Goal: Task Accomplishment & Management: Use online tool/utility

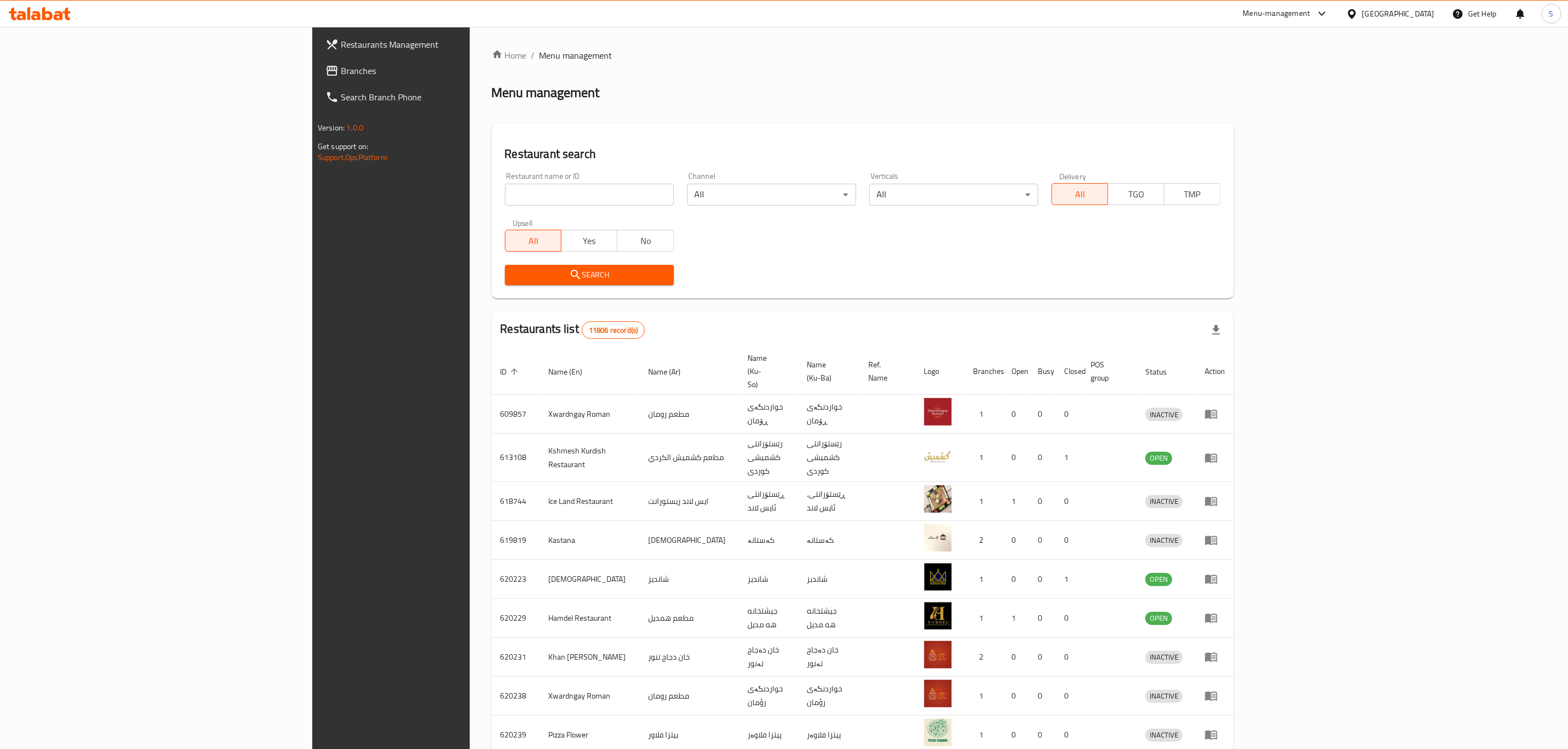
click at [546, 184] on input "search" at bounding box center [589, 194] width 169 height 22
type input "naranj"
click button "Search" at bounding box center [589, 275] width 169 height 20
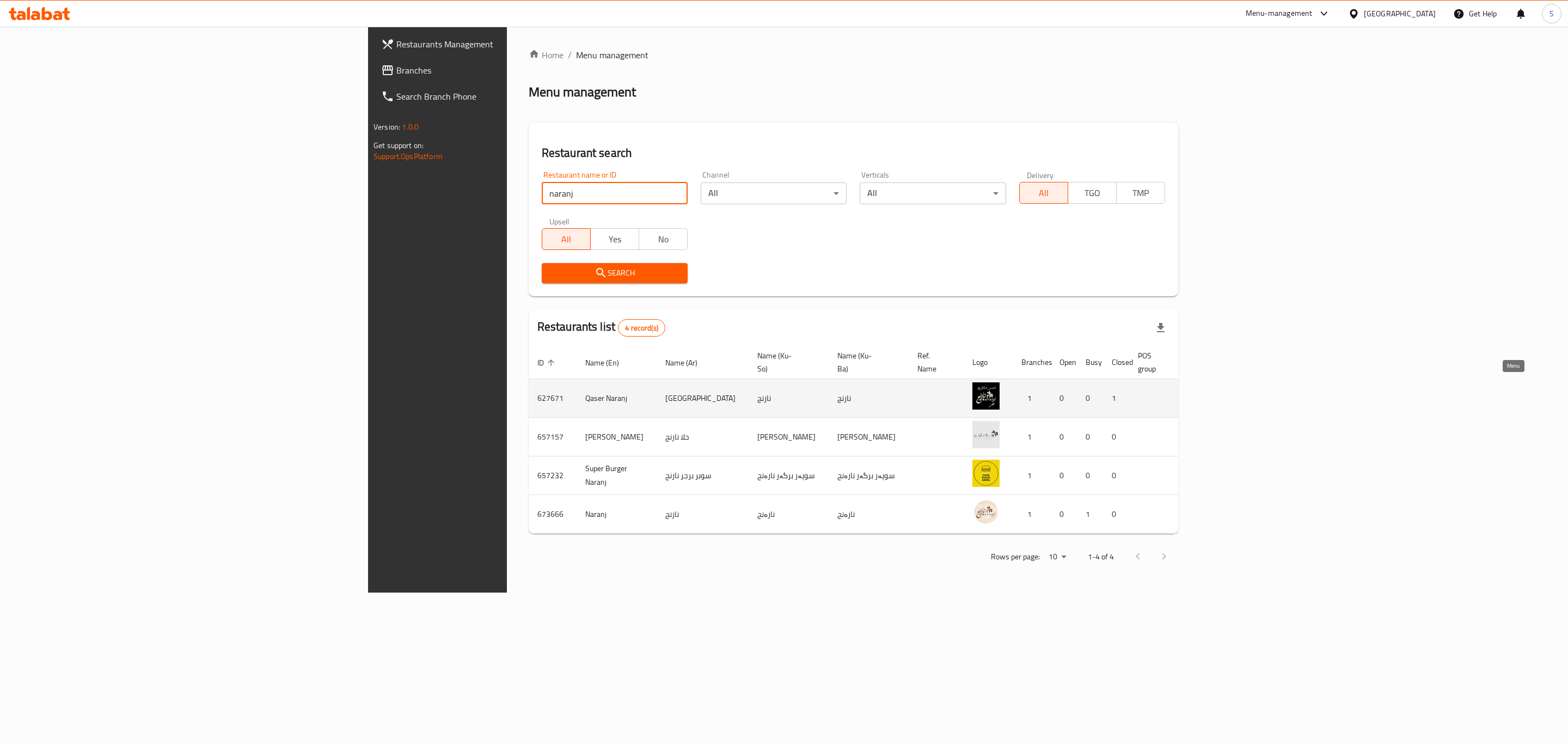
click at [1263, 395] on icon "enhanced table" at bounding box center [1257, 399] width 12 height 9
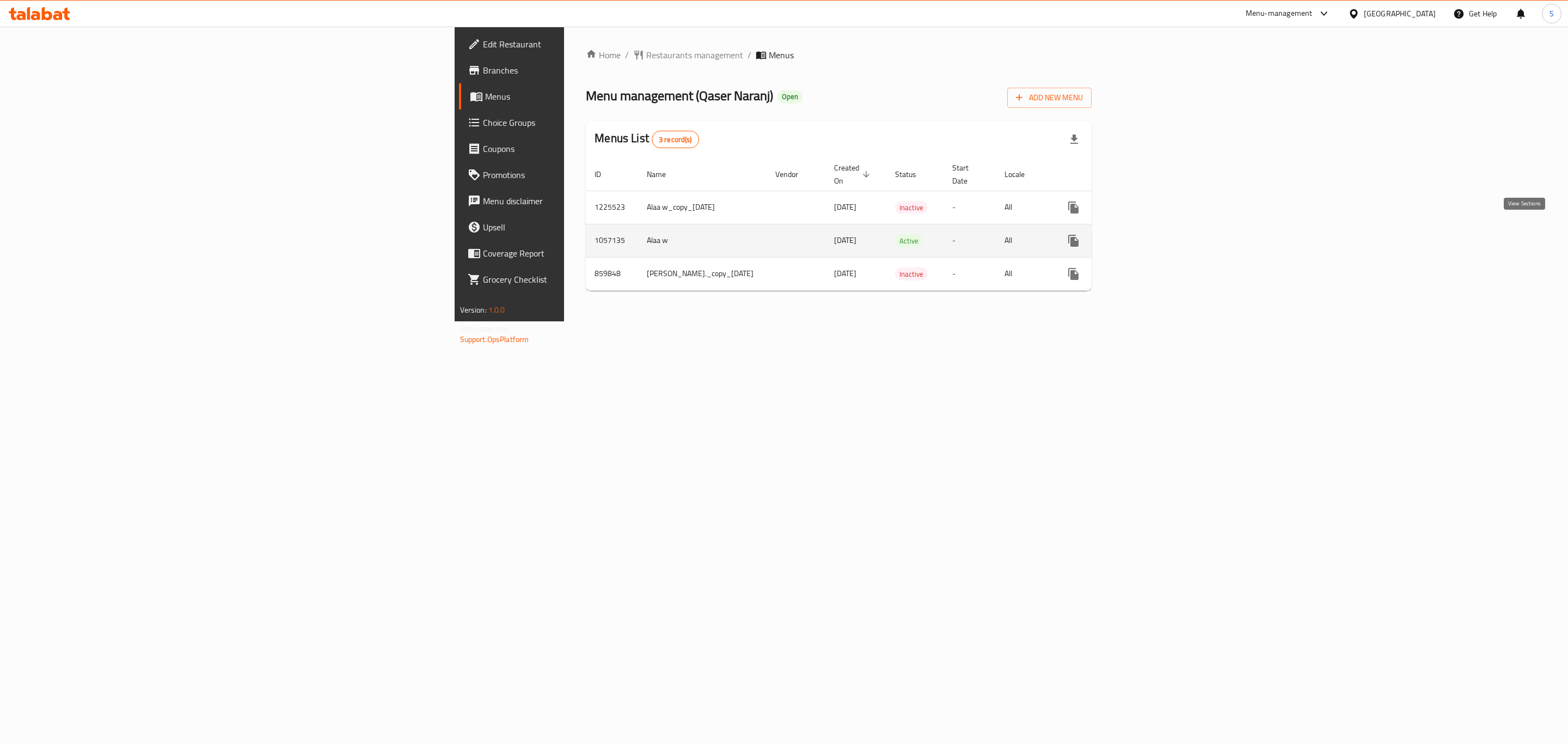
click at [1159, 234] on icon "enhanced table" at bounding box center [1152, 241] width 13 height 13
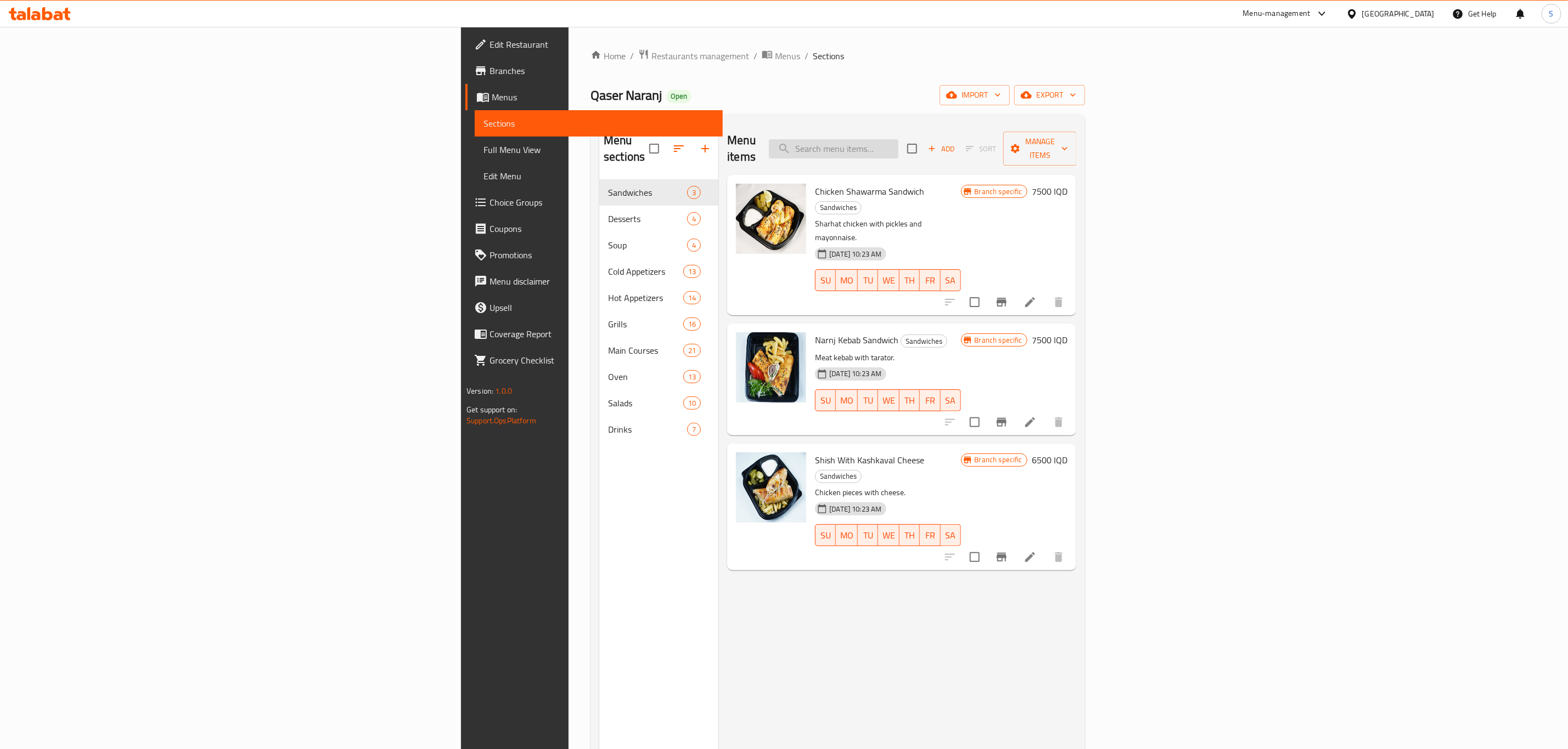
click at [898, 140] on input "search" at bounding box center [834, 149] width 130 height 19
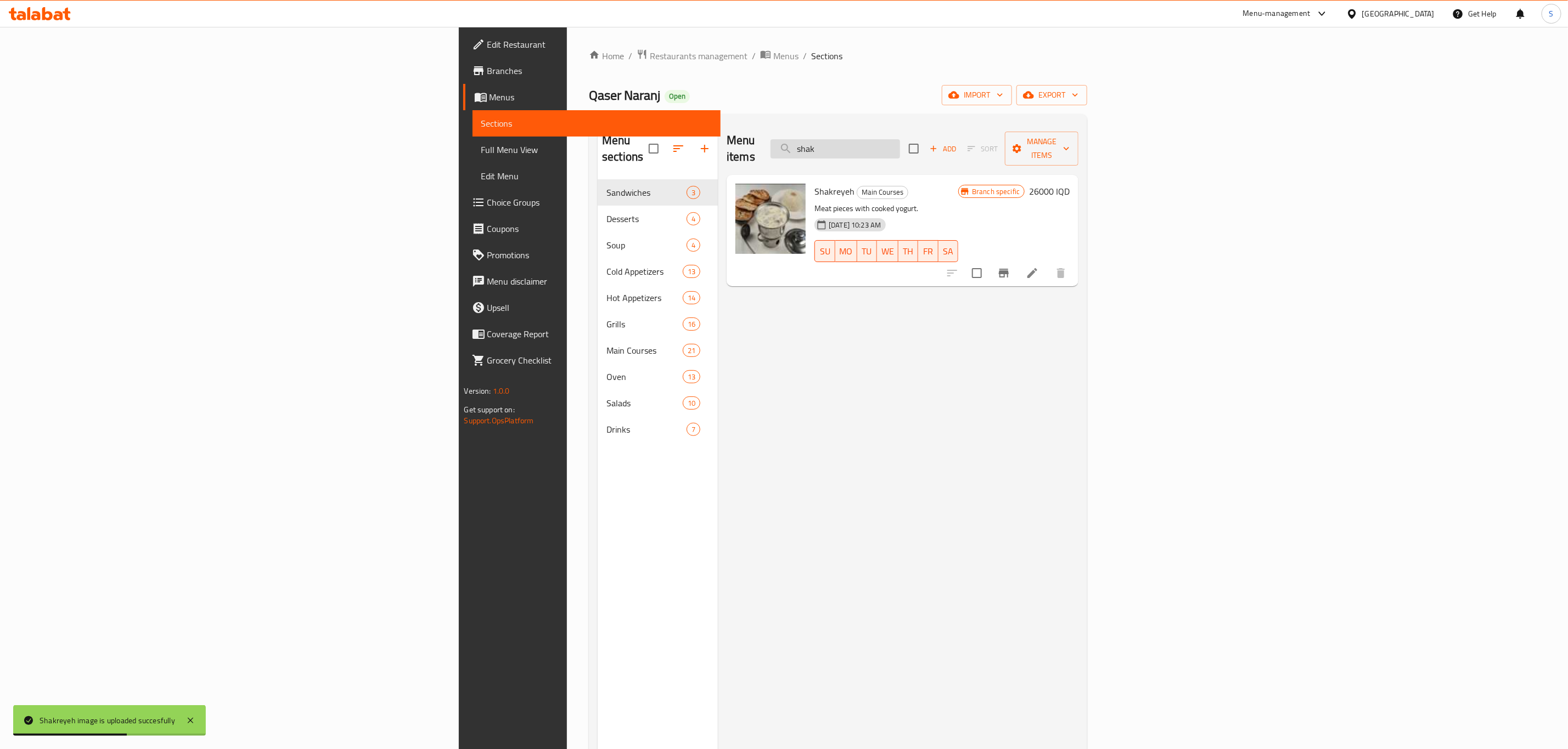
drag, startPoint x: 998, startPoint y: 142, endPoint x: 966, endPoint y: 145, distance: 32.1
click at [900, 145] on input "shak" at bounding box center [835, 149] width 130 height 19
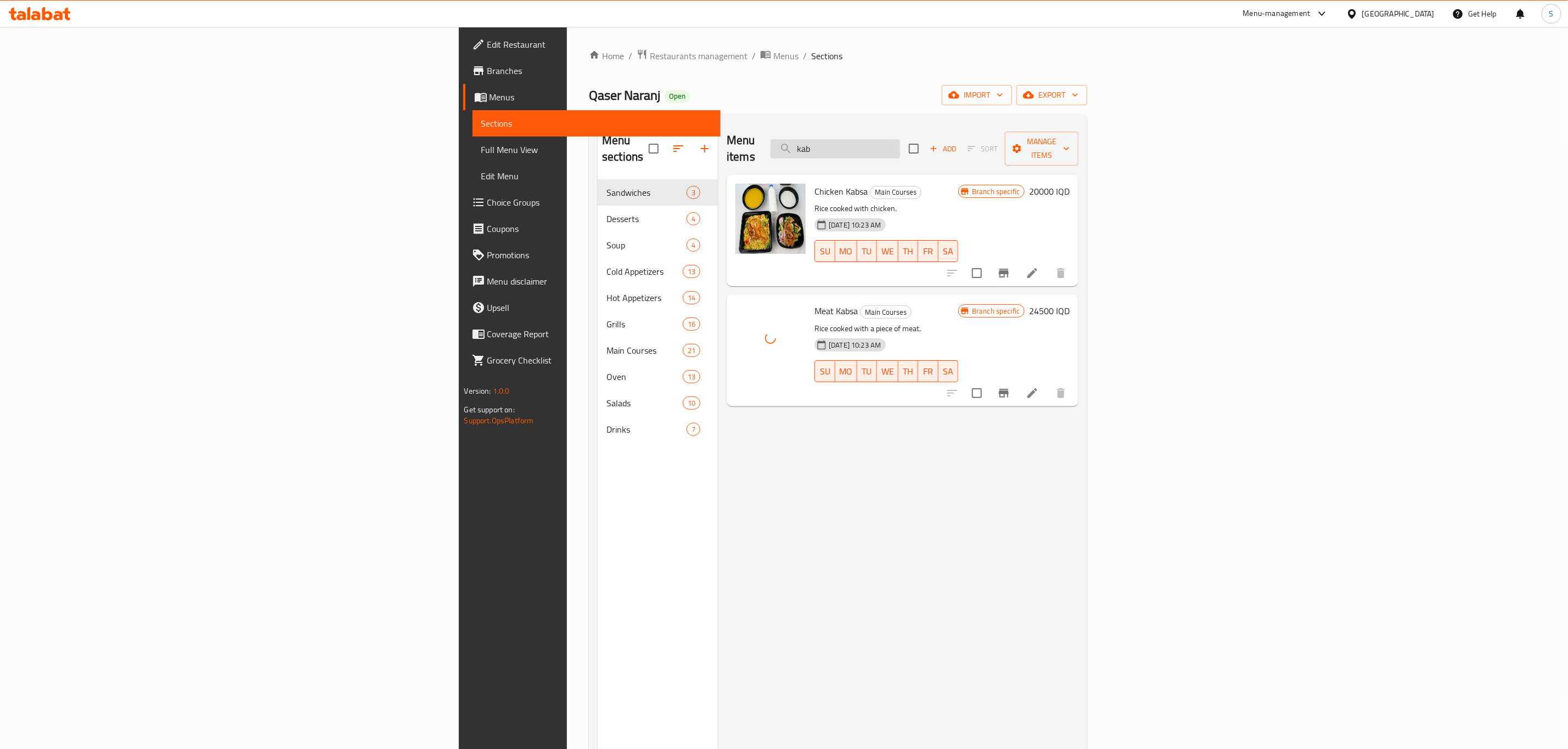
drag, startPoint x: 1023, startPoint y: 145, endPoint x: 947, endPoint y: 137, distance: 76.4
click at [900, 140] on input "kab" at bounding box center [835, 149] width 130 height 19
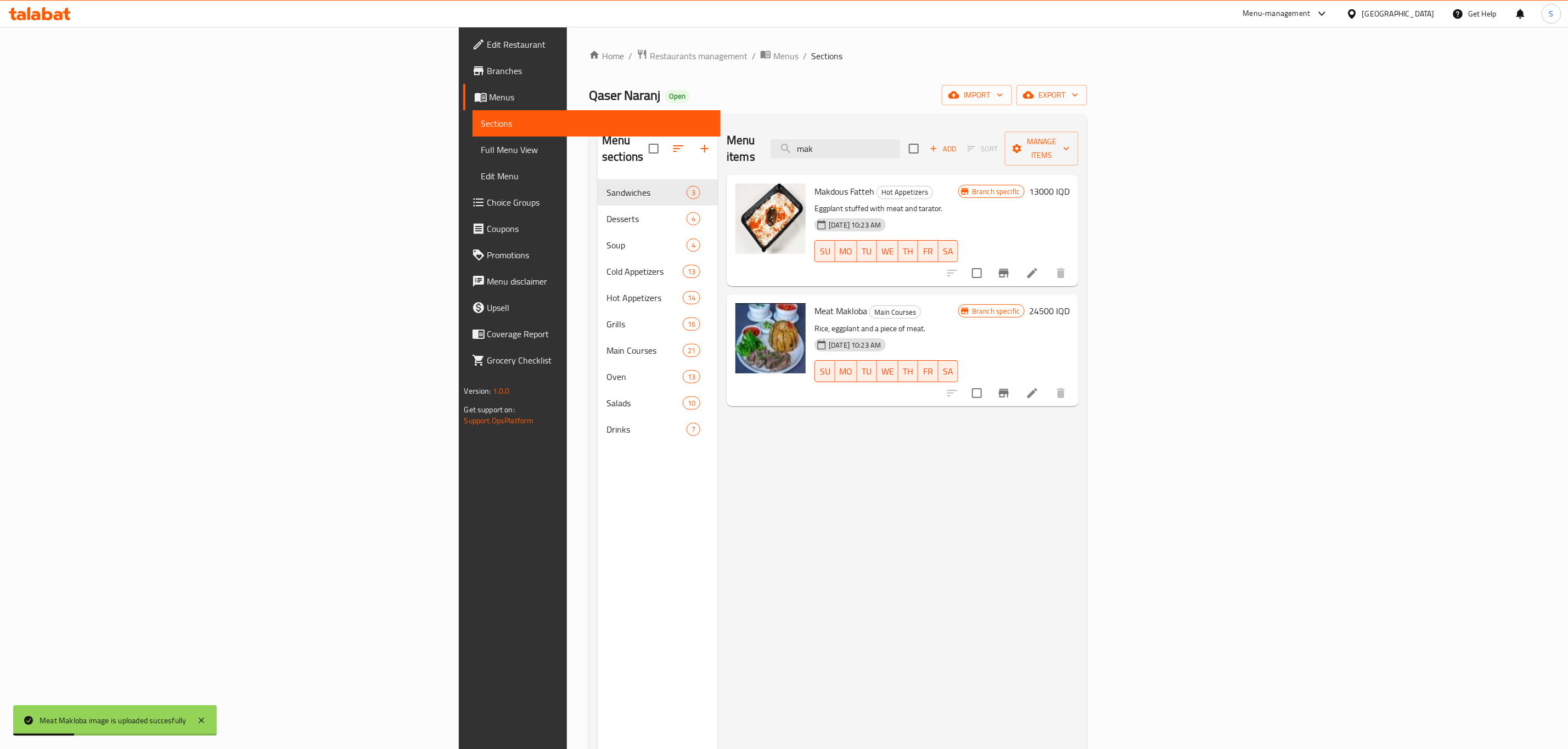
drag, startPoint x: 1036, startPoint y: 135, endPoint x: 909, endPoint y: 155, distance: 128.6
click at [909, 153] on div "Menu items mak Add Sort Manage items" at bounding box center [902, 149] width 352 height 52
type input "l"
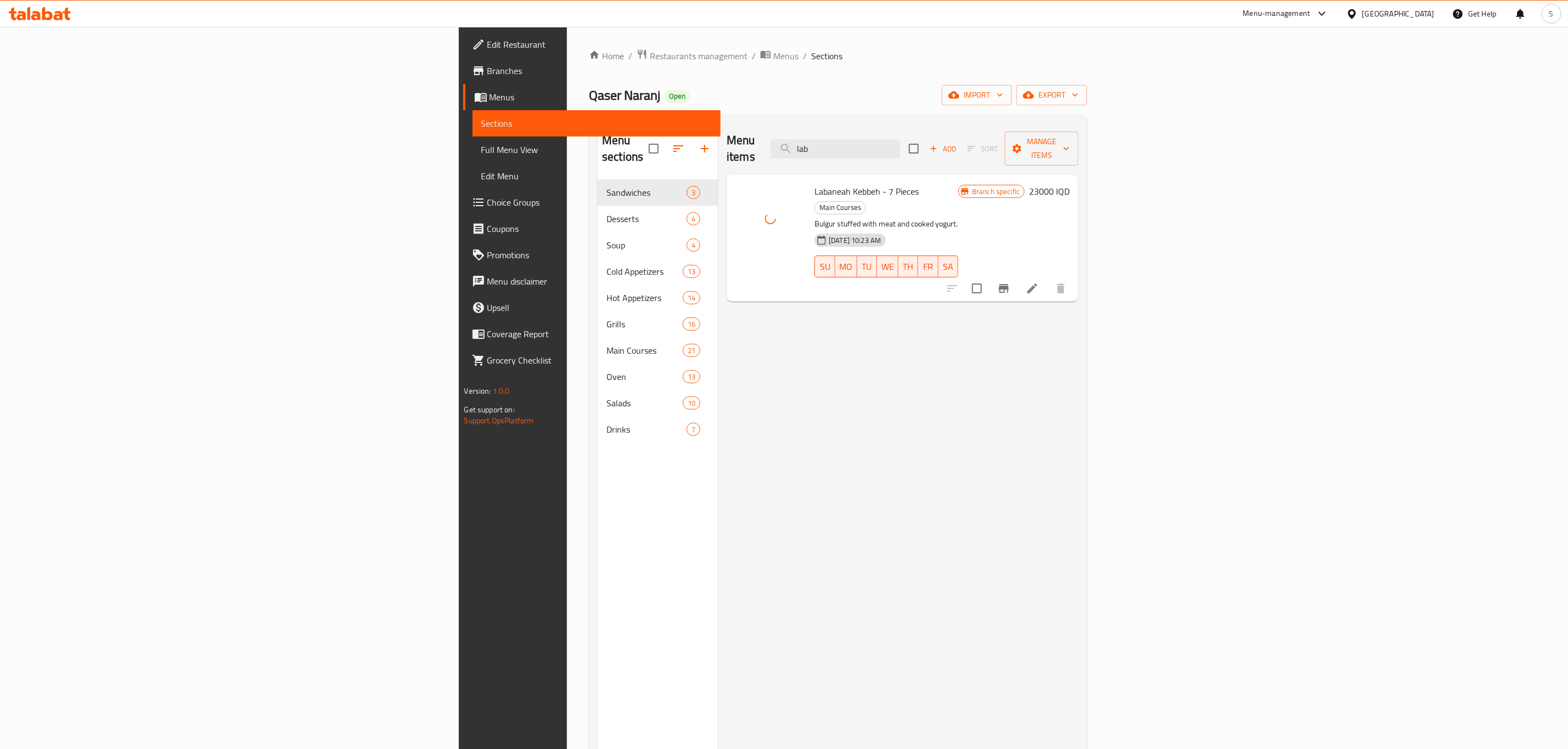
drag, startPoint x: 967, startPoint y: 140, endPoint x: 890, endPoint y: 140, distance: 77.0
click at [890, 140] on div "Menu items lab Add Sort Manage items" at bounding box center [902, 149] width 352 height 52
click at [900, 140] on input "lab" at bounding box center [835, 149] width 130 height 19
drag, startPoint x: 1005, startPoint y: 142, endPoint x: 814, endPoint y: 132, distance: 191.3
click at [814, 132] on div "Menu items lab Add Sort Manage items" at bounding box center [902, 149] width 352 height 52
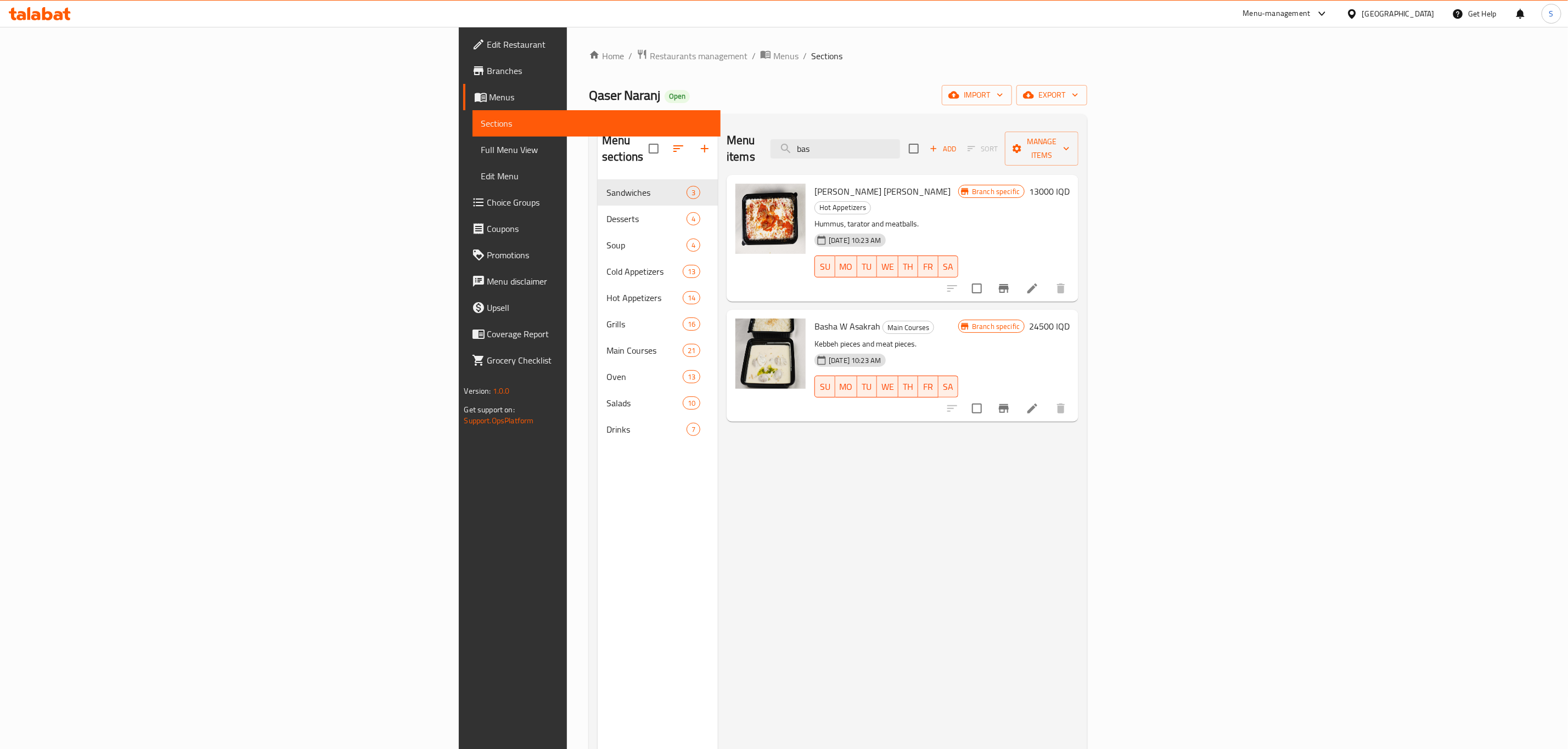
type input "bas"
drag, startPoint x: 978, startPoint y: 150, endPoint x: 936, endPoint y: 149, distance: 42.0
click at [936, 149] on div "Menu items bas Add Sort Manage items" at bounding box center [902, 149] width 352 height 52
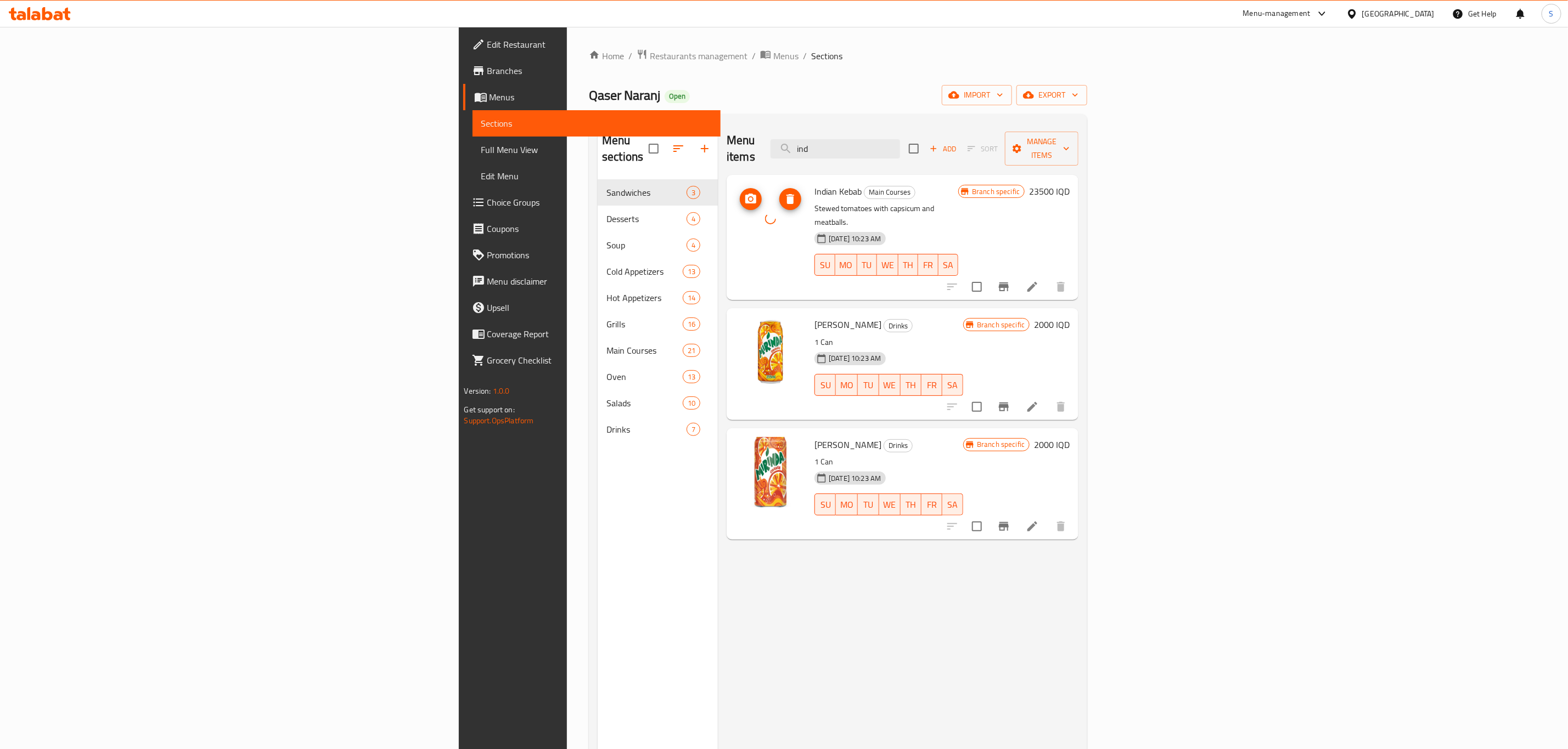
drag, startPoint x: 1019, startPoint y: 132, endPoint x: 906, endPoint y: 150, distance: 114.4
click at [906, 150] on div "Menu items ind Add Sort Manage items" at bounding box center [902, 149] width 352 height 52
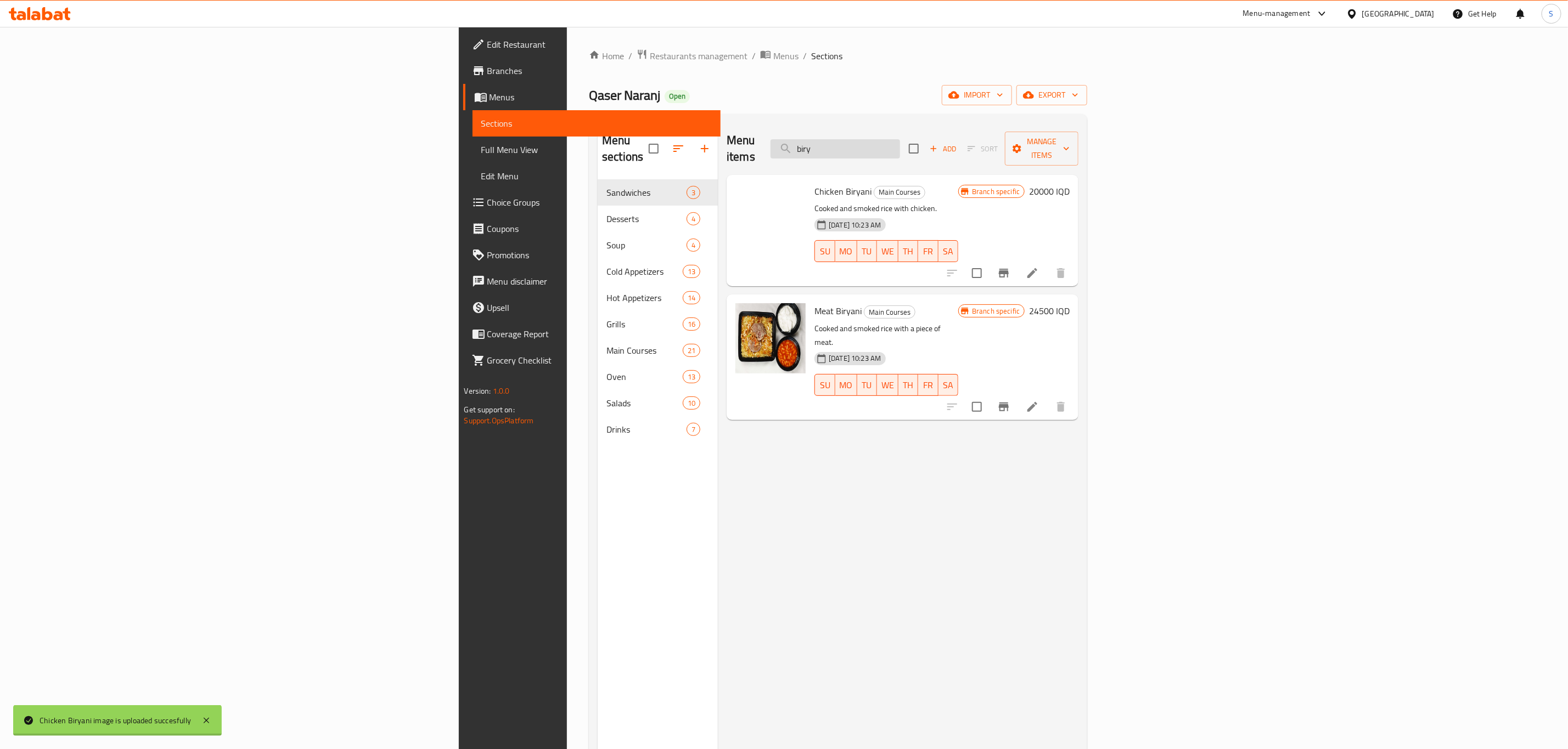
drag, startPoint x: 1017, startPoint y: 144, endPoint x: 945, endPoint y: 149, distance: 72.2
click at [900, 149] on input "biry" at bounding box center [835, 149] width 130 height 19
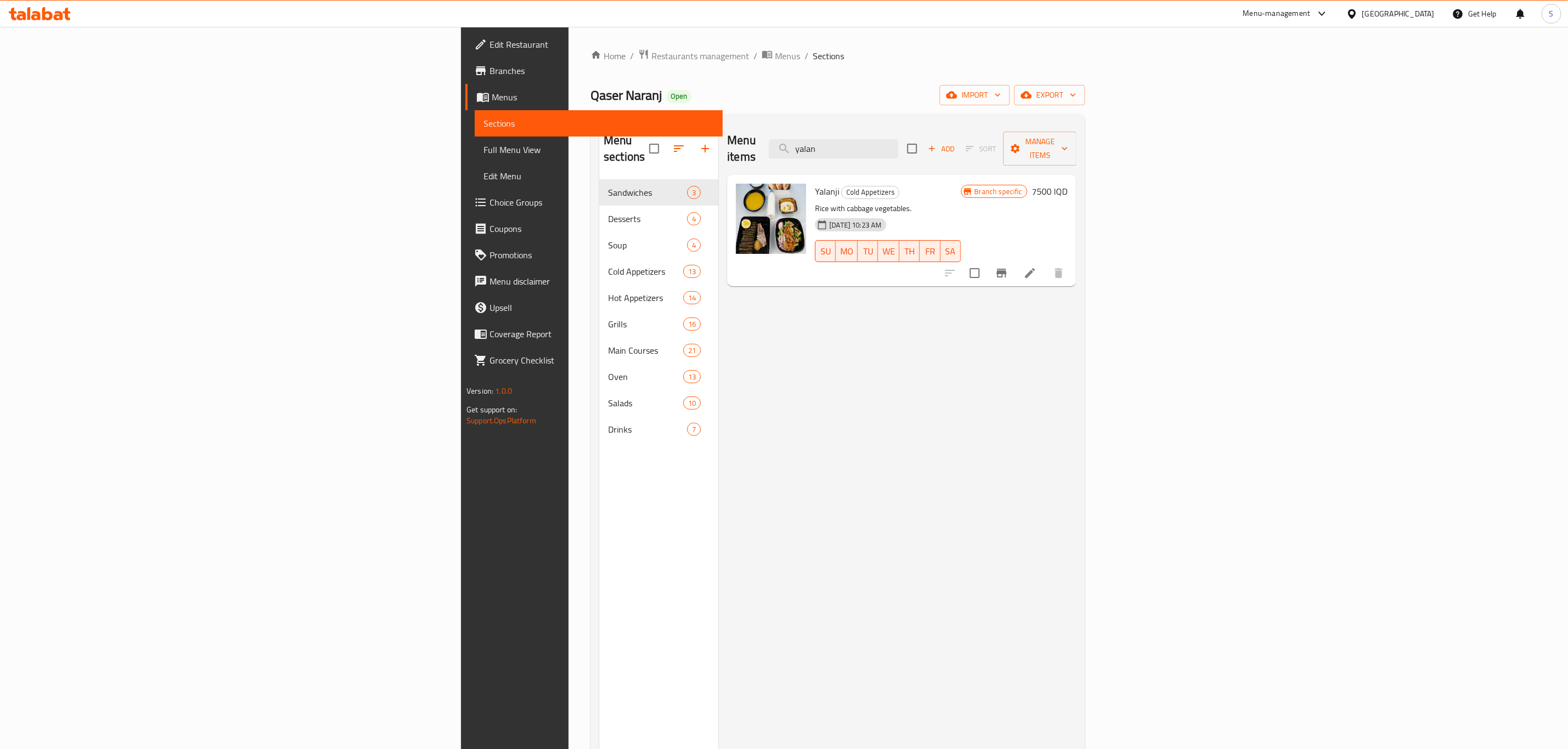
type input "yalan"
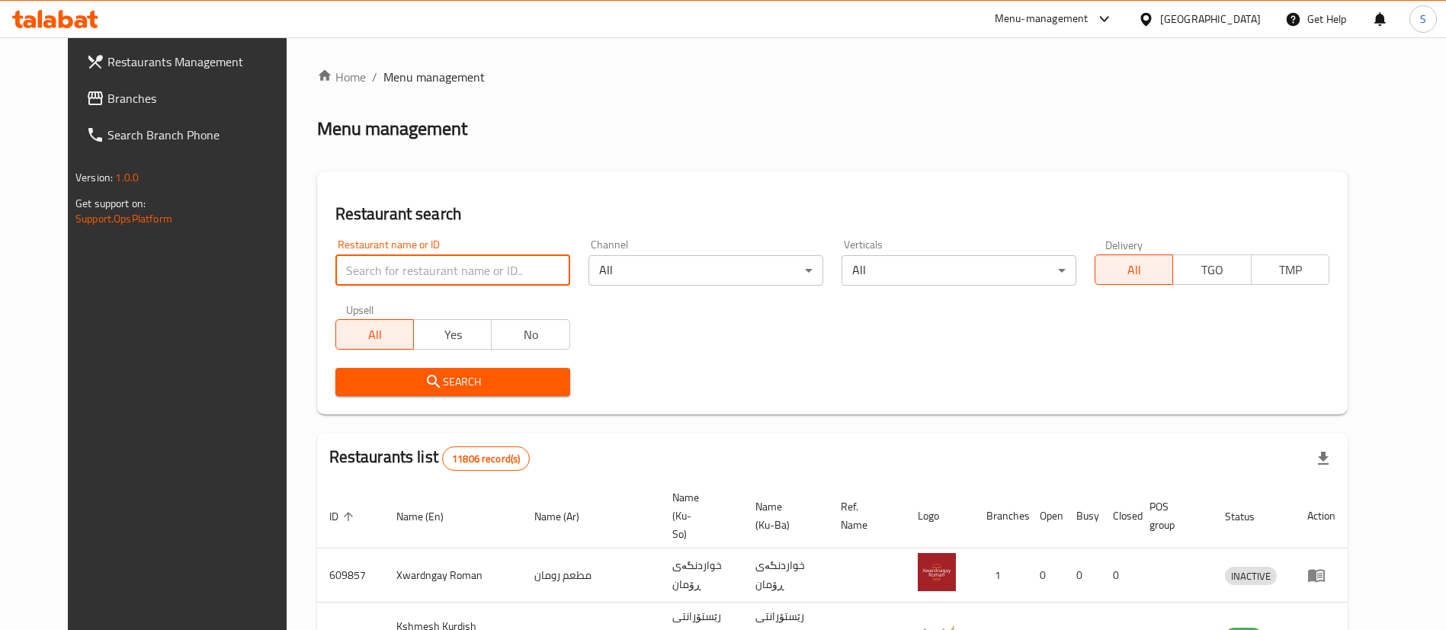
click at [461, 261] on input "search" at bounding box center [452, 270] width 235 height 30
click at [464, 280] on input "search" at bounding box center [452, 270] width 235 height 30
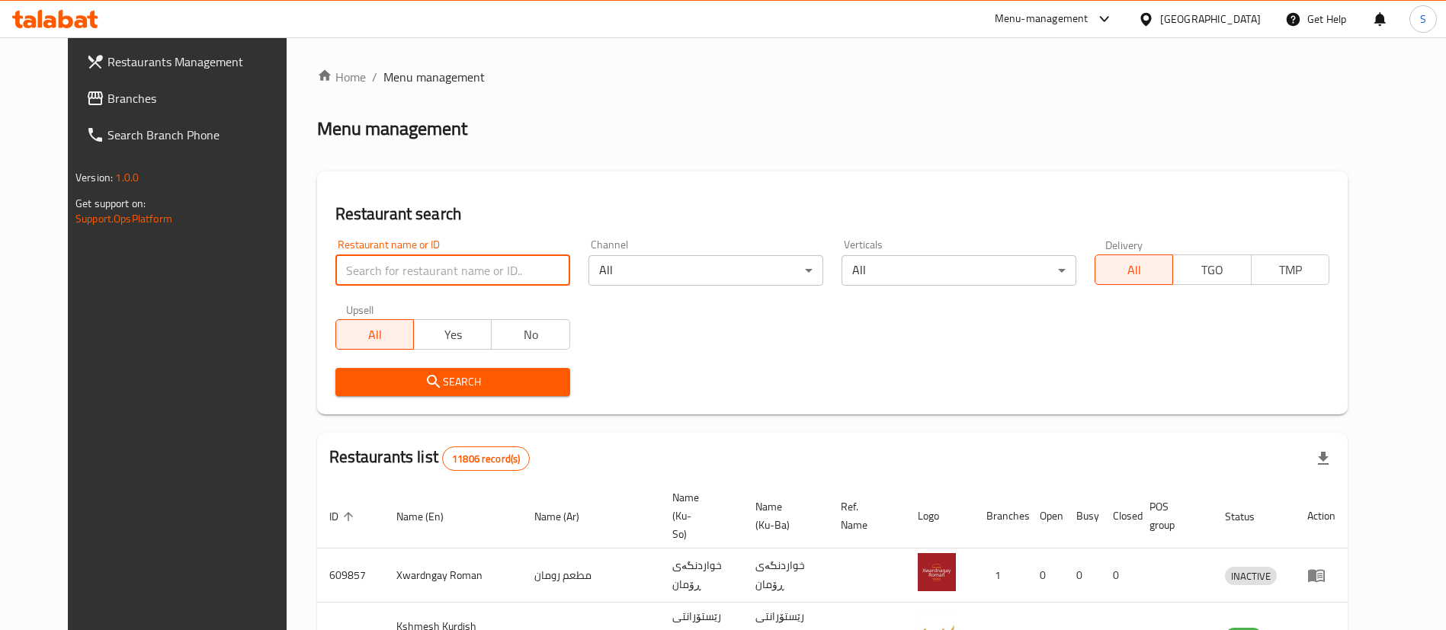
click at [464, 280] on input "search" at bounding box center [452, 270] width 235 height 30
click at [507, 281] on input "search" at bounding box center [452, 270] width 235 height 30
type input "daiki saman"
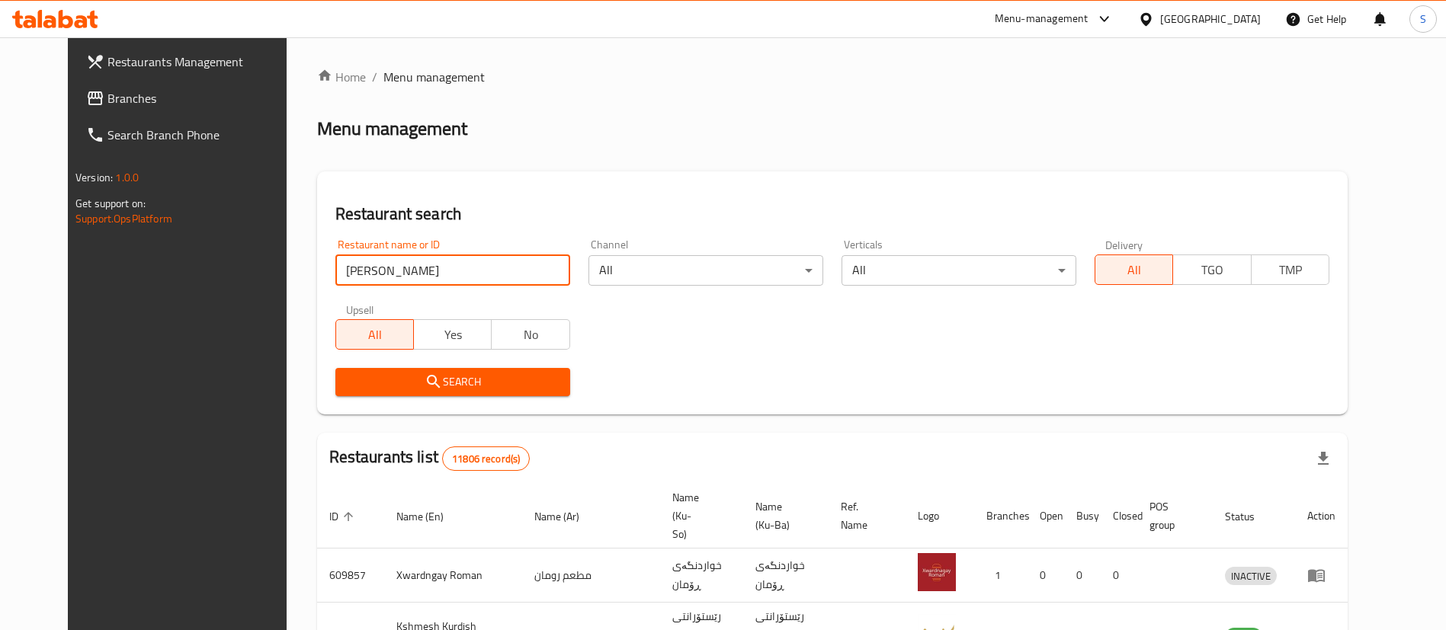
click button "Search" at bounding box center [452, 382] width 235 height 28
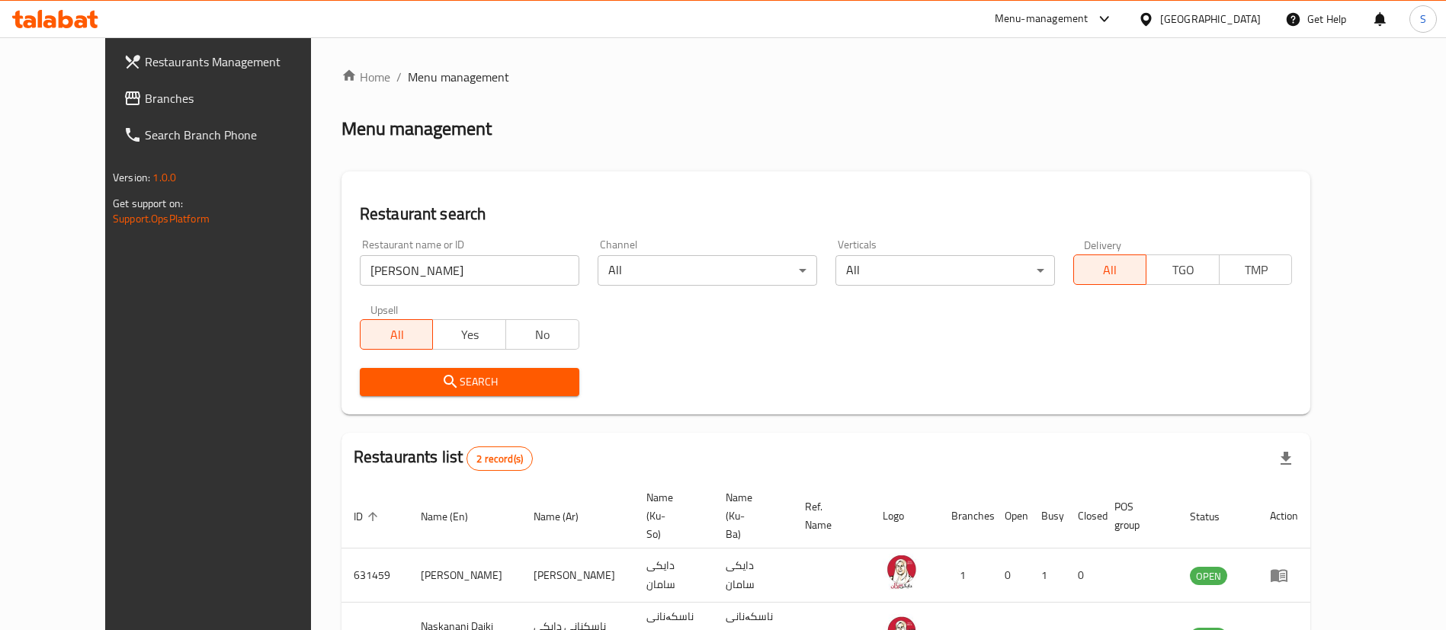
click at [987, 126] on div at bounding box center [723, 315] width 1446 height 630
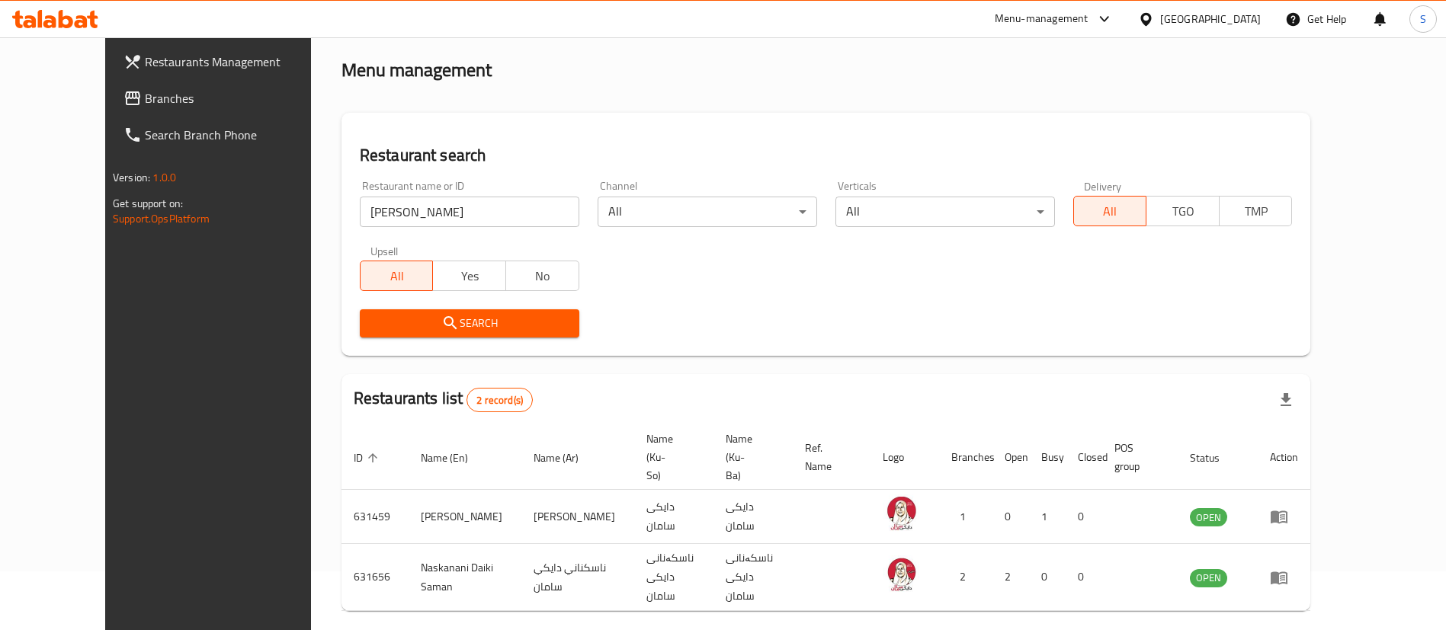
scroll to position [91, 0]
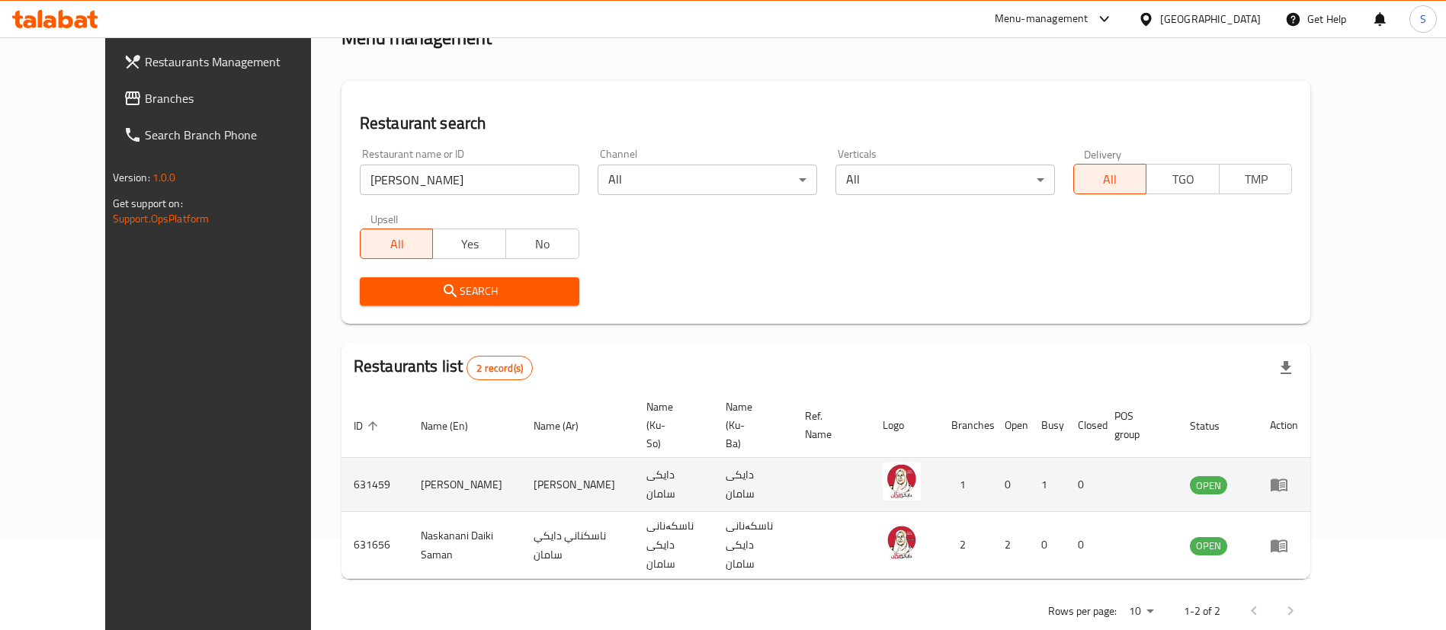
click at [1288, 476] on icon "enhanced table" at bounding box center [1279, 485] width 18 height 18
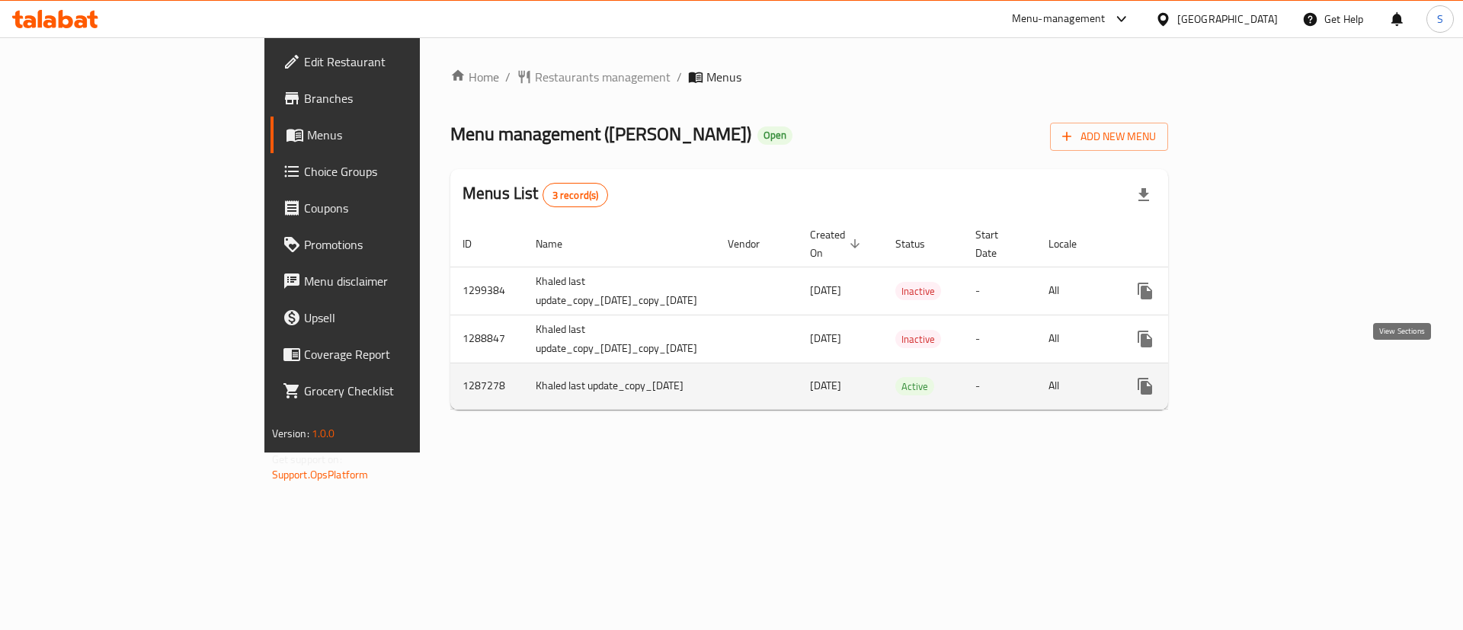
click at [1265, 377] on icon "enhanced table" at bounding box center [1255, 386] width 18 height 18
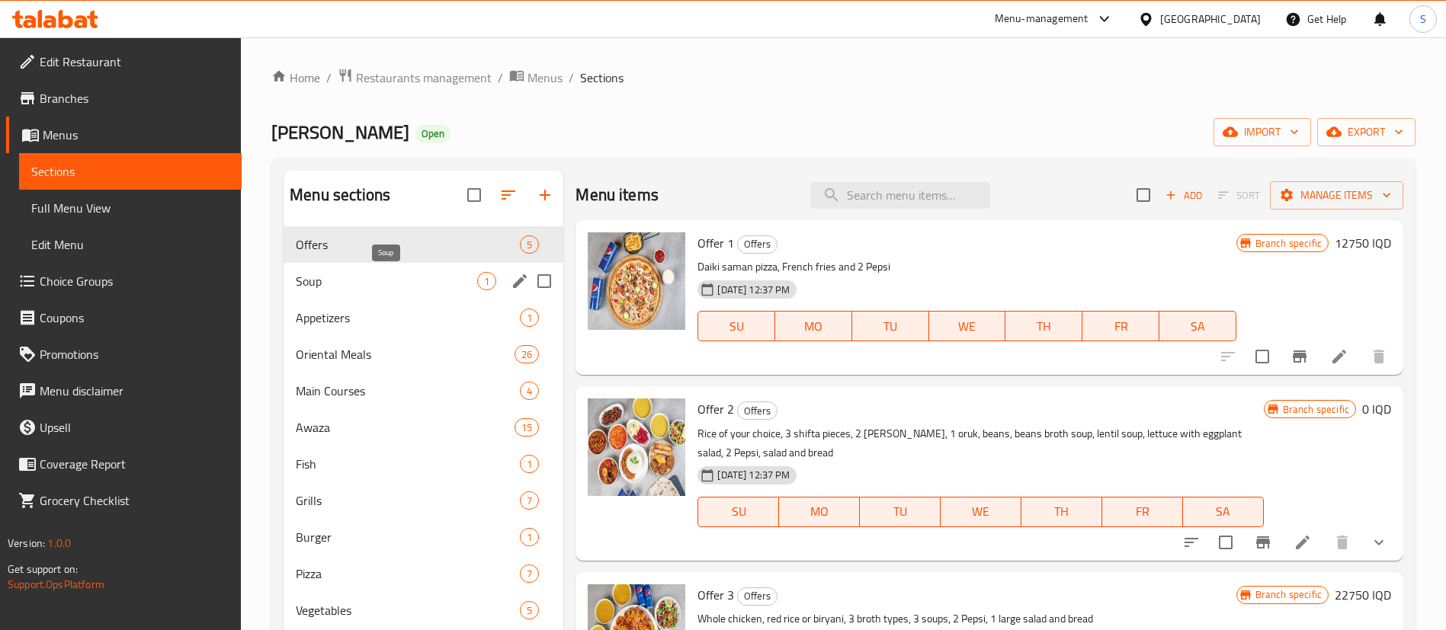
click at [394, 278] on span "Soup" at bounding box center [386, 281] width 181 height 18
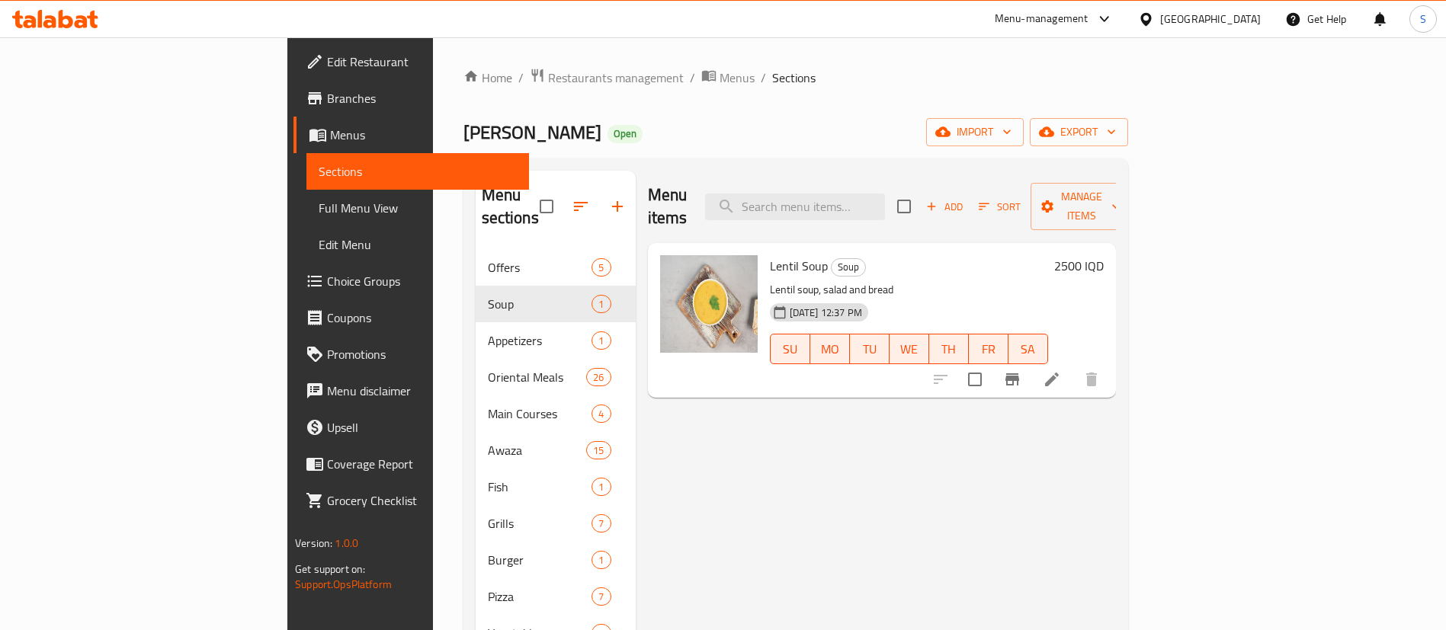
click at [770, 255] on span "Lentil Soup" at bounding box center [799, 266] width 58 height 23
copy h6 "Lentil Soup"
click at [885, 197] on input "search" at bounding box center [795, 207] width 180 height 27
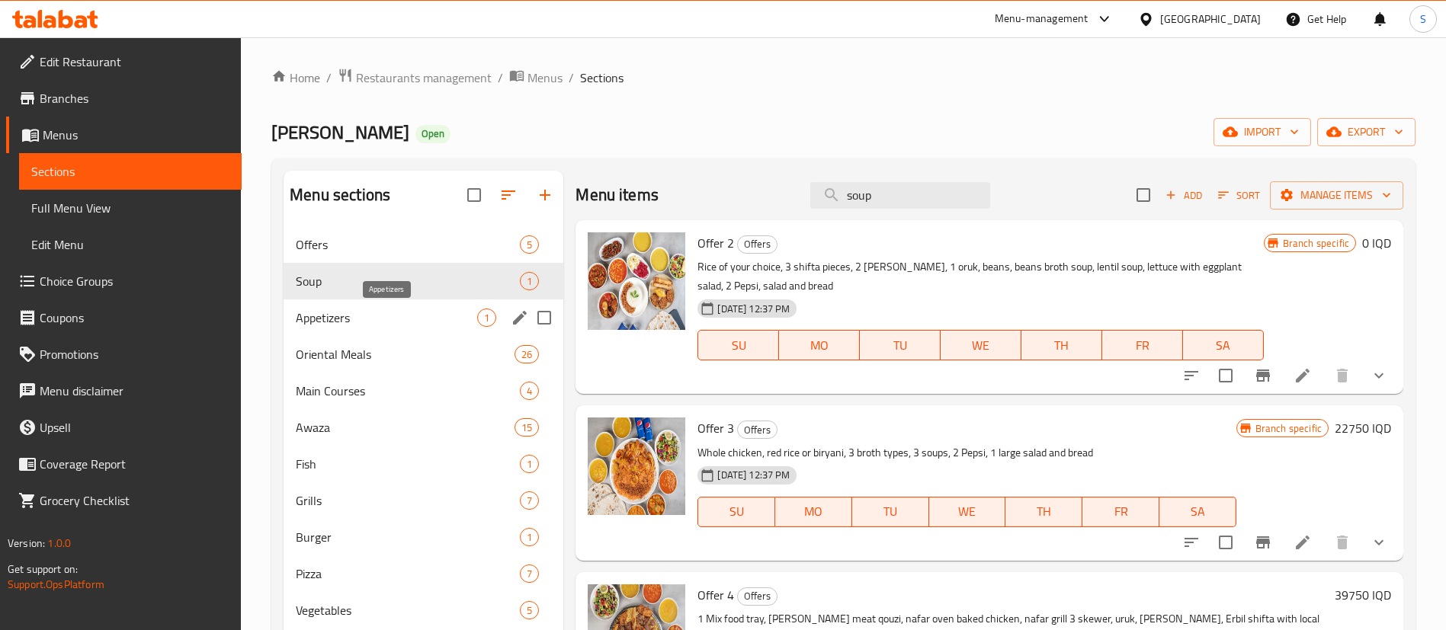
click at [393, 312] on span "Appetizers" at bounding box center [386, 318] width 181 height 18
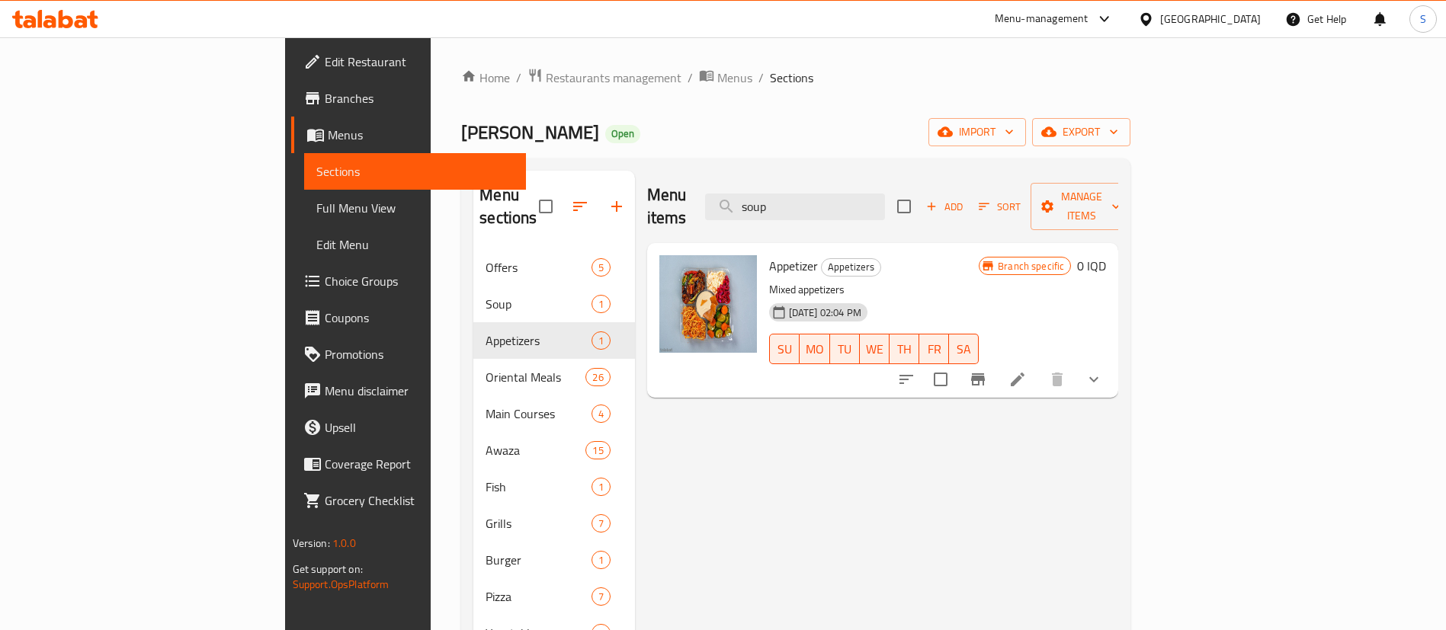
click at [769, 255] on span "Appetizer" at bounding box center [793, 266] width 49 height 23
copy h6 "Appetizer"
drag, startPoint x: 935, startPoint y: 190, endPoint x: 765, endPoint y: 213, distance: 171.6
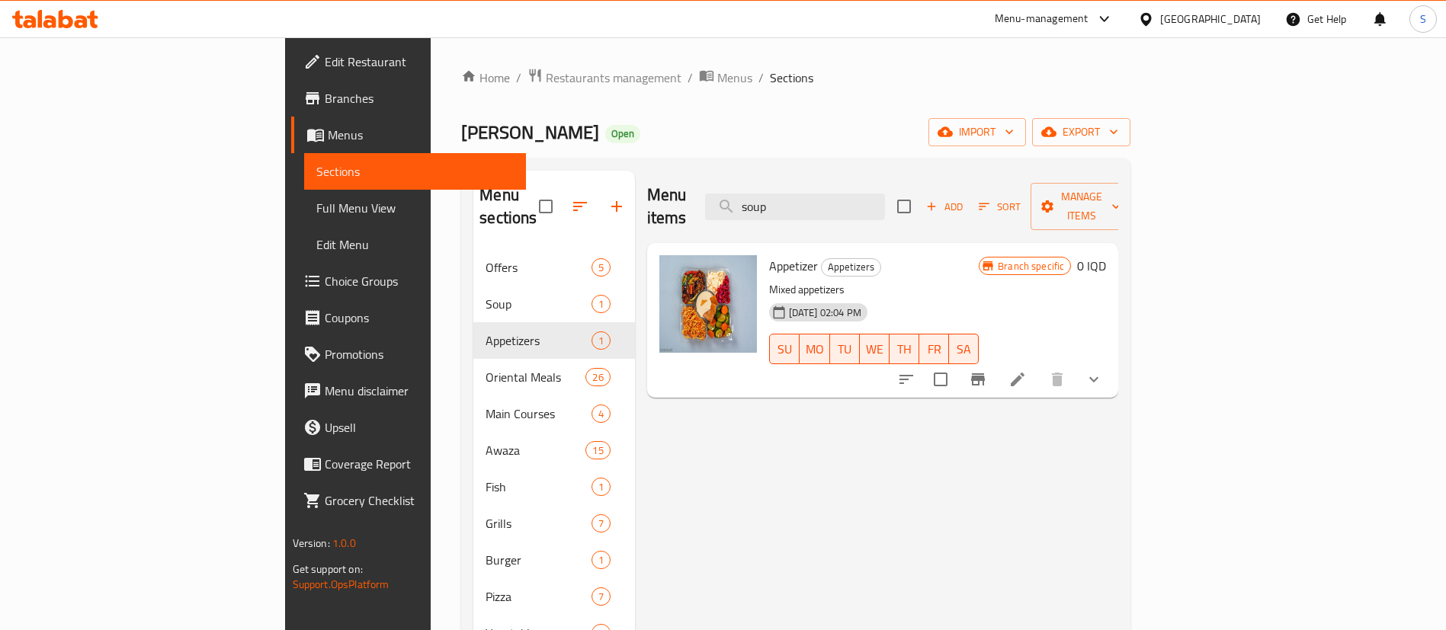
click at [766, 212] on div "Menu items soup Add Sort Manage items" at bounding box center [883, 207] width 472 height 72
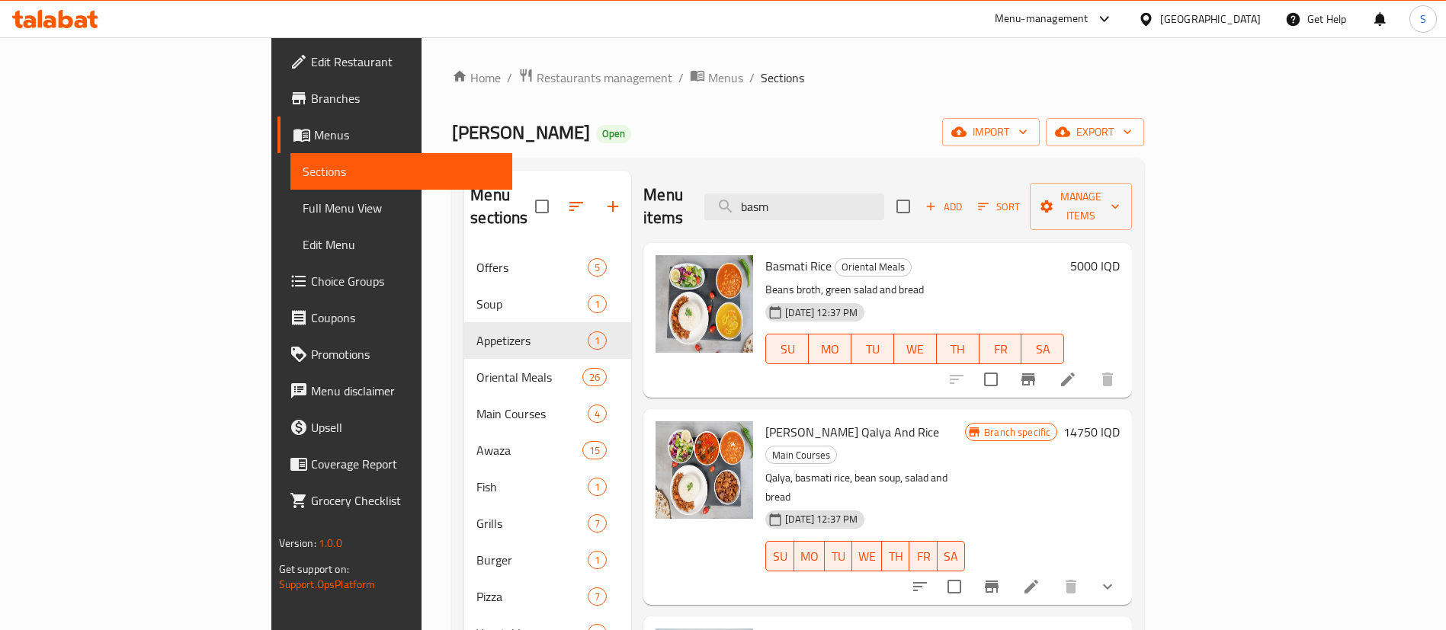
click at [765, 255] on span "Basmati Rice" at bounding box center [798, 266] width 66 height 23
copy h6 "Basmati Rice"
click at [942, 255] on h6 "Basmati Rice Oriental Meals" at bounding box center [914, 265] width 299 height 21
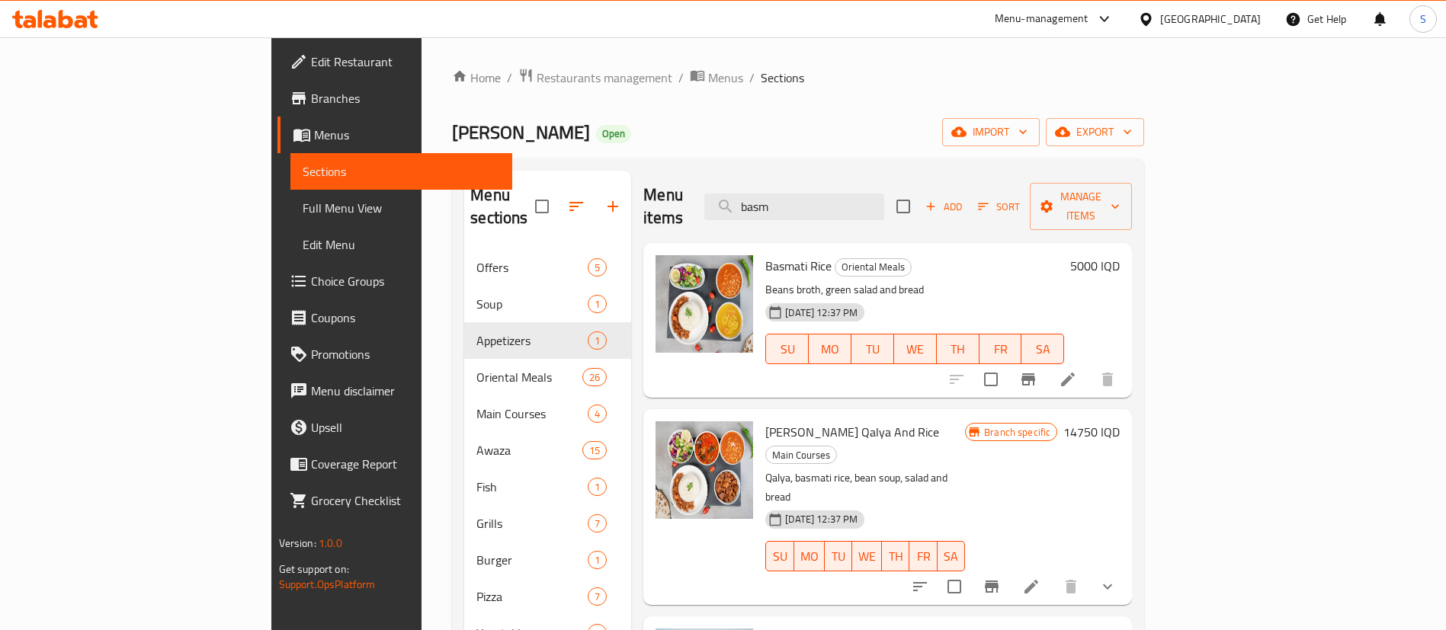
drag, startPoint x: 899, startPoint y: 191, endPoint x: 761, endPoint y: 200, distance: 139.1
click at [775, 200] on div "Menu items basm Add Sort Manage items" at bounding box center [887, 207] width 489 height 72
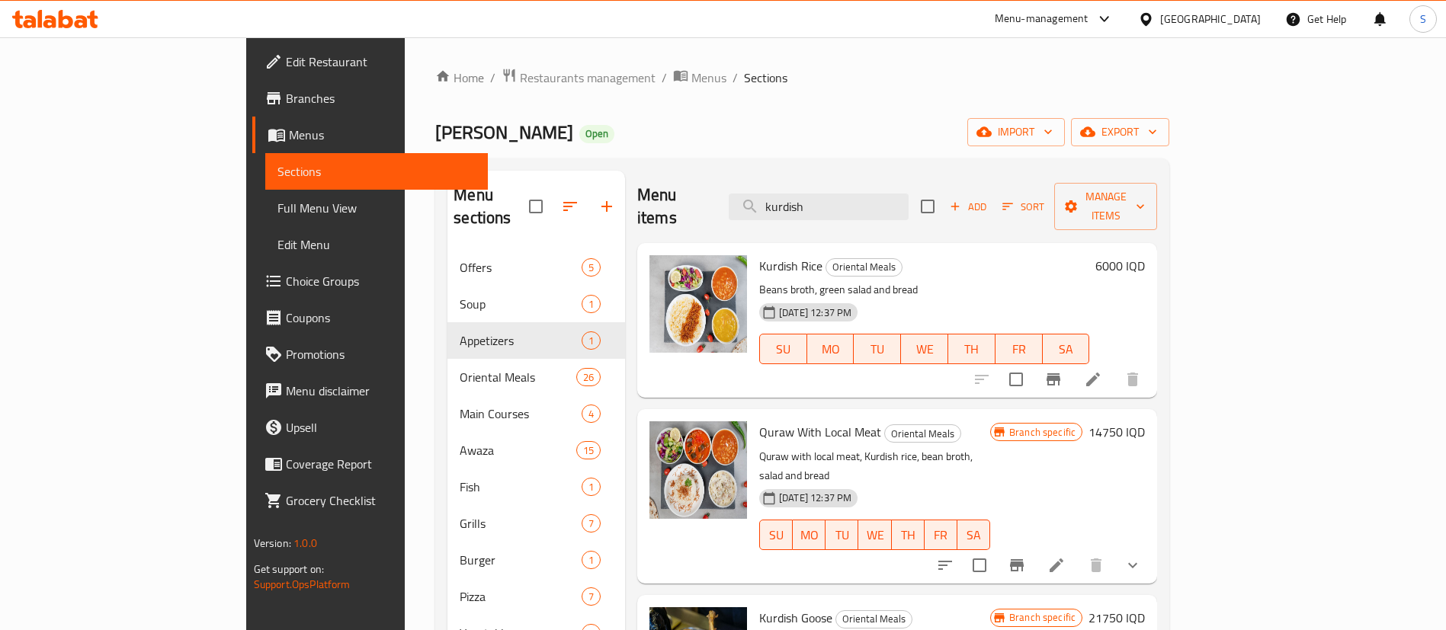
click at [759, 255] on span "Kurdish Rice" at bounding box center [790, 266] width 63 height 23
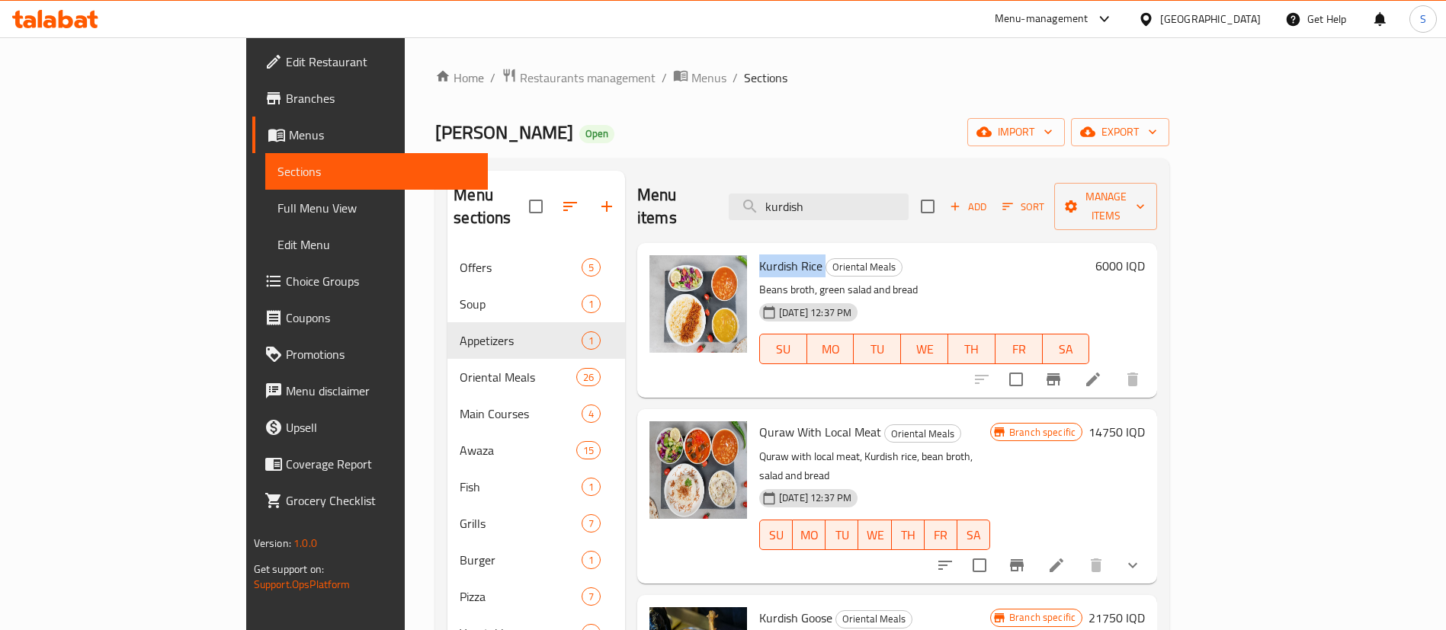
copy h6 "Kurdish Rice"
click at [905, 200] on input "kurdish" at bounding box center [819, 207] width 180 height 27
drag, startPoint x: 905, startPoint y: 200, endPoint x: 747, endPoint y: 197, distance: 157.8
click at [747, 197] on div "Menu items kurdish Add Sort Manage items" at bounding box center [897, 207] width 520 height 72
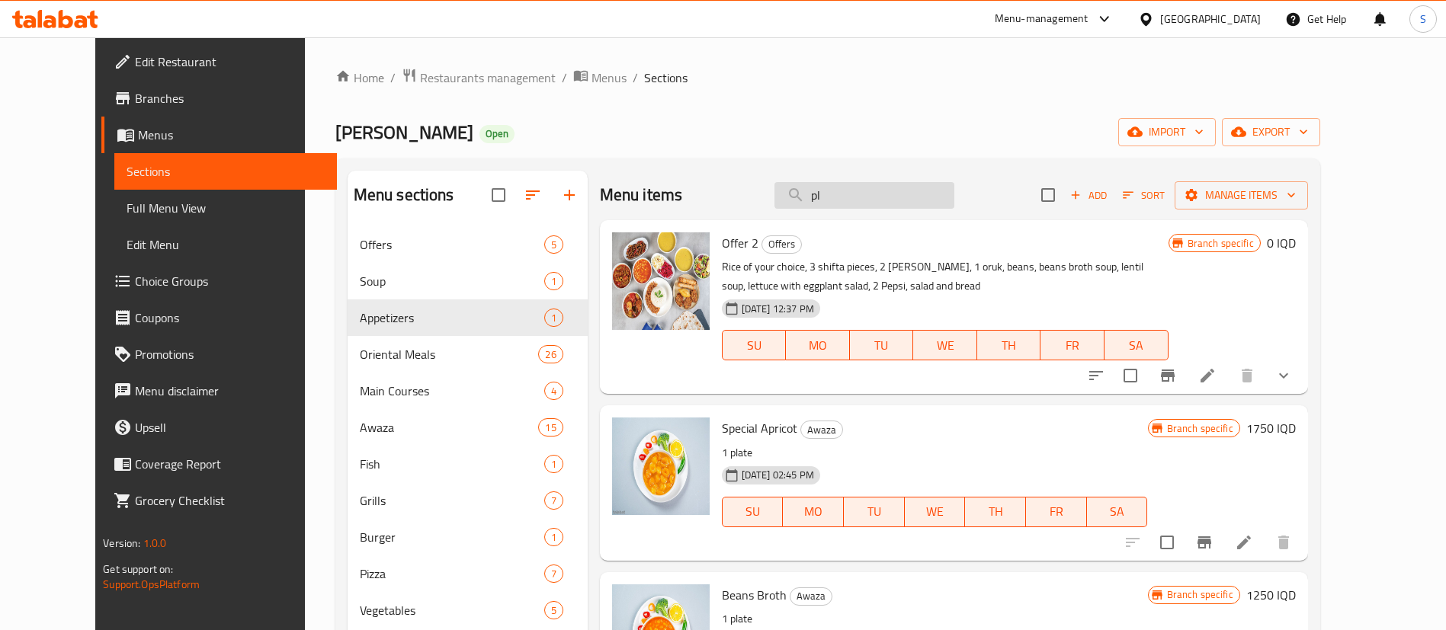
type input "p"
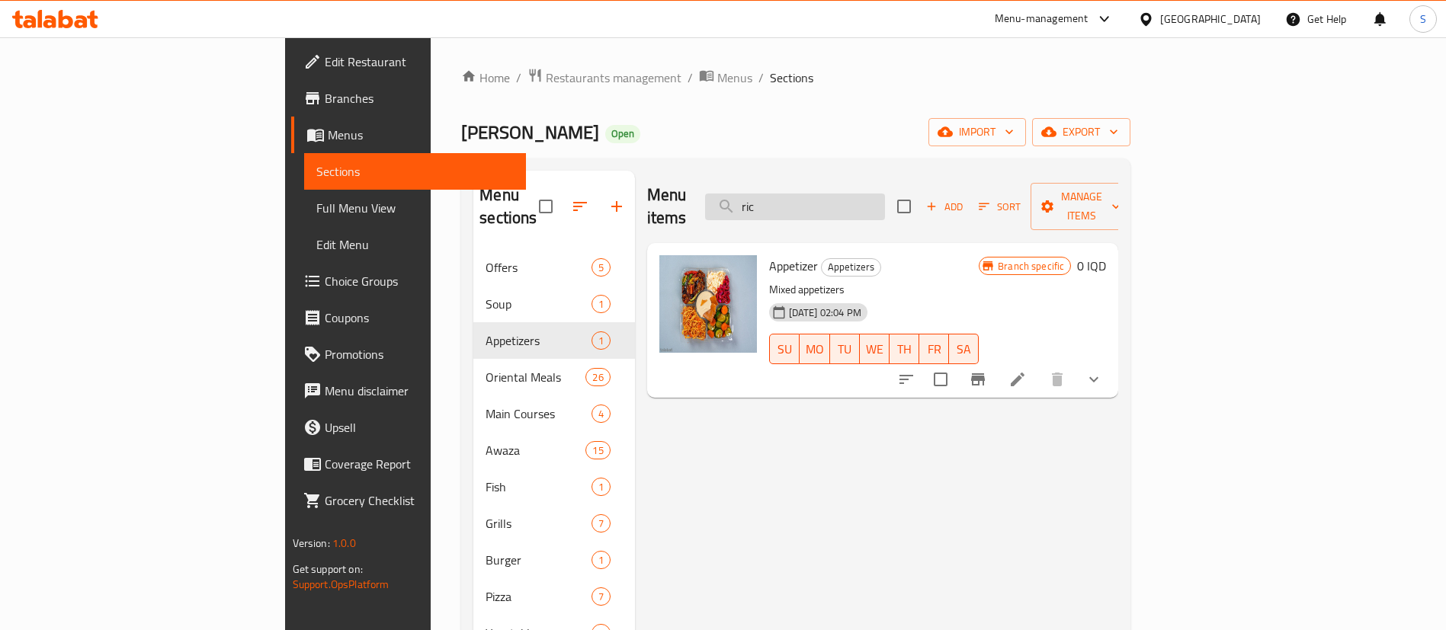
type input "rice"
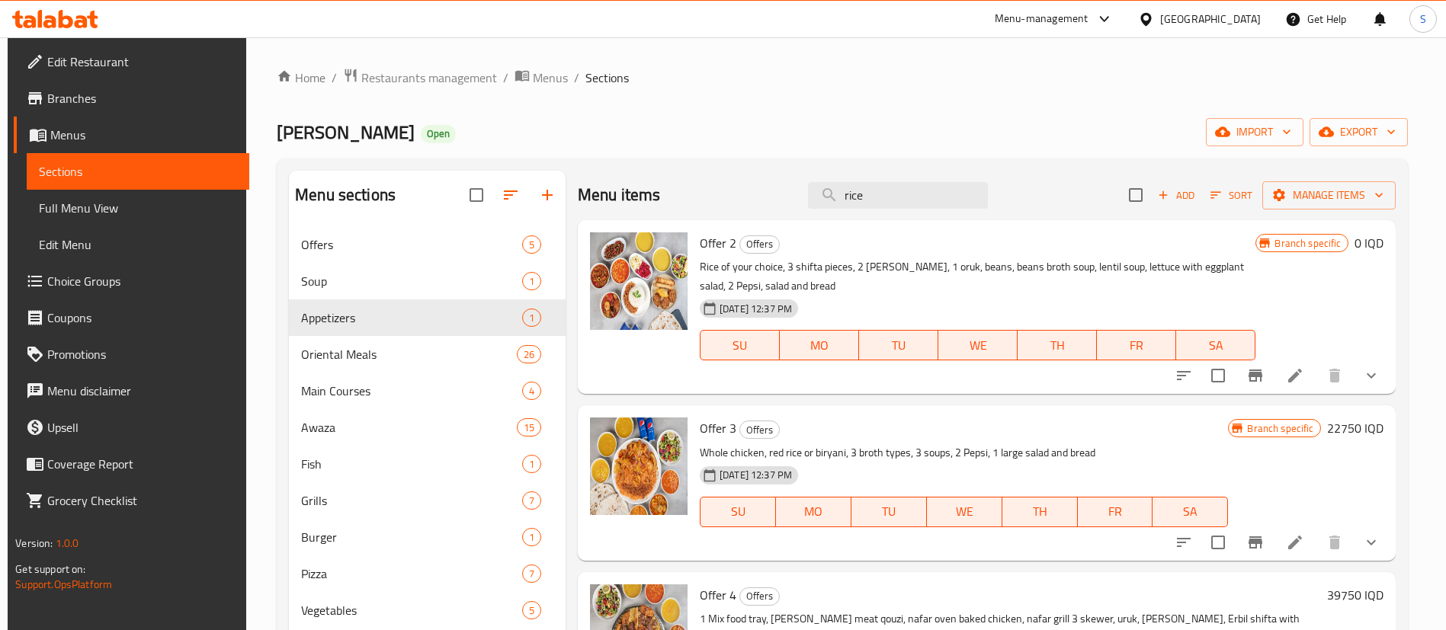
drag, startPoint x: 912, startPoint y: 199, endPoint x: 742, endPoint y: 211, distance: 170.4
click at [742, 211] on div "Menu items rice Add Sort Manage items" at bounding box center [987, 196] width 818 height 50
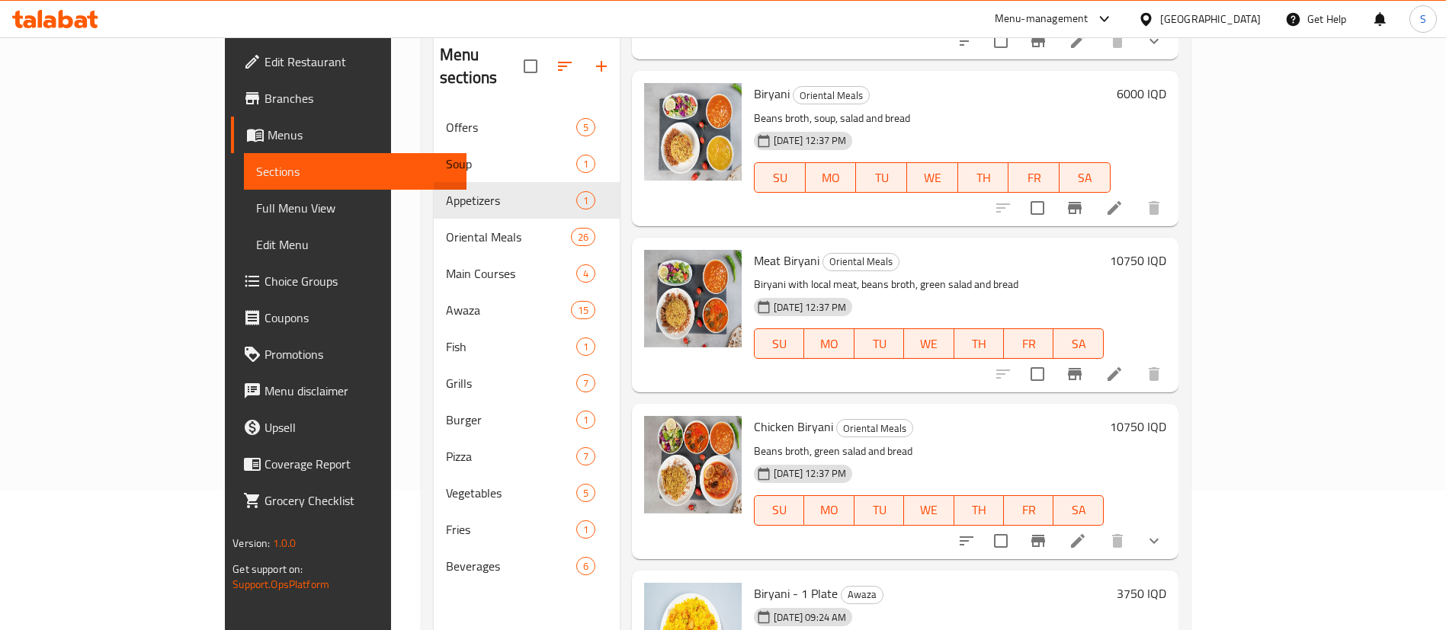
scroll to position [213, 0]
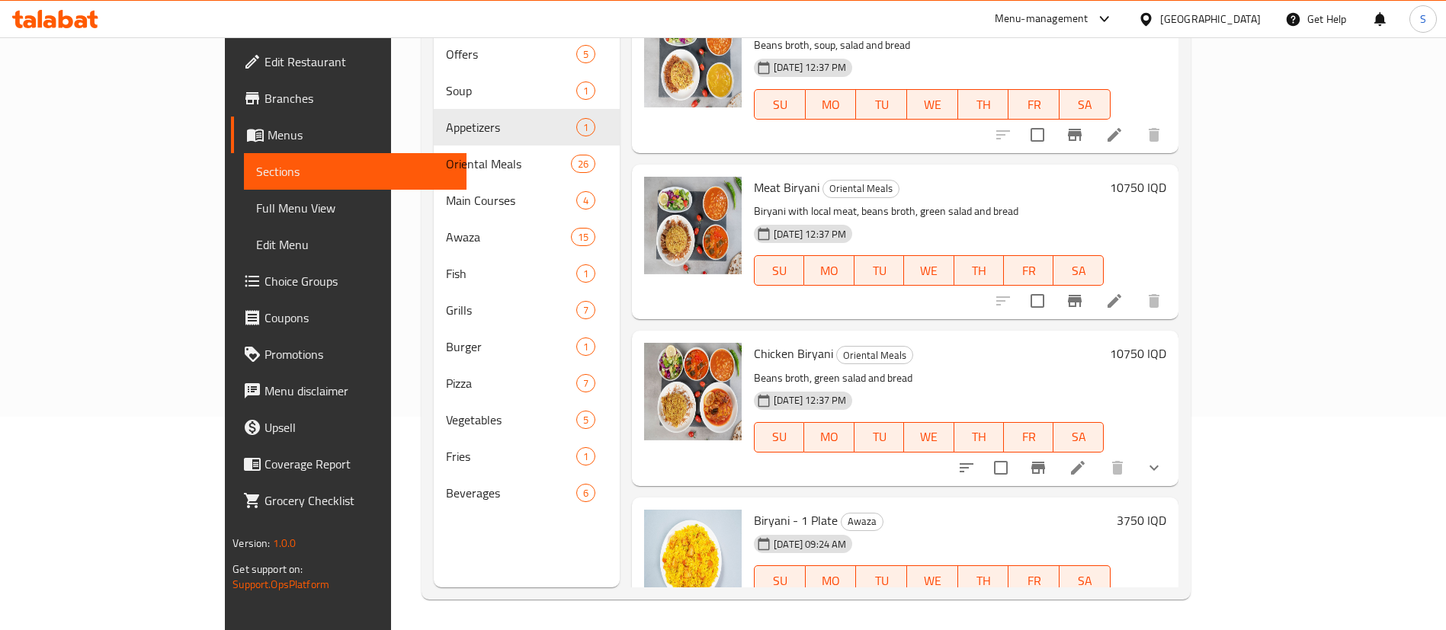
click at [754, 509] on span "Biryani - 1 Plate" at bounding box center [796, 520] width 84 height 23
copy h6 "Biryani - 1 Plate"
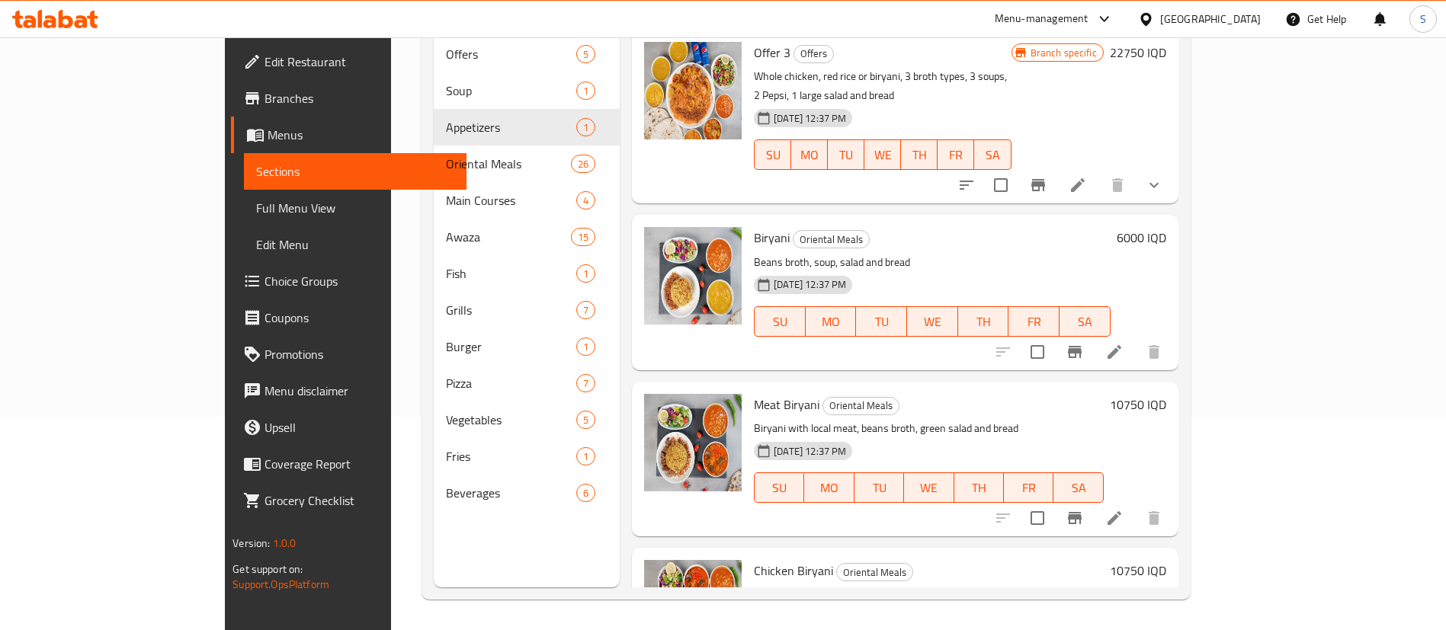
scroll to position [0, 0]
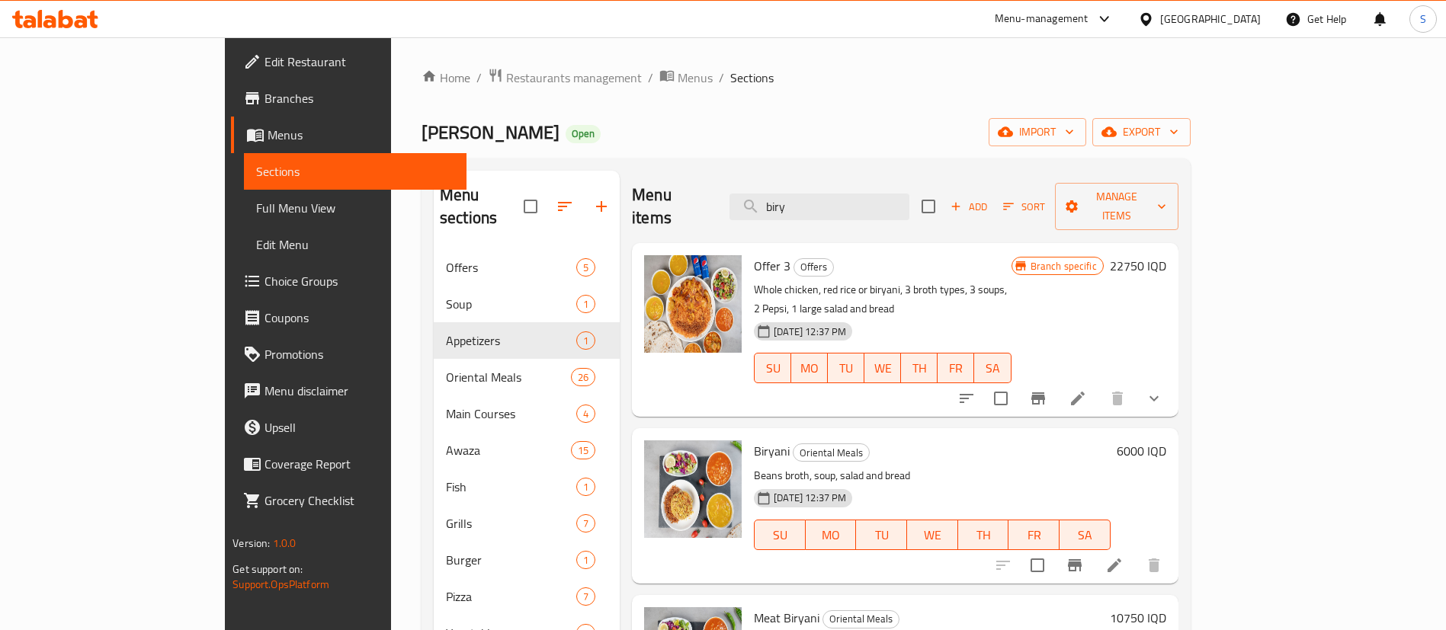
drag, startPoint x: 738, startPoint y: 200, endPoint x: 725, endPoint y: 204, distance: 13.5
click at [725, 204] on div "Menu items biry Add Sort Manage items" at bounding box center [905, 207] width 547 height 72
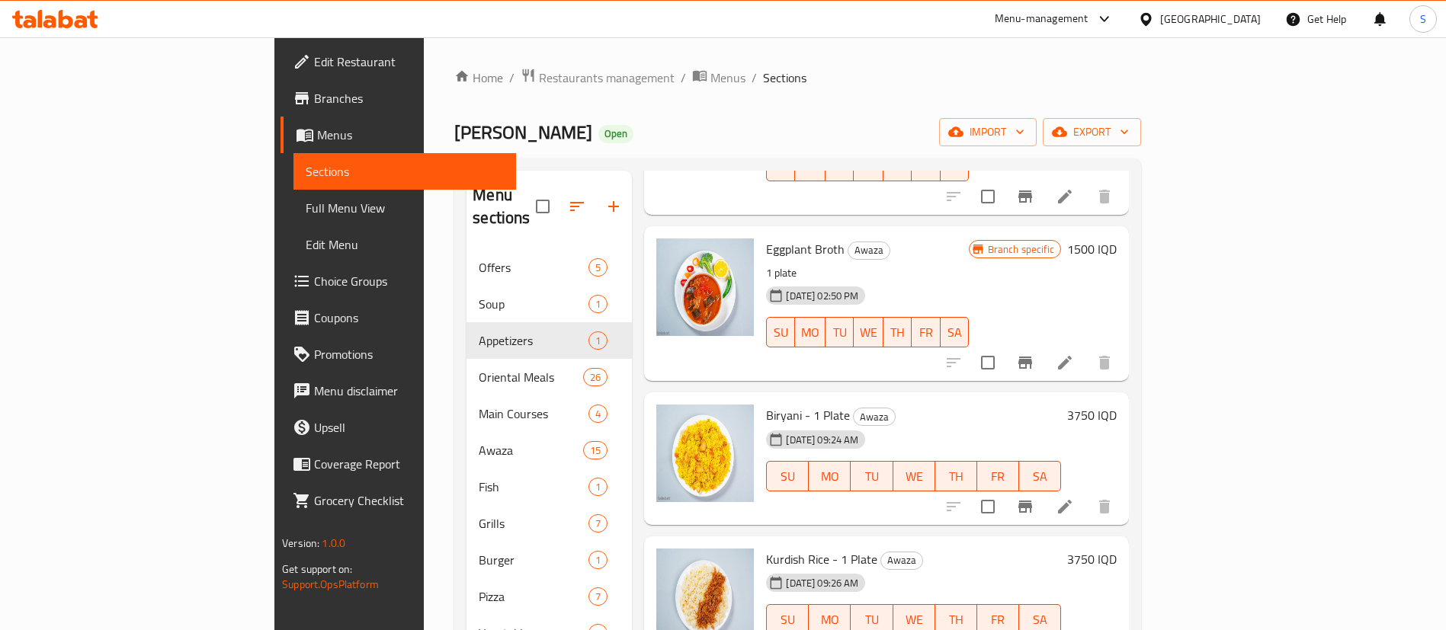
scroll to position [343, 0]
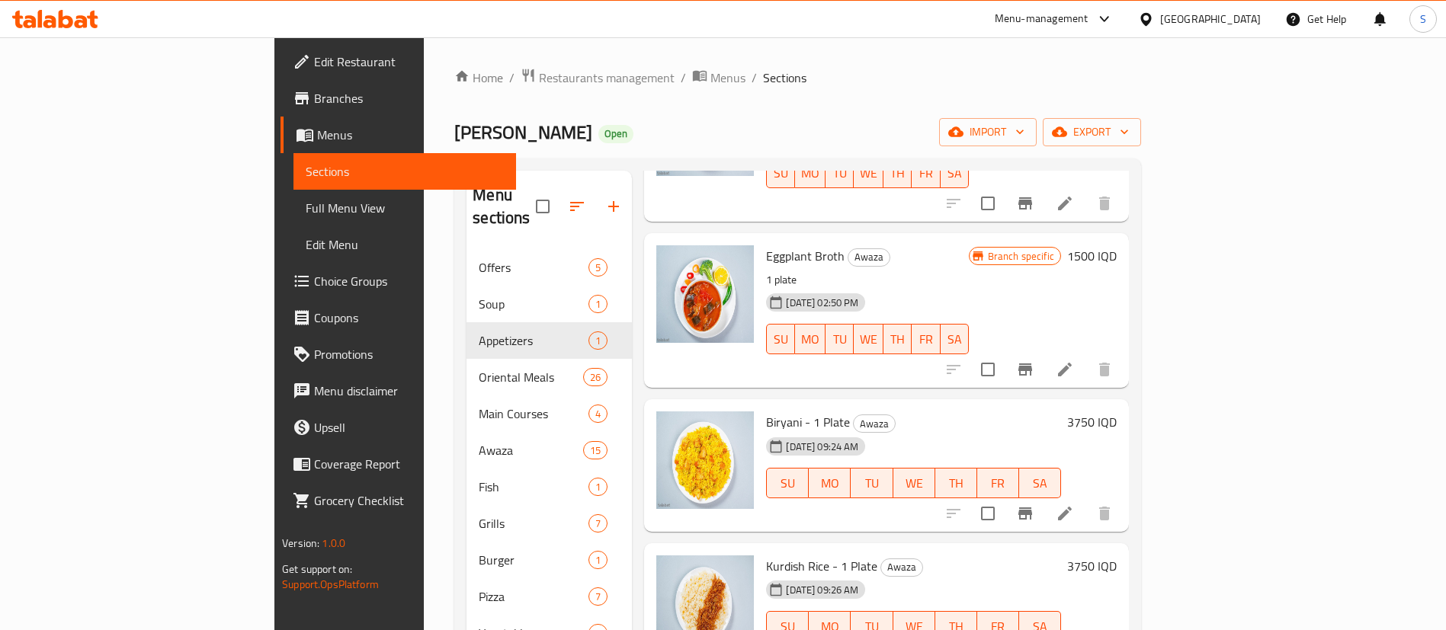
click at [766, 555] on span "Kurdish Rice - 1 Plate" at bounding box center [821, 566] width 111 height 23
copy h6 "Kurdish Rice - 1 Plate"
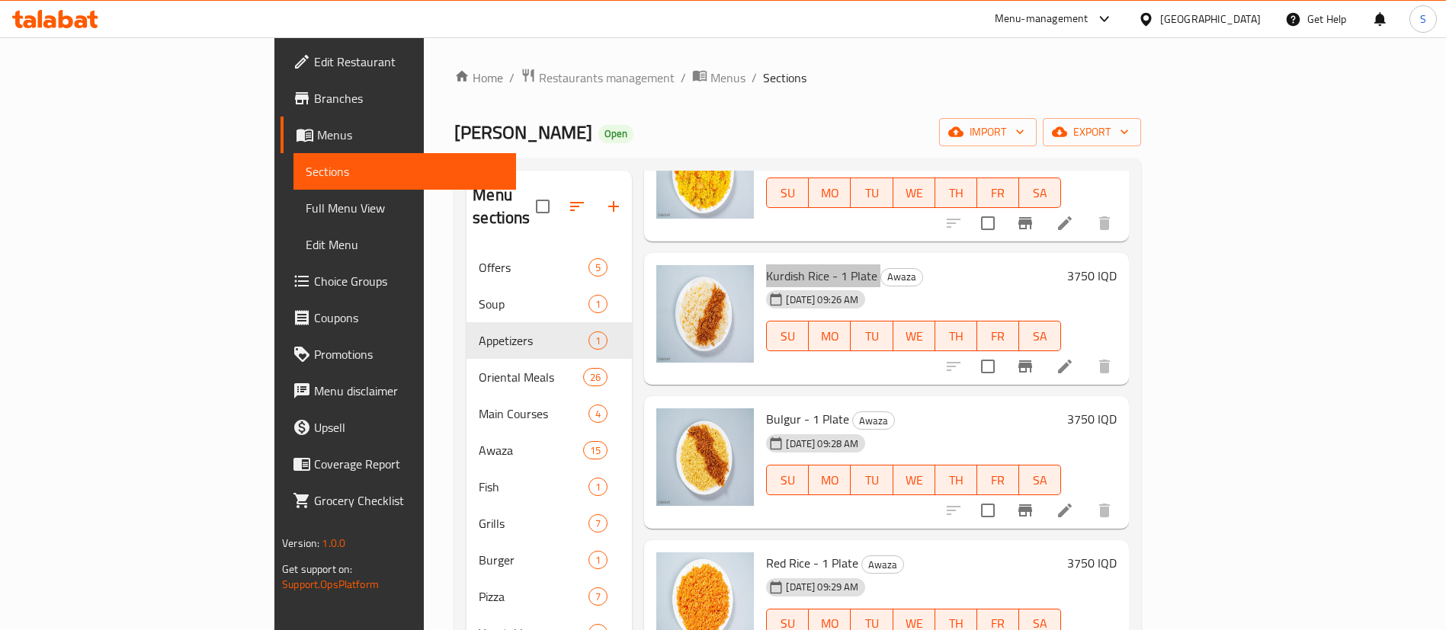
scroll to position [686, 0]
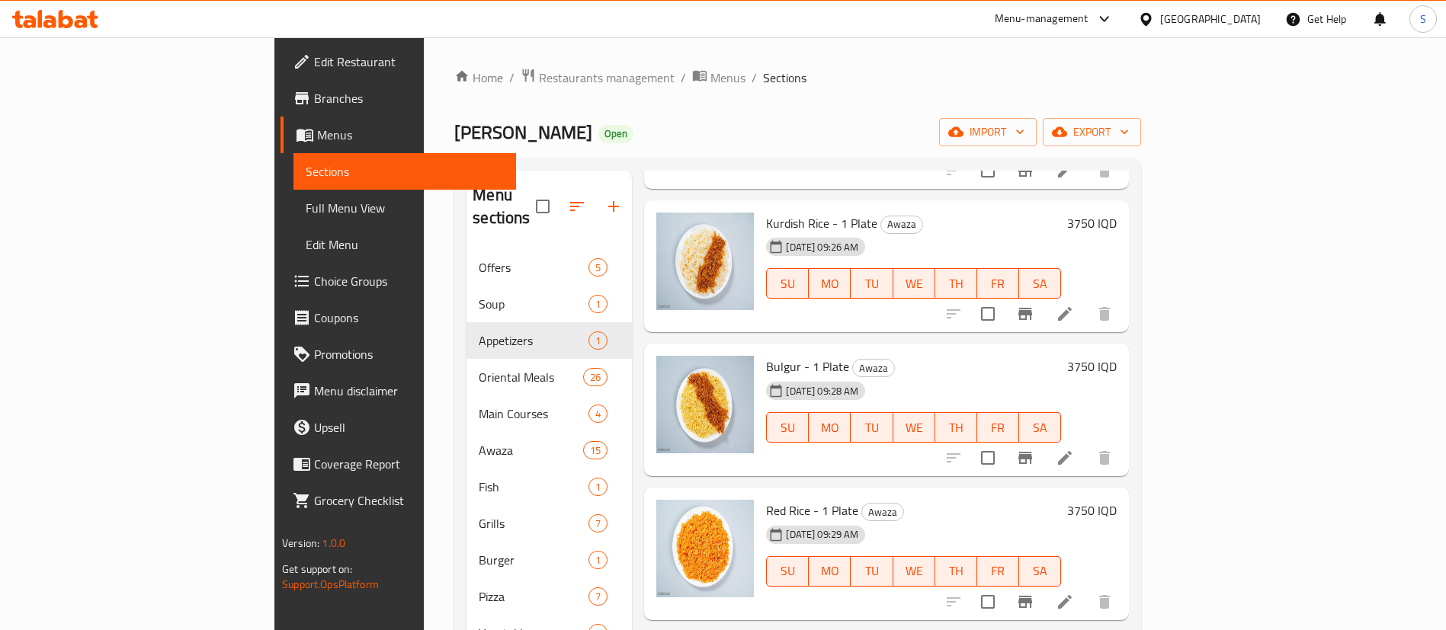
click at [766, 355] on span "Bulgur - 1 Plate" at bounding box center [807, 366] width 83 height 23
copy h6 "Bulgur - 1 Plate"
click at [766, 499] on span "Red Rice - 1 Plate" at bounding box center [812, 510] width 92 height 23
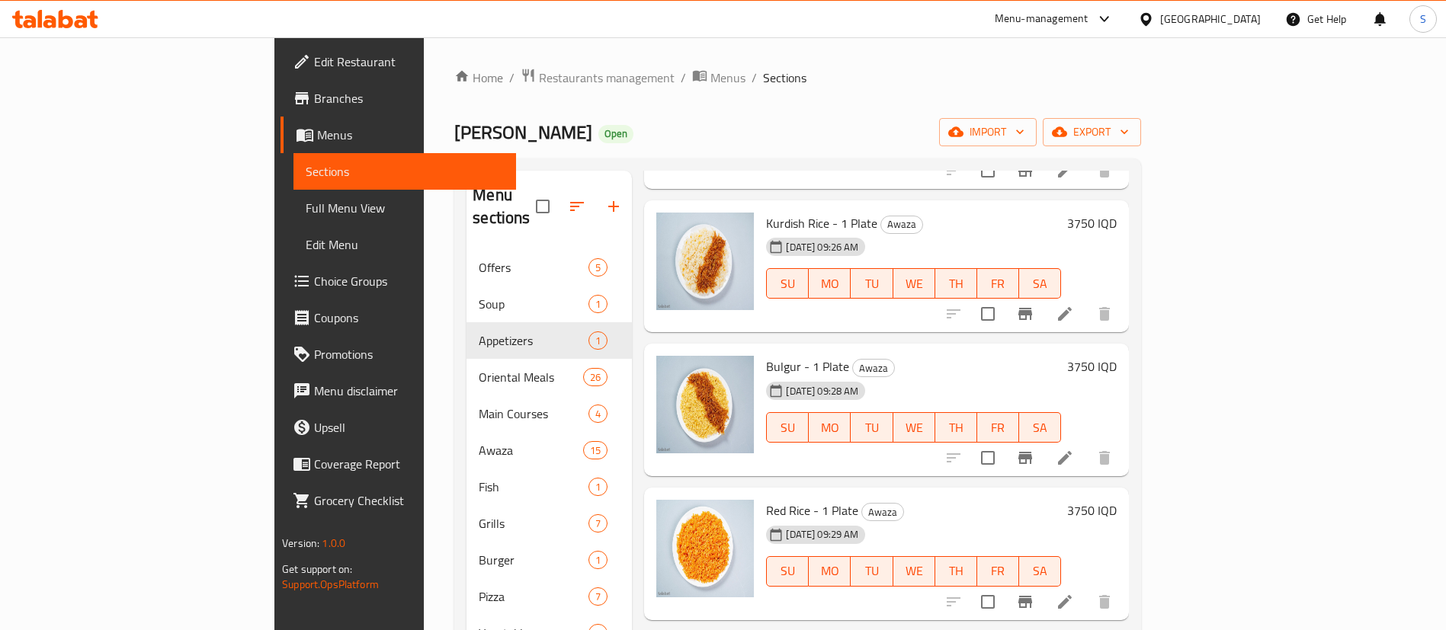
click at [766, 499] on span "Red Rice - 1 Plate" at bounding box center [812, 510] width 92 height 23
copy h6 "Red Rice - 1 Plate"
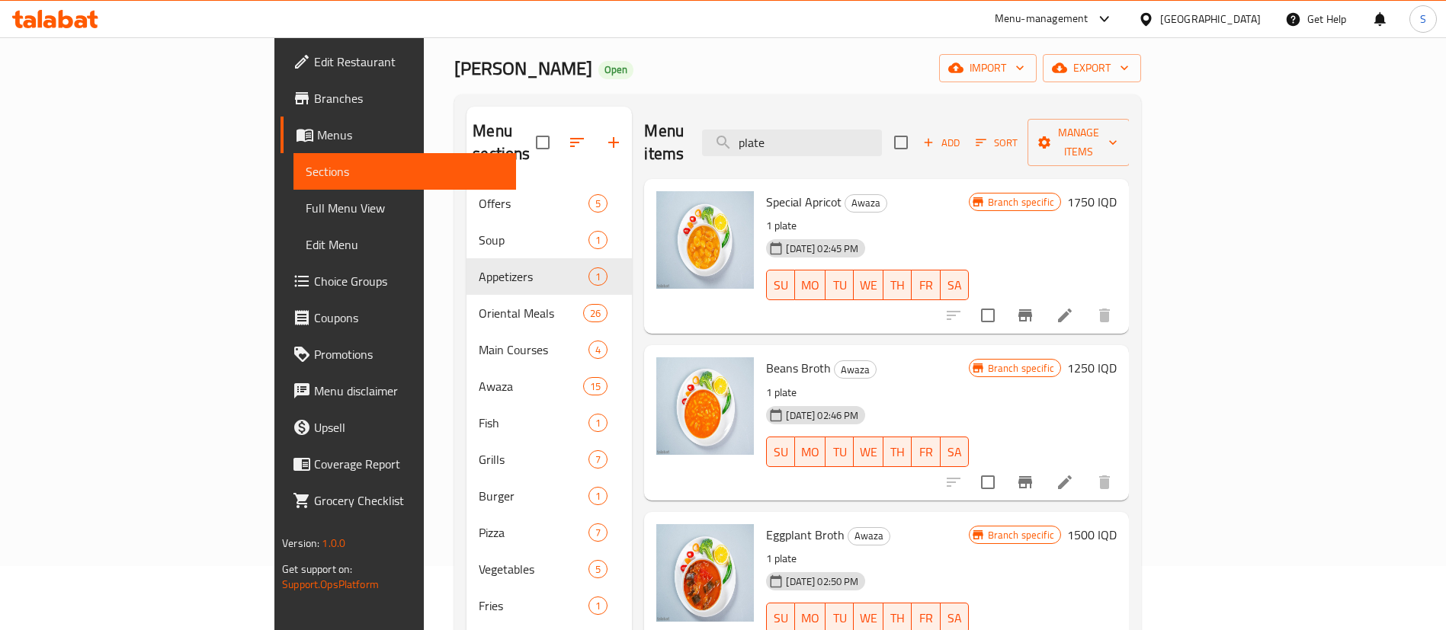
scroll to position [0, 0]
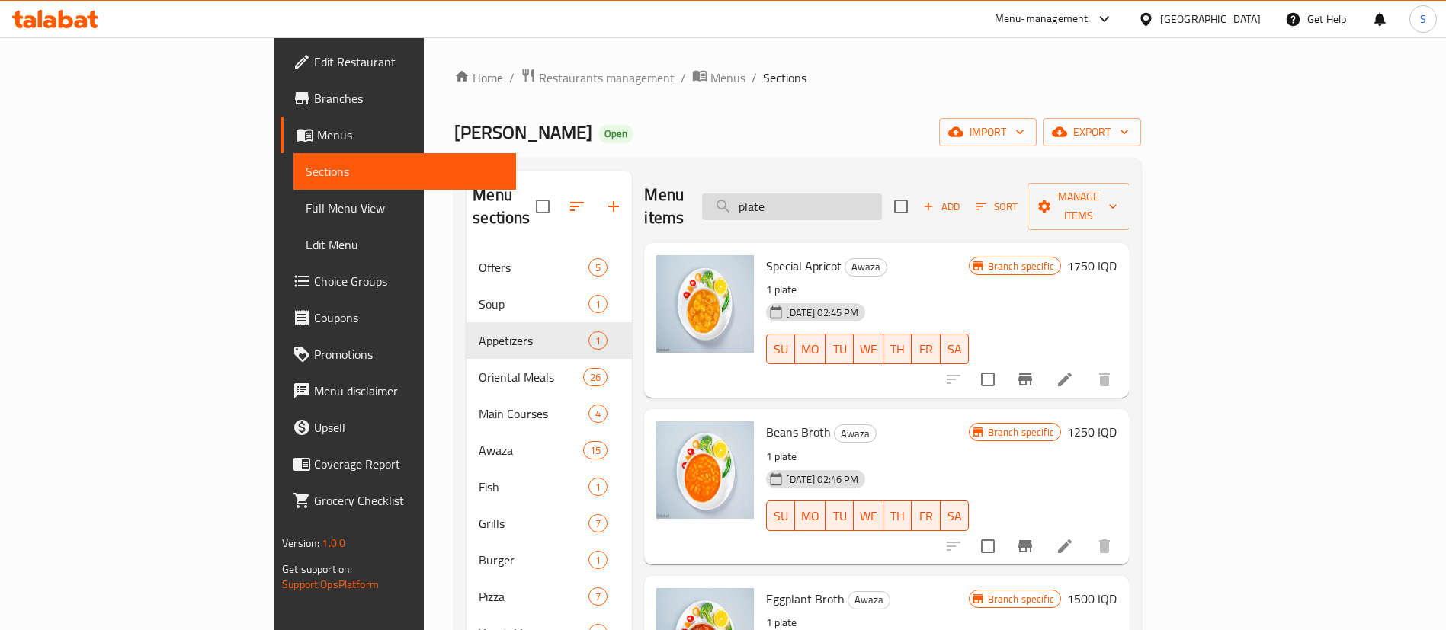
click at [882, 194] on input "plate" at bounding box center [792, 207] width 180 height 27
drag, startPoint x: 889, startPoint y: 185, endPoint x: 768, endPoint y: 191, distance: 121.3
click at [773, 189] on div "Menu items plate Add Sort Manage items" at bounding box center [886, 207] width 485 height 72
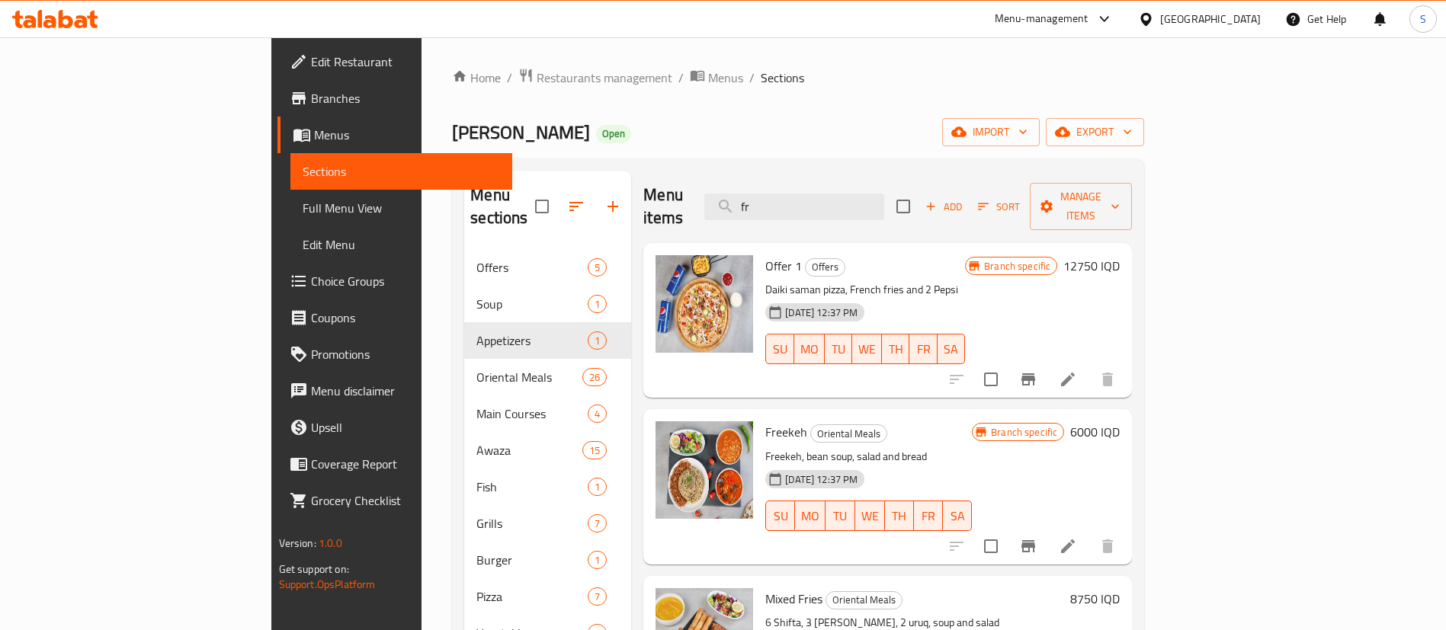
type input "fr"
click at [765, 421] on span "Freekeh" at bounding box center [786, 432] width 42 height 23
copy h6 "Freekeh"
drag, startPoint x: 887, startPoint y: 198, endPoint x: 764, endPoint y: 220, distance: 124.6
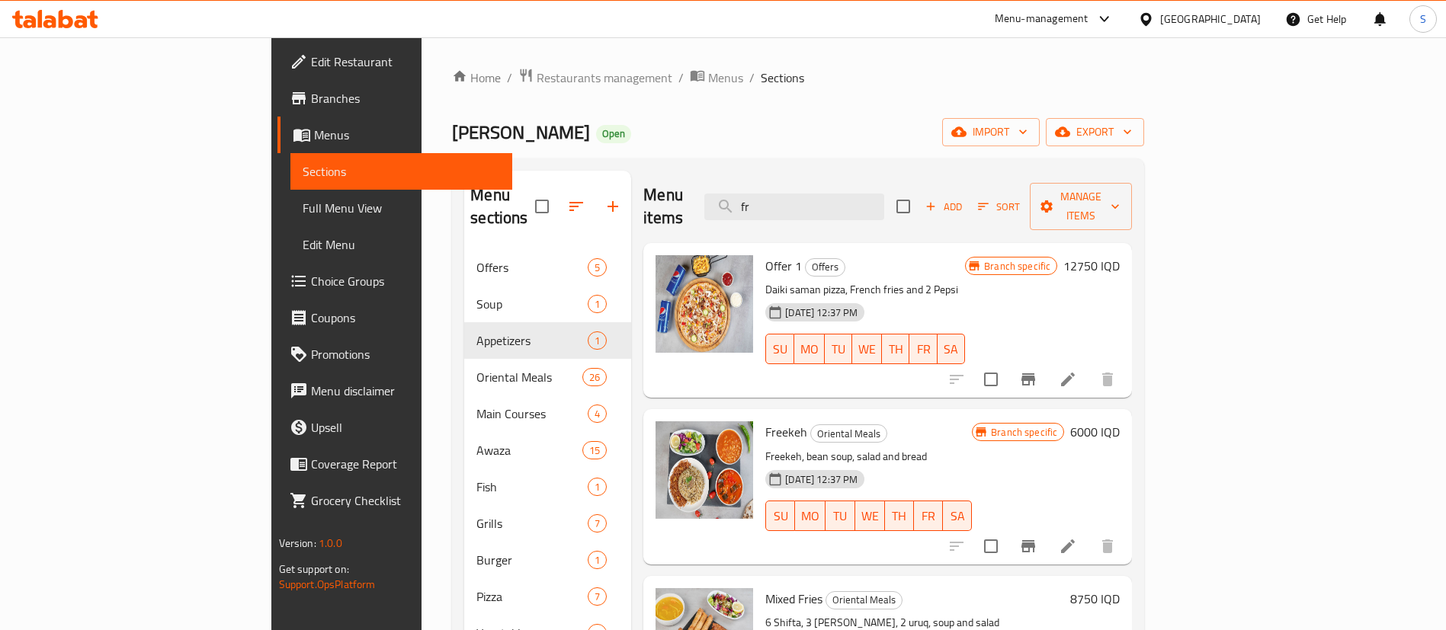
click at [773, 216] on div "Menu items fr Add Sort Manage items" at bounding box center [887, 207] width 489 height 72
type input "plate"
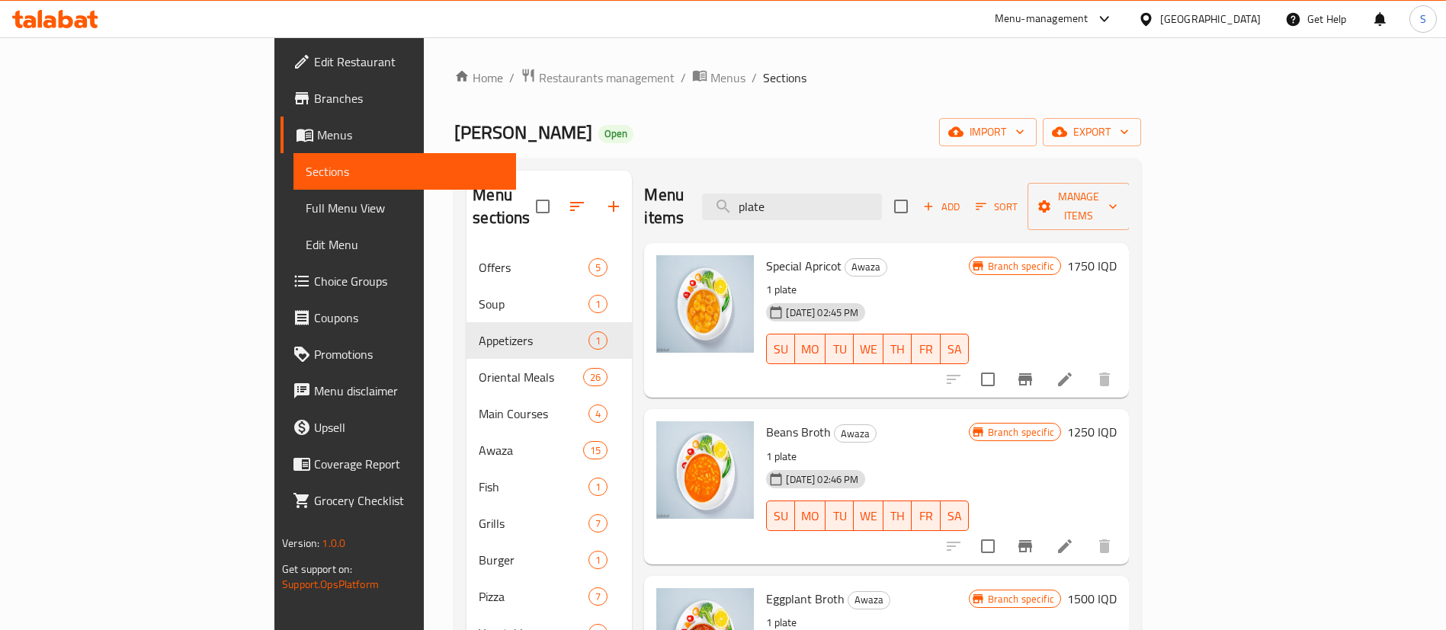
drag, startPoint x: 925, startPoint y: 195, endPoint x: 770, endPoint y: 193, distance: 155.5
click at [770, 193] on div "Menu items plate Add Sort Manage items" at bounding box center [886, 207] width 485 height 72
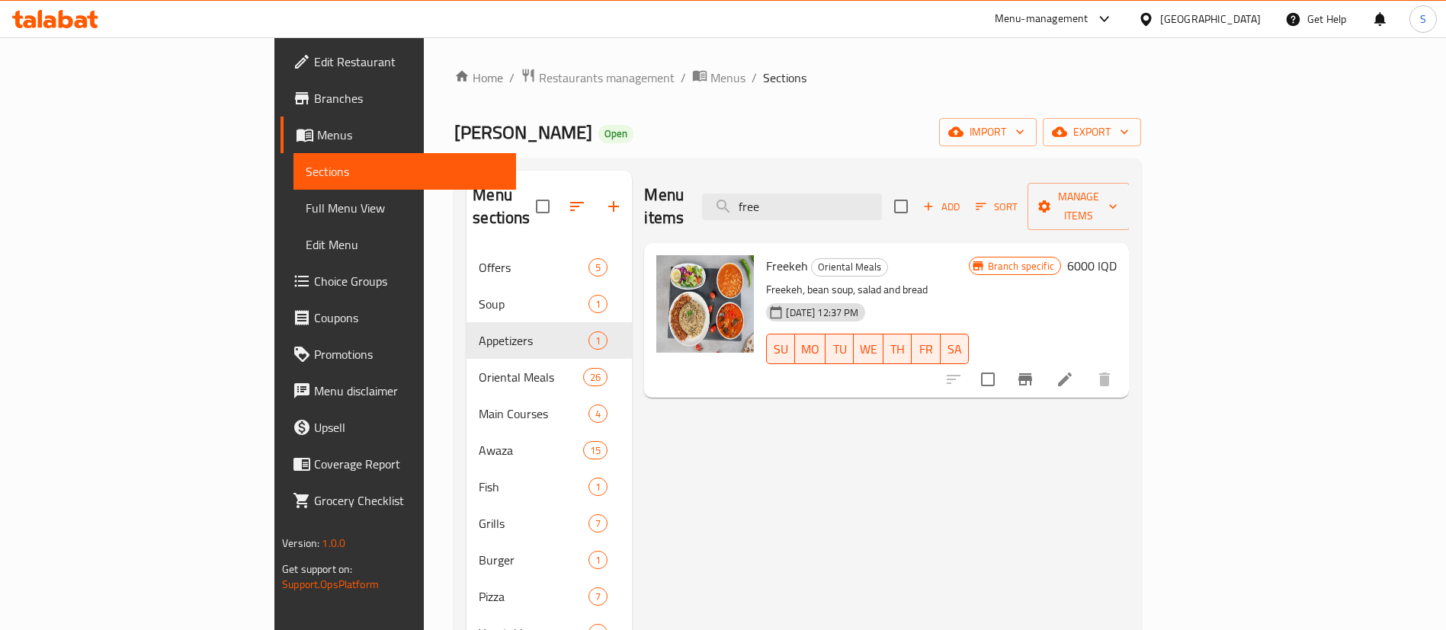
drag, startPoint x: 941, startPoint y: 188, endPoint x: 736, endPoint y: 206, distance: 205.8
click at [736, 206] on div "Menu items free Add Sort Manage items" at bounding box center [886, 207] width 485 height 72
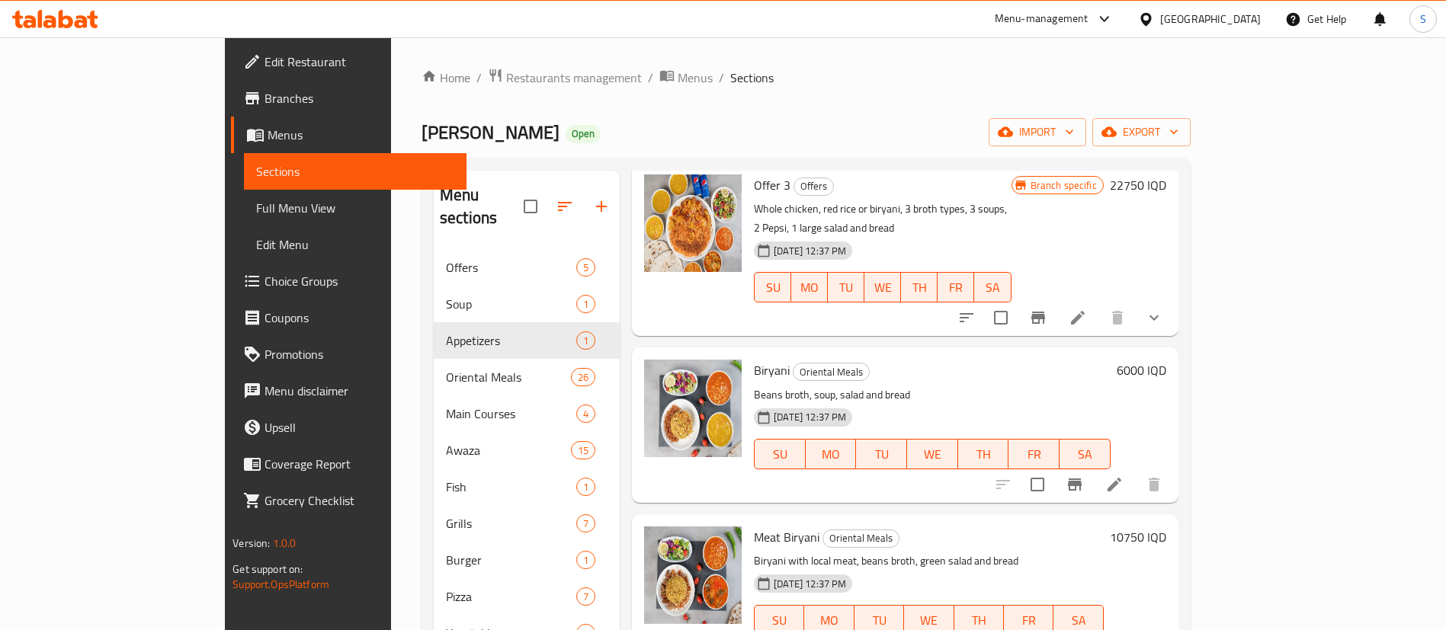
scroll to position [114, 0]
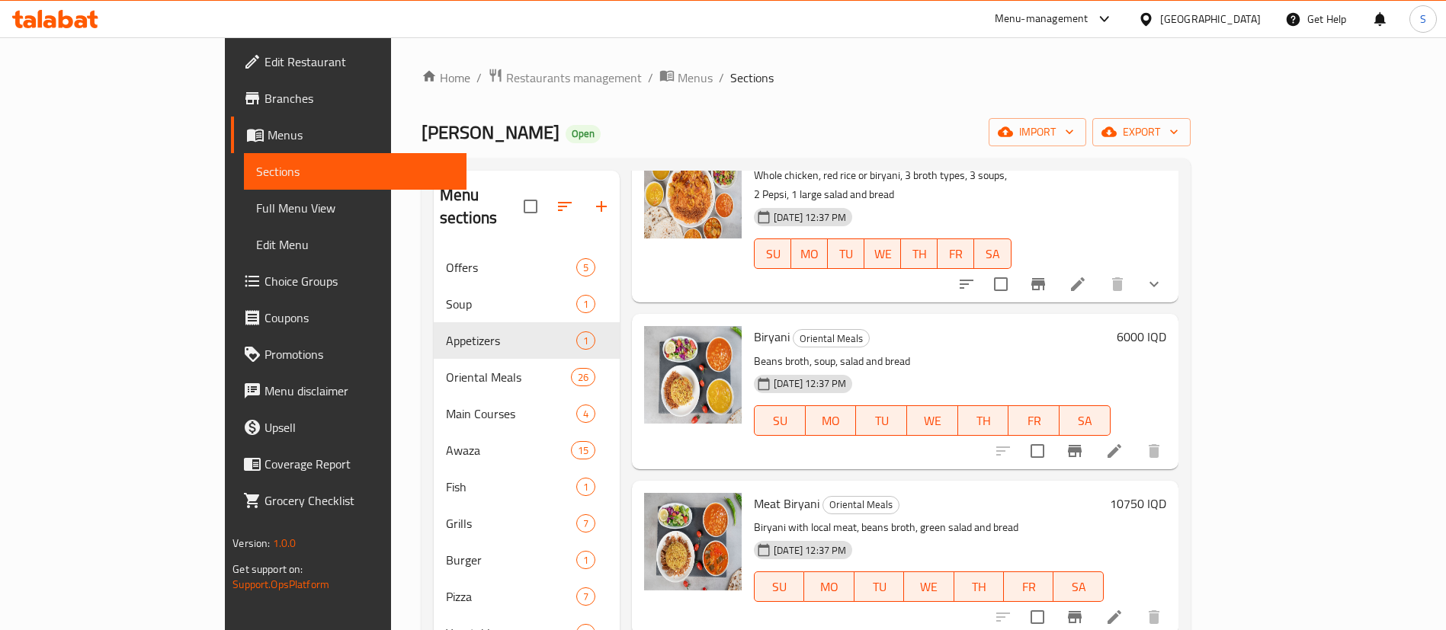
click at [754, 492] on span "Meat Biryani" at bounding box center [787, 503] width 66 height 23
copy h6 "Meat Biryani"
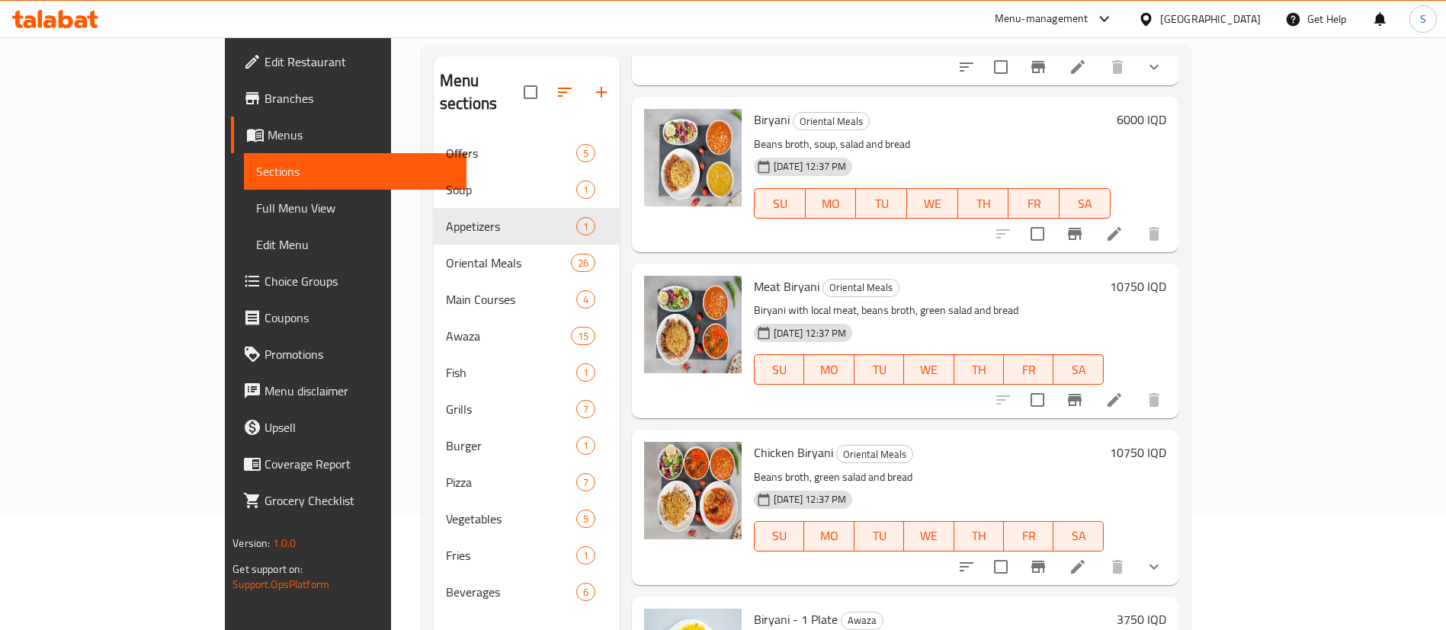
click at [754, 441] on span "Chicken Biryani" at bounding box center [793, 452] width 79 height 23
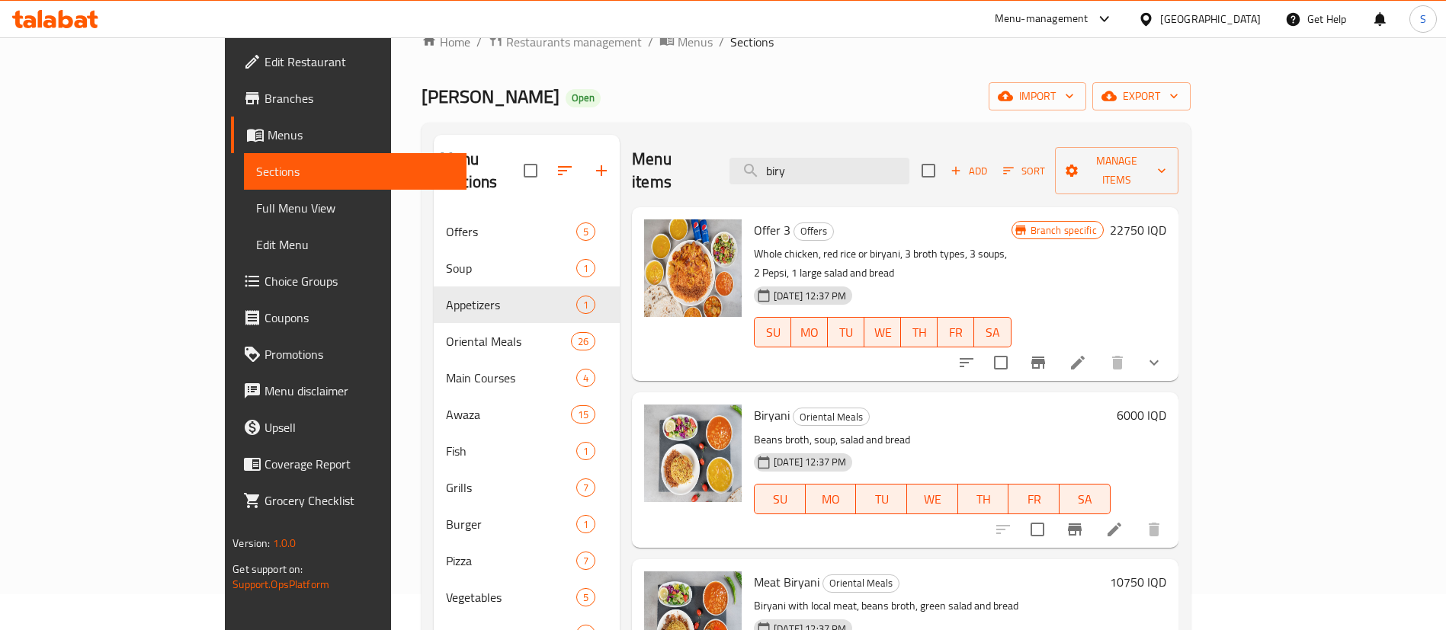
scroll to position [0, 0]
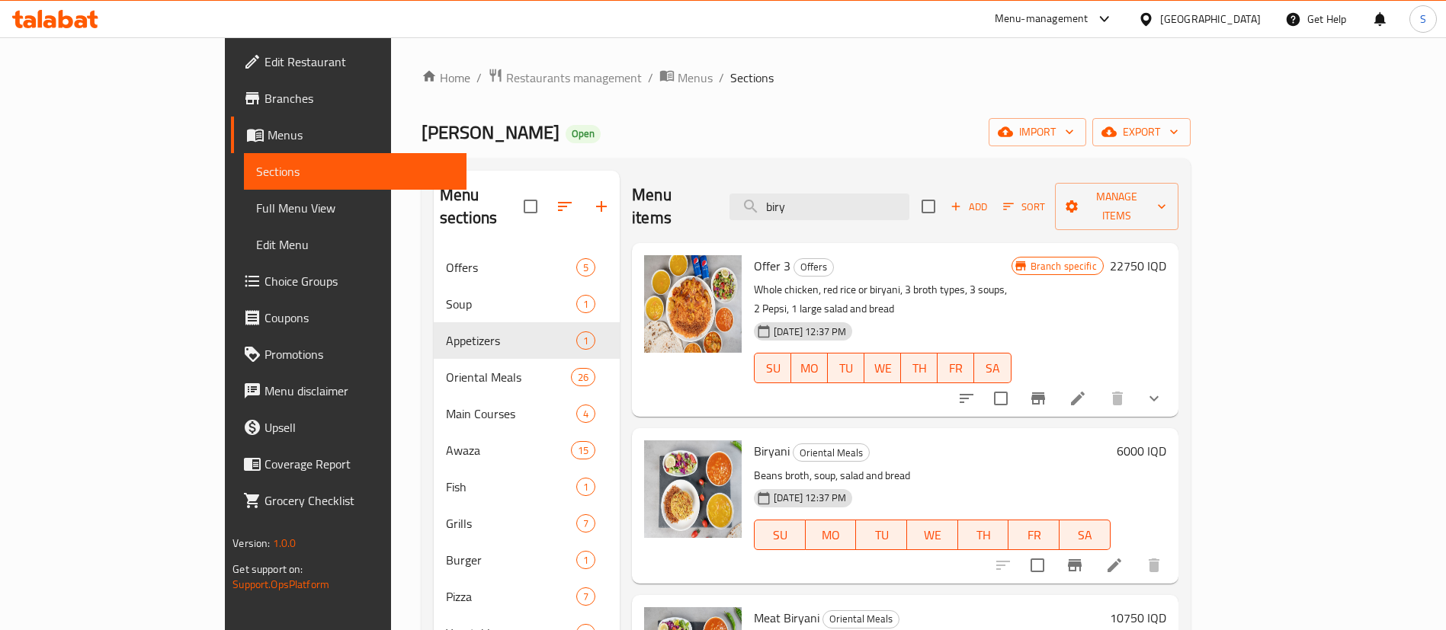
drag, startPoint x: 844, startPoint y: 207, endPoint x: 672, endPoint y: 207, distance: 171.5
click at [678, 207] on div "Menu items biry Add Sort Manage items" at bounding box center [905, 207] width 547 height 72
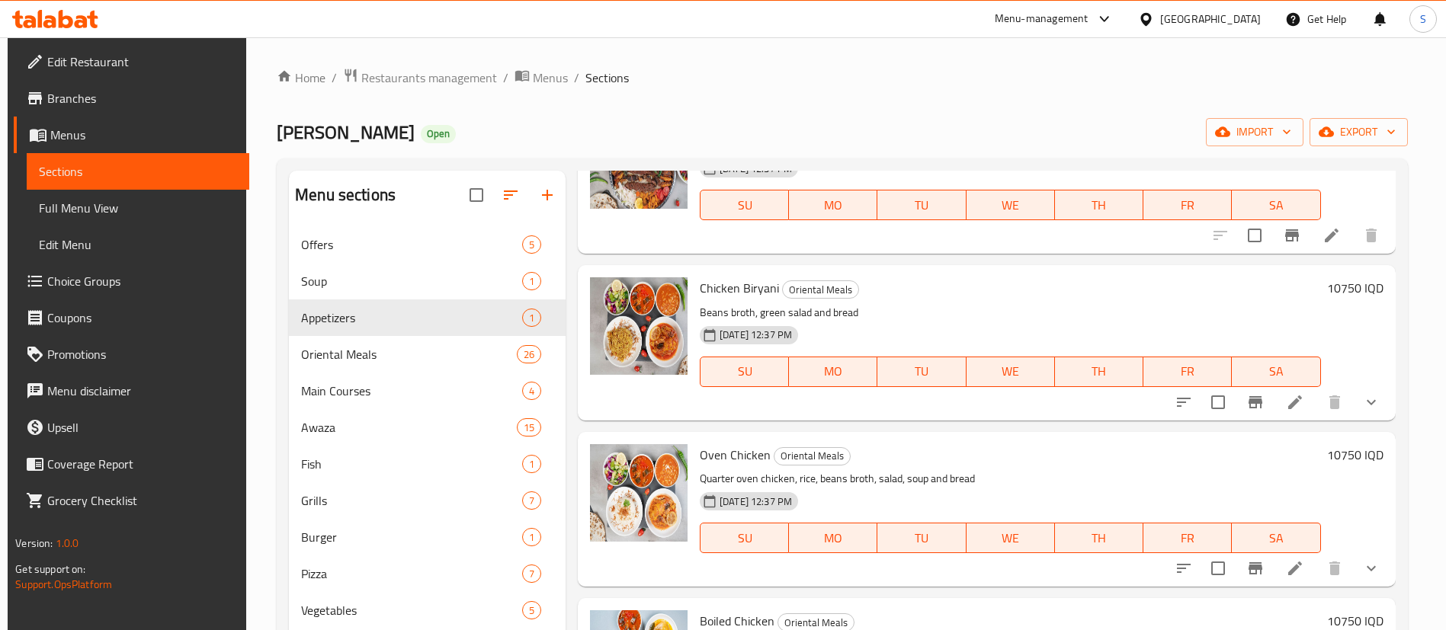
scroll to position [572, 0]
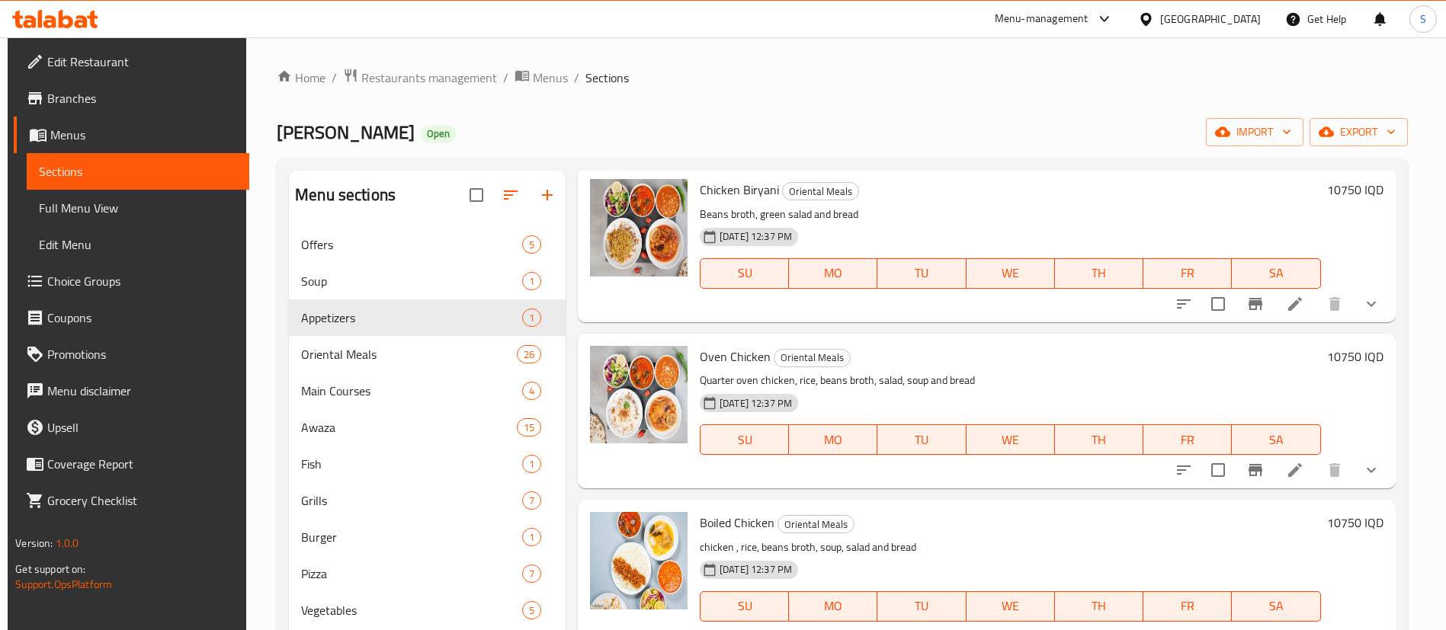
click at [729, 349] on span "Oven Chicken" at bounding box center [735, 356] width 71 height 23
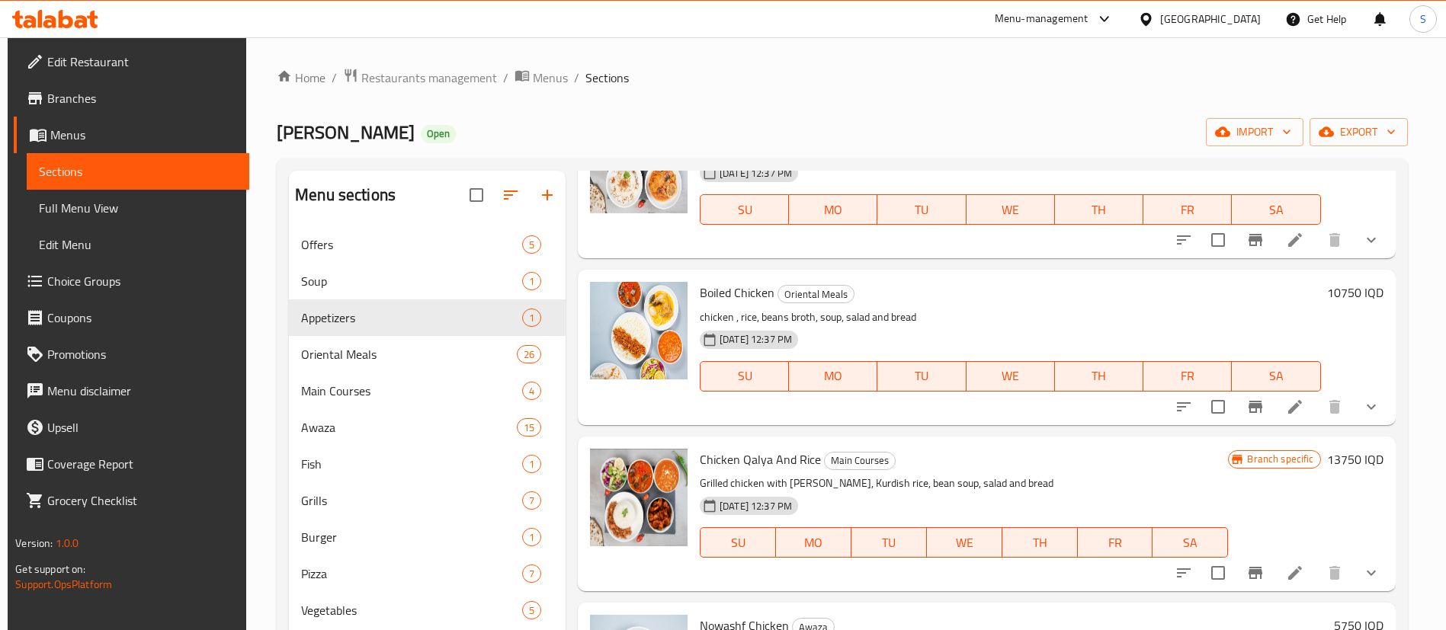
scroll to position [800, 0]
click at [716, 295] on span "Boiled Chicken" at bounding box center [737, 294] width 75 height 23
click at [718, 295] on span "Boiled Chicken" at bounding box center [737, 294] width 75 height 23
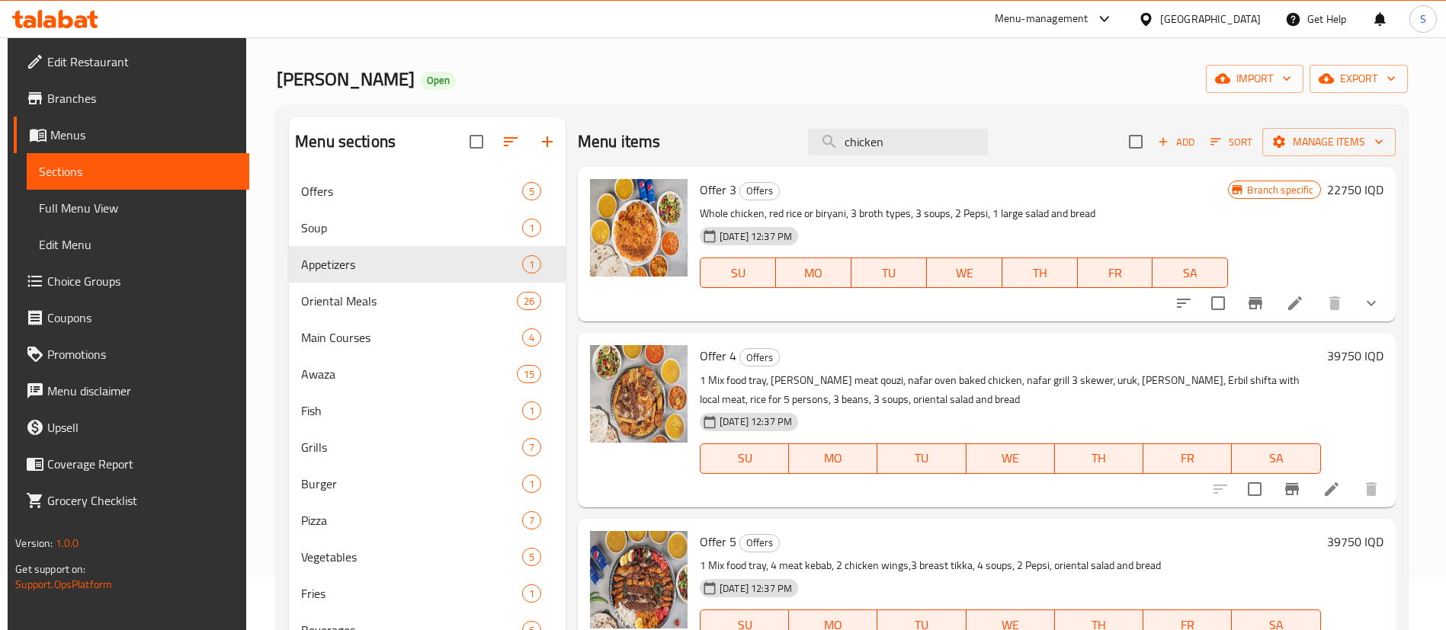
scroll to position [0, 0]
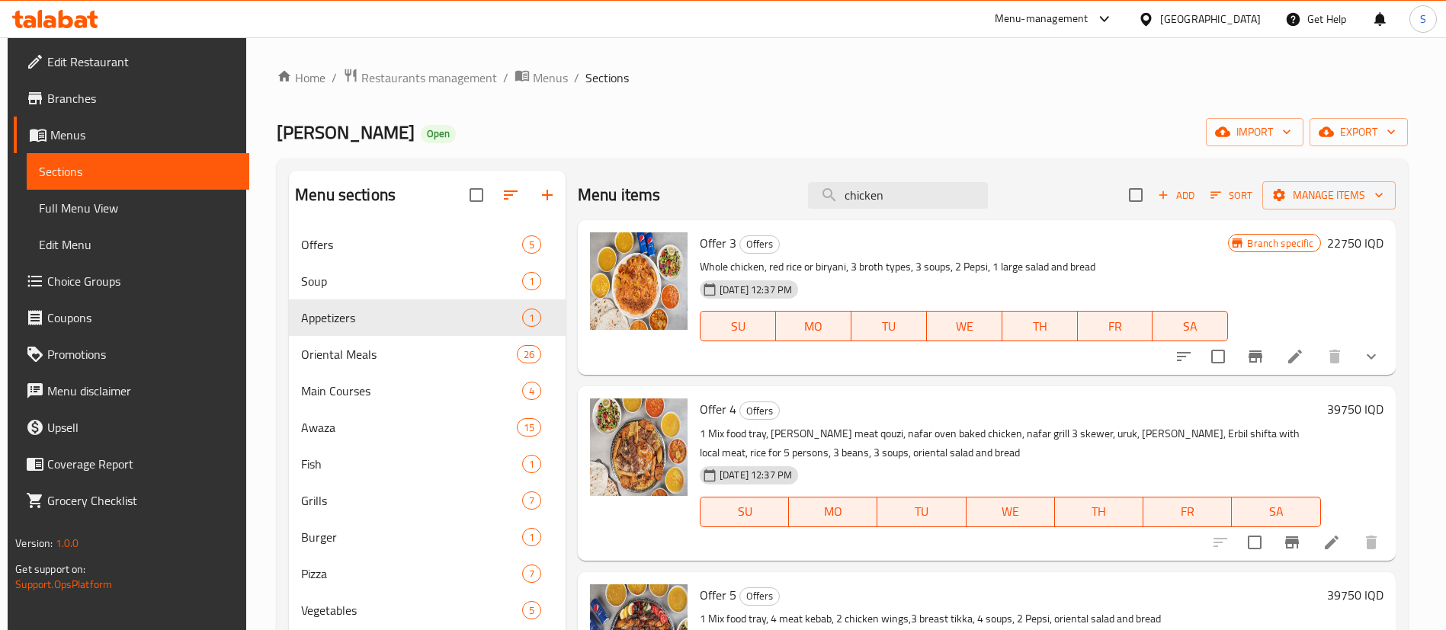
click at [1047, 189] on div "Menu items chicken Add Sort Manage items" at bounding box center [987, 196] width 818 height 50
click at [1042, 153] on div "Home / Restaurants management / Menus / Sections Daiki Saman Open import export…" at bounding box center [842, 440] width 1131 height 745
drag, startPoint x: 903, startPoint y: 196, endPoint x: 729, endPoint y: 202, distance: 173.9
click at [729, 202] on div "Menu items chicken Add Sort Manage items" at bounding box center [987, 196] width 818 height 50
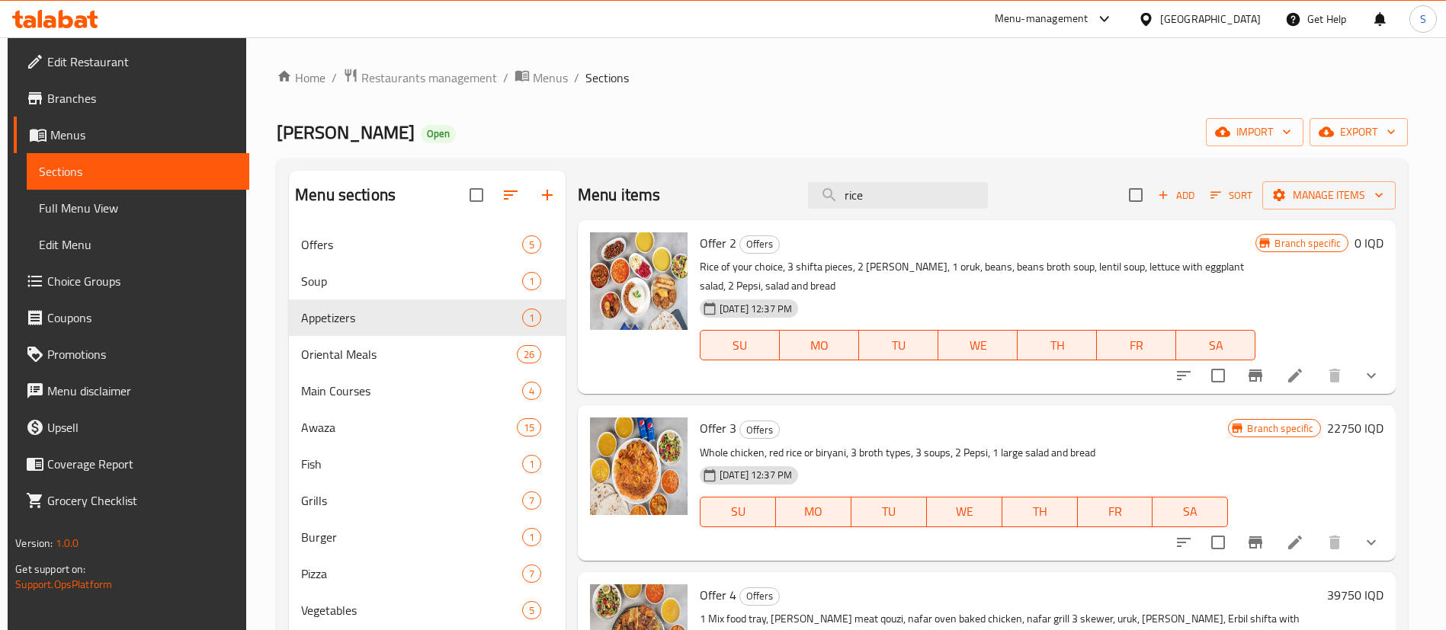
drag, startPoint x: 787, startPoint y: 175, endPoint x: 720, endPoint y: 175, distance: 67.1
click at [720, 175] on div "Menu items rice Add Sort Manage items" at bounding box center [987, 196] width 818 height 50
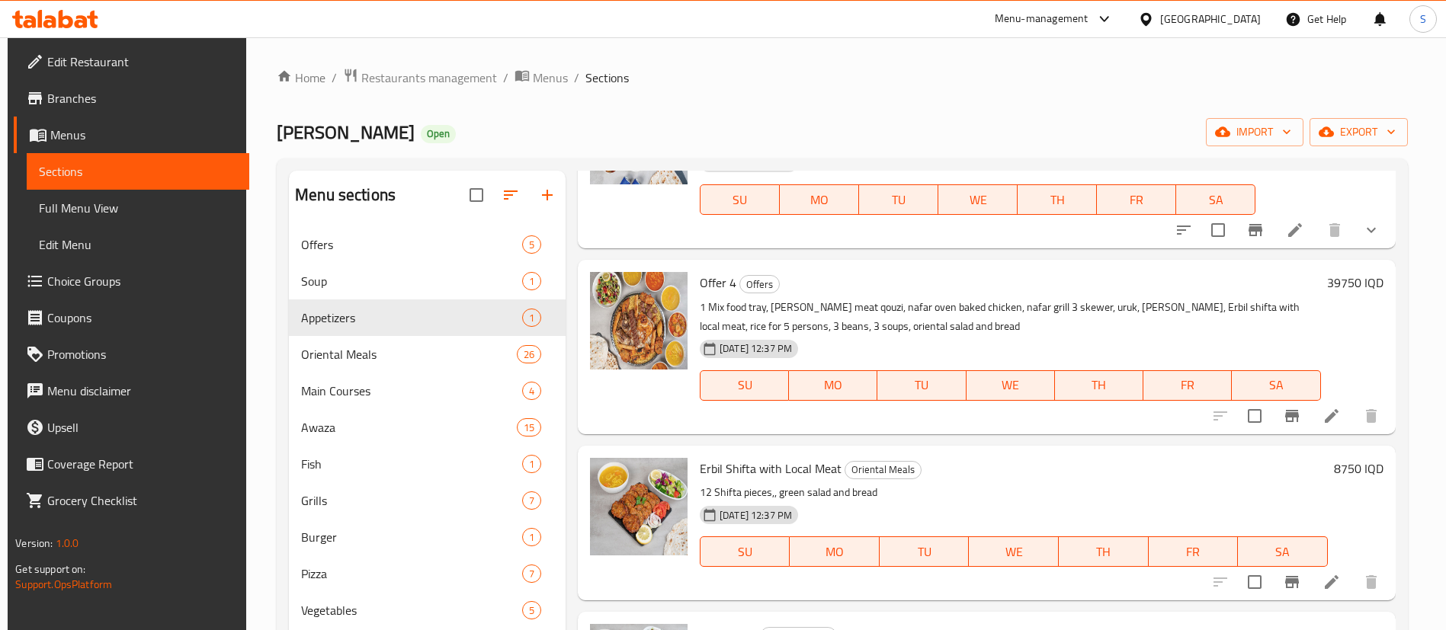
scroll to position [278, 0]
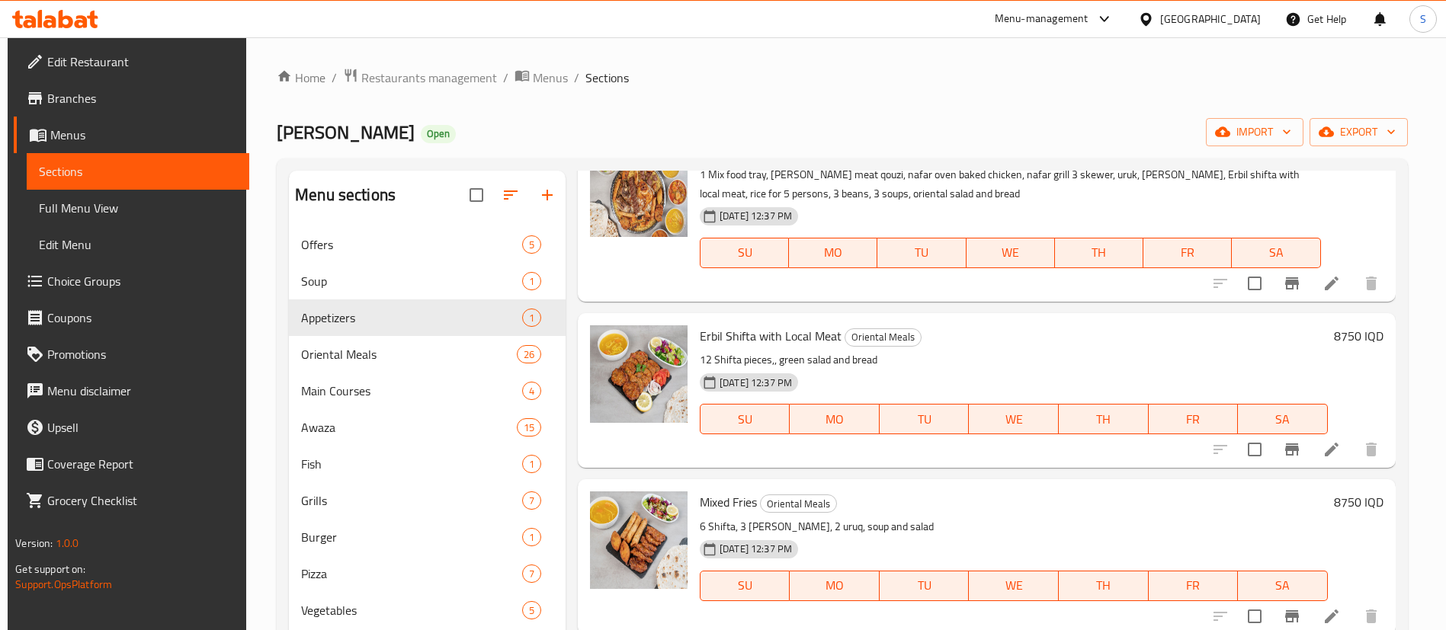
click at [774, 335] on span "Erbil Shifta with Local Meat" at bounding box center [771, 336] width 142 height 23
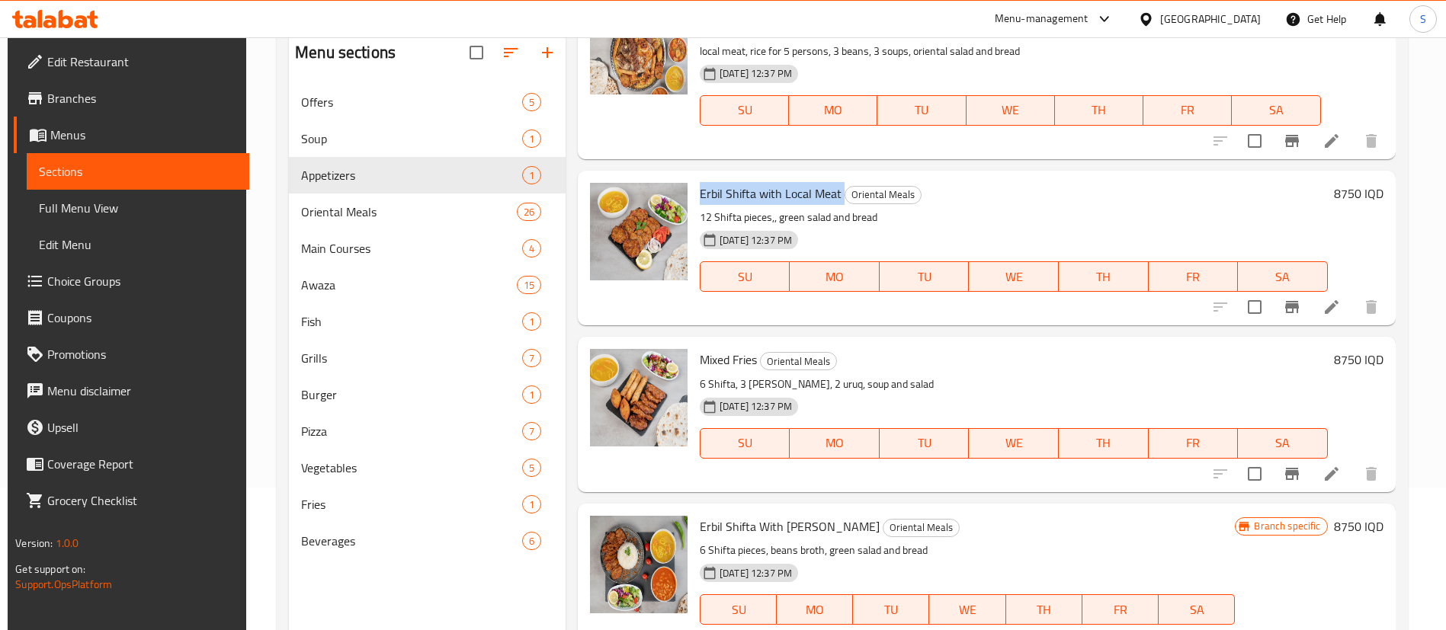
scroll to position [213, 0]
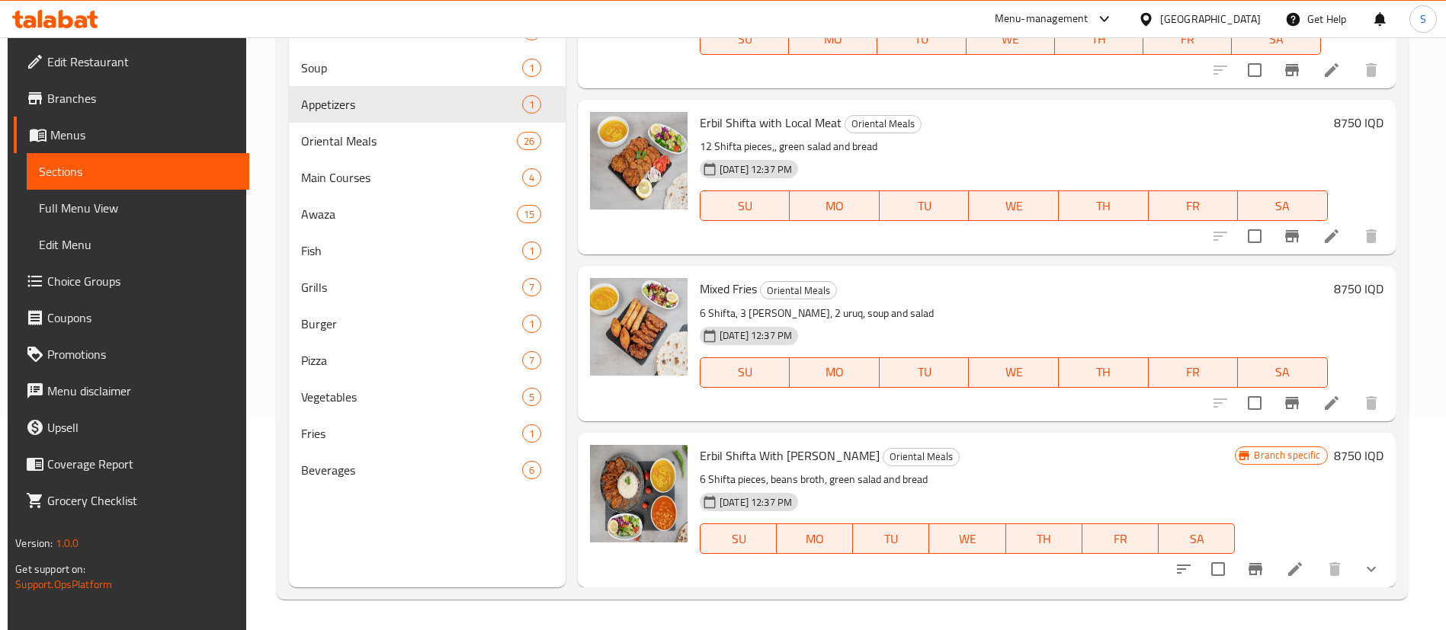
click at [764, 453] on span "Erbil Shifta With Rice" at bounding box center [790, 455] width 180 height 23
click at [744, 460] on span "Erbil Shifta With Rice" at bounding box center [790, 455] width 180 height 23
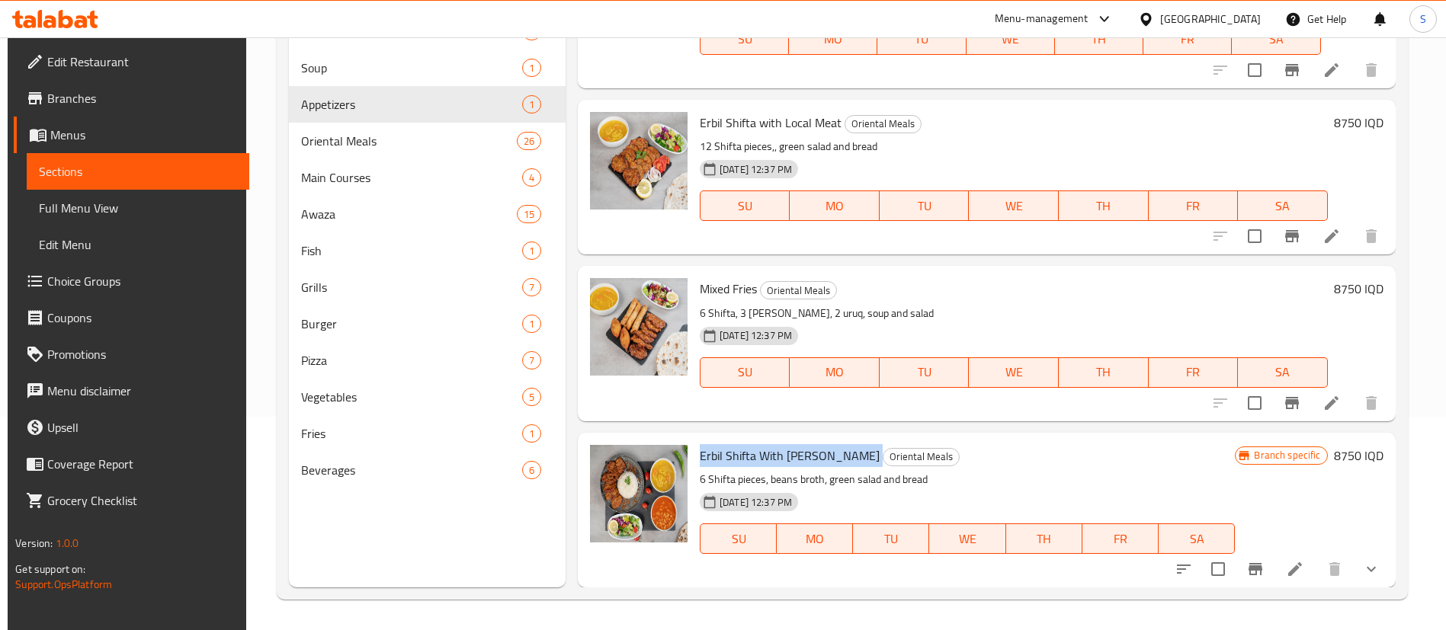
click at [744, 460] on span "Erbil Shifta With Rice" at bounding box center [790, 455] width 180 height 23
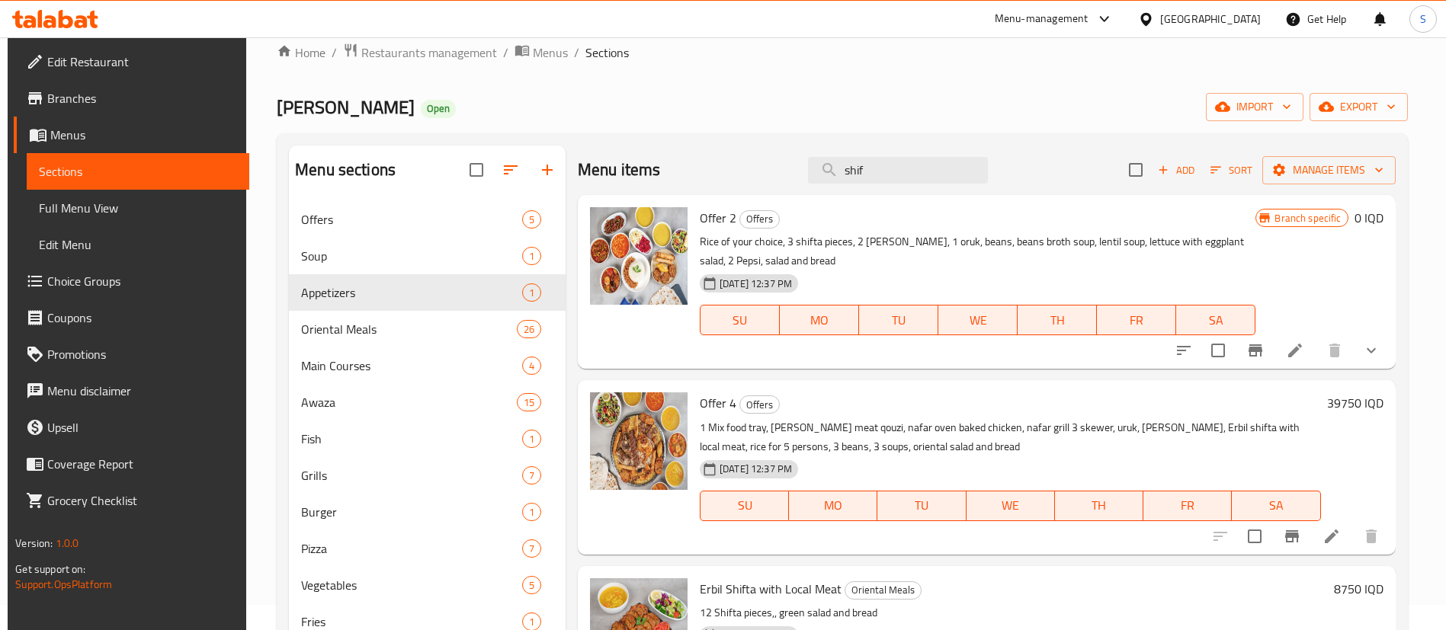
scroll to position [0, 0]
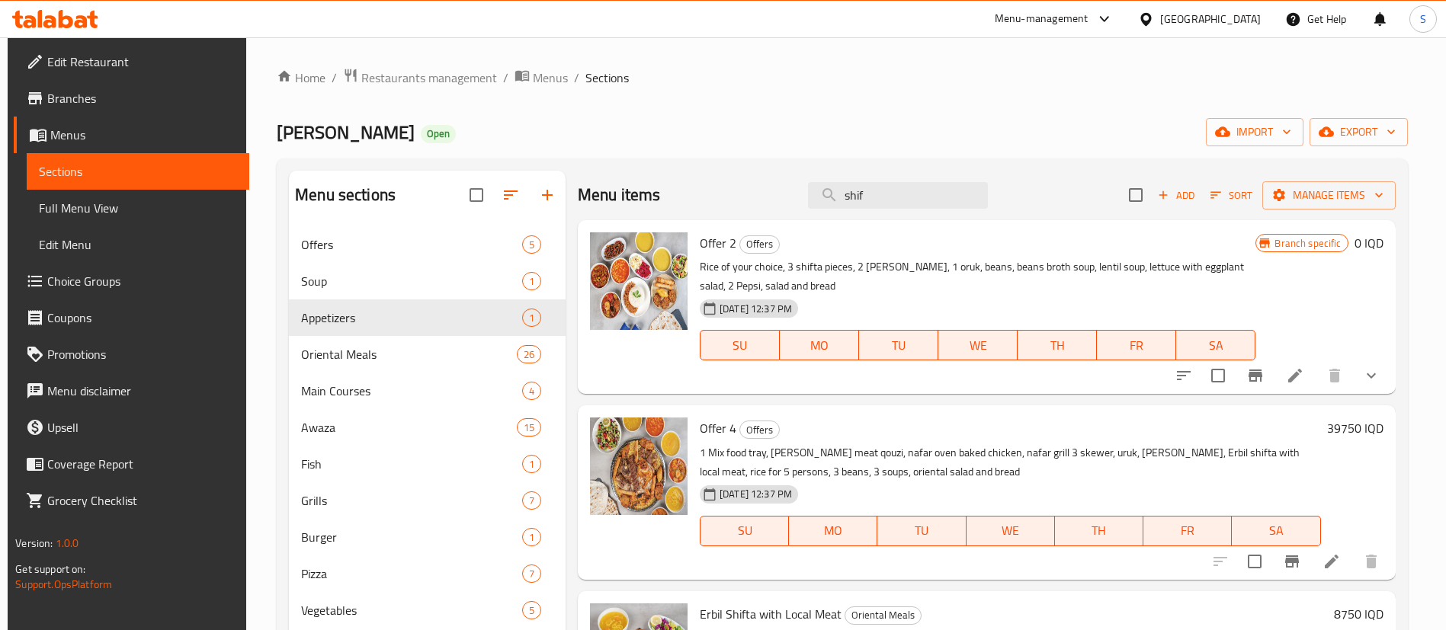
drag, startPoint x: 892, startPoint y: 187, endPoint x: 782, endPoint y: 214, distance: 113.1
click at [782, 214] on div "Menu items shif Add Sort Manage items" at bounding box center [987, 196] width 818 height 50
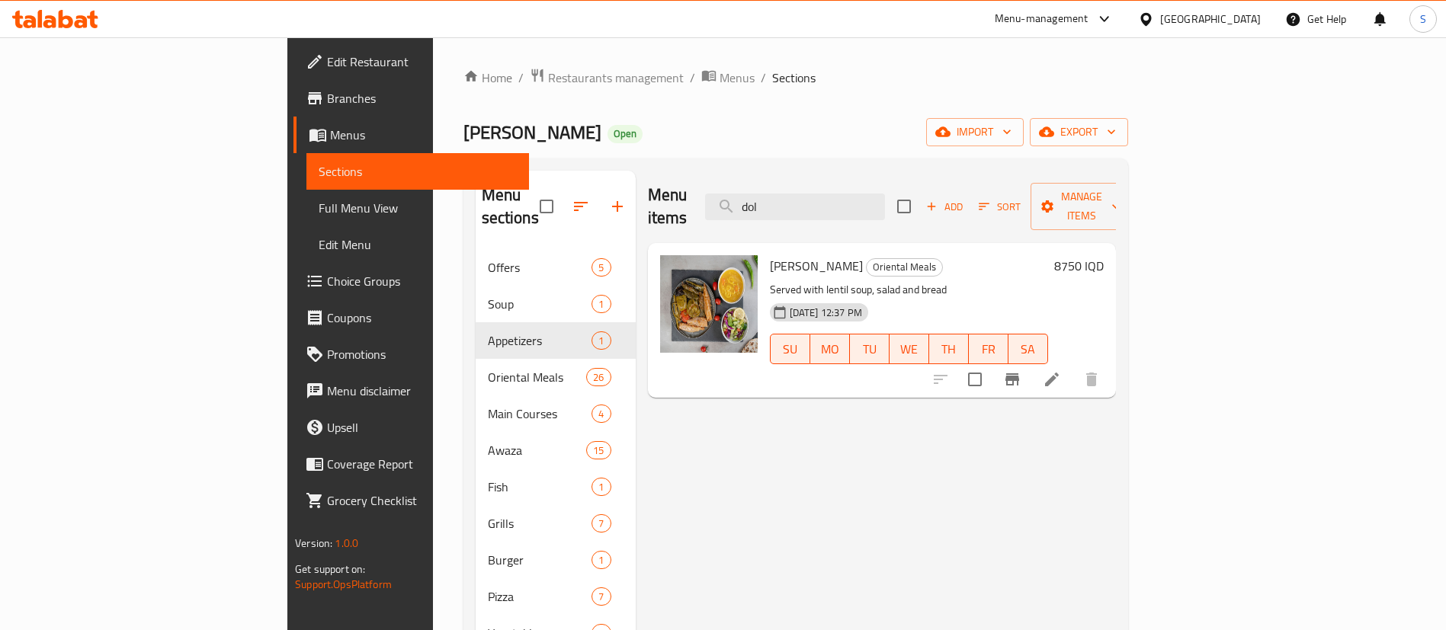
click at [770, 255] on span "Erbil Dolma" at bounding box center [816, 266] width 93 height 23
drag, startPoint x: 929, startPoint y: 201, endPoint x: 748, endPoint y: 201, distance: 180.6
click at [748, 201] on div "Menu items dol Add Sort Manage items" at bounding box center [882, 207] width 468 height 72
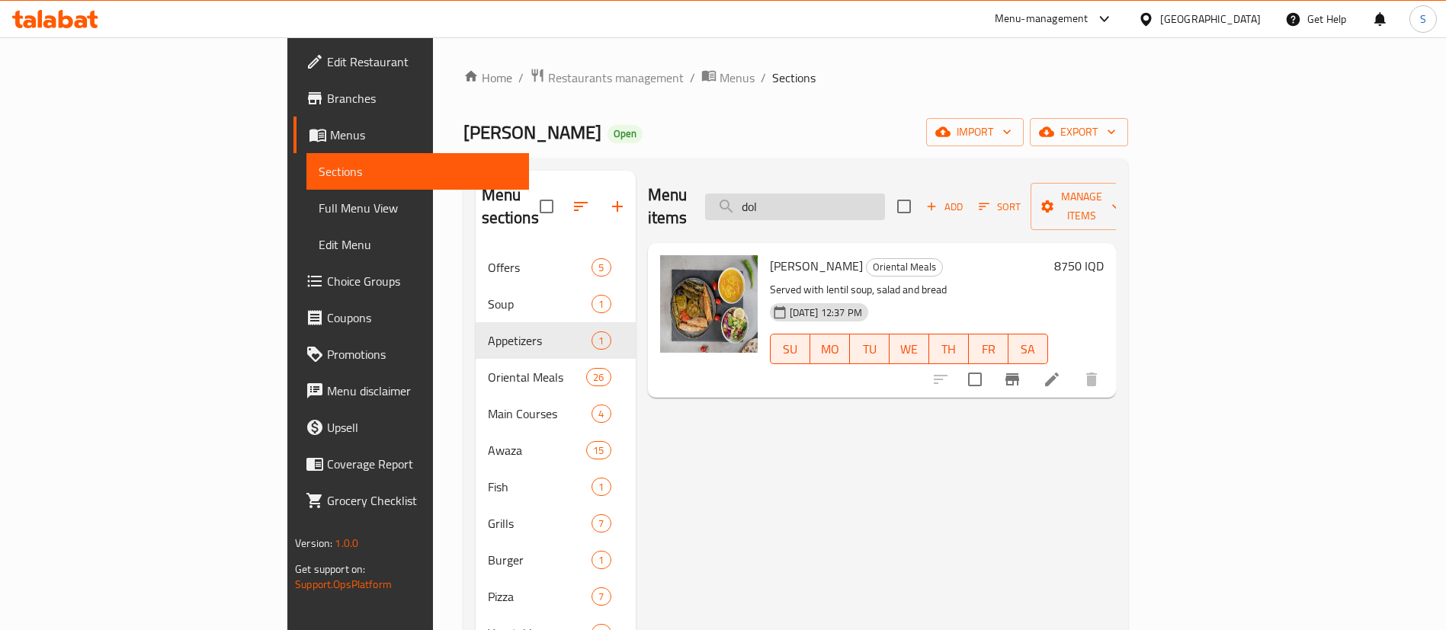
click at [885, 203] on input "dol" at bounding box center [795, 207] width 180 height 27
drag, startPoint x: 765, startPoint y: 174, endPoint x: 734, endPoint y: 171, distance: 31.4
click at [761, 174] on div "Menu items dol Add Sort Manage items" at bounding box center [882, 207] width 468 height 72
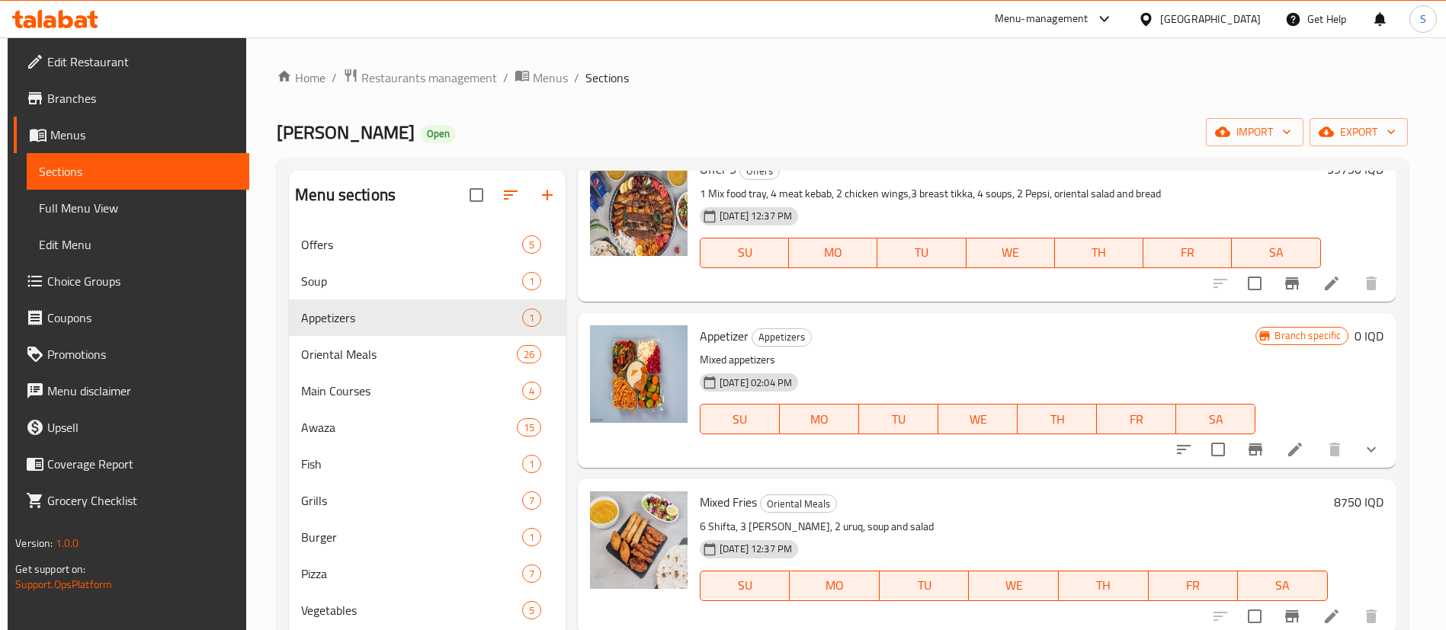
scroll to position [213, 0]
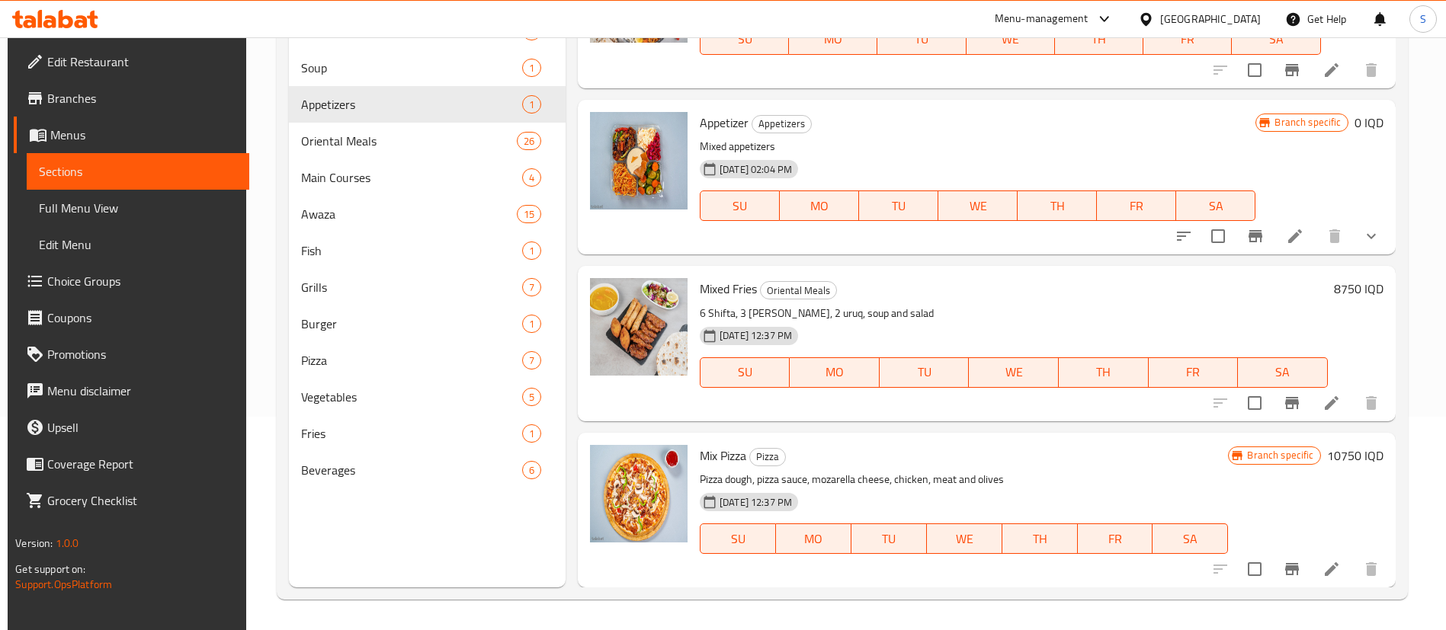
click at [709, 288] on span "Mixed Fries" at bounding box center [728, 288] width 57 height 23
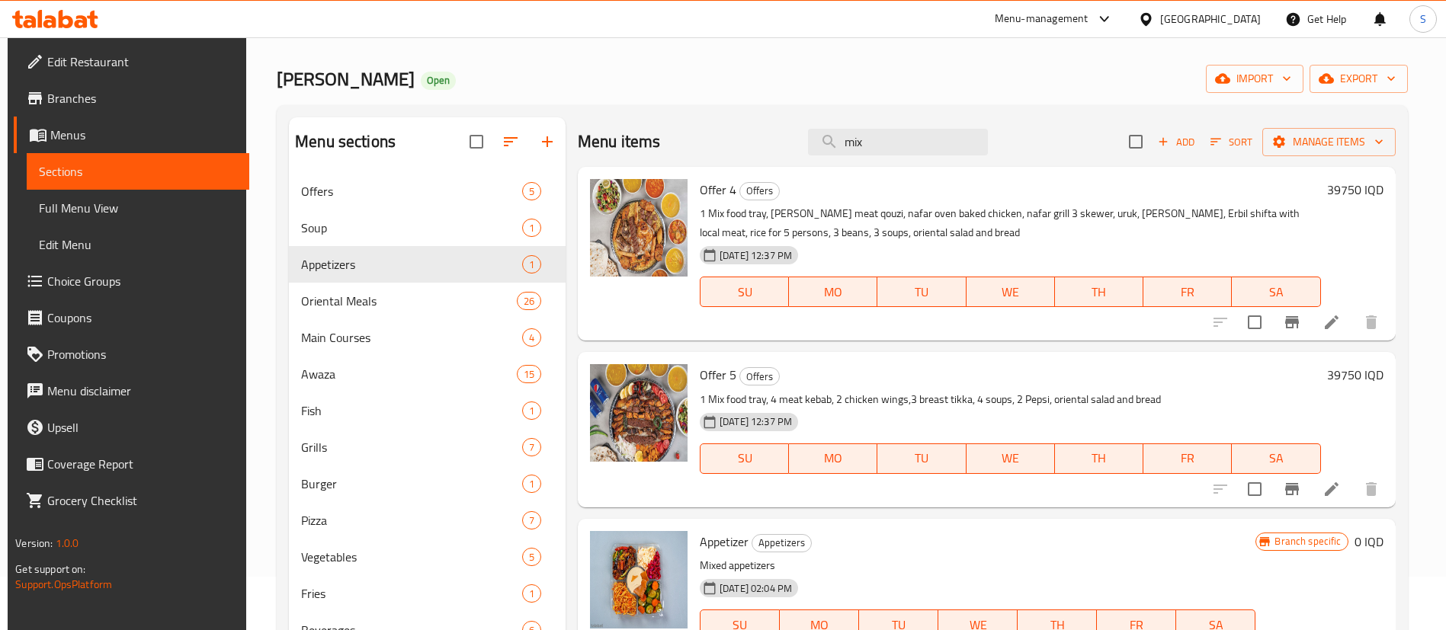
scroll to position [0, 0]
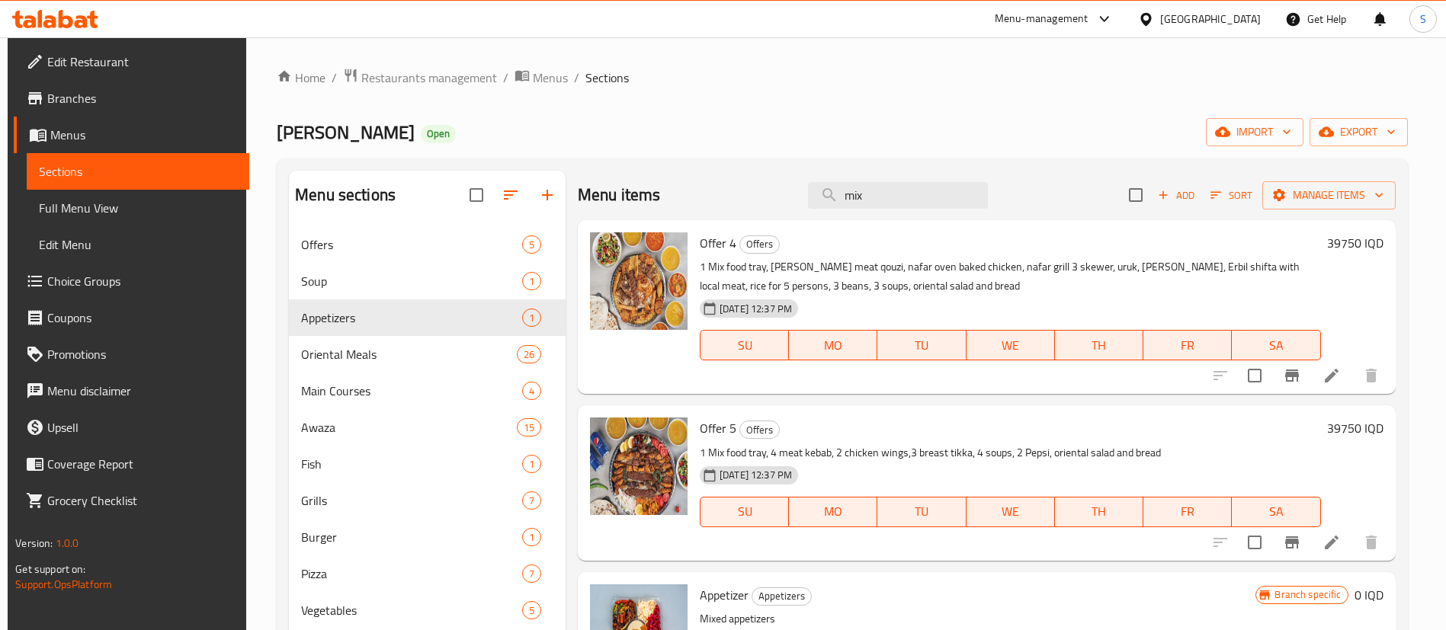
drag, startPoint x: 898, startPoint y: 184, endPoint x: 768, endPoint y: 204, distance: 131.1
click at [768, 204] on div "Menu items mix Add Sort Manage items" at bounding box center [987, 196] width 818 height 50
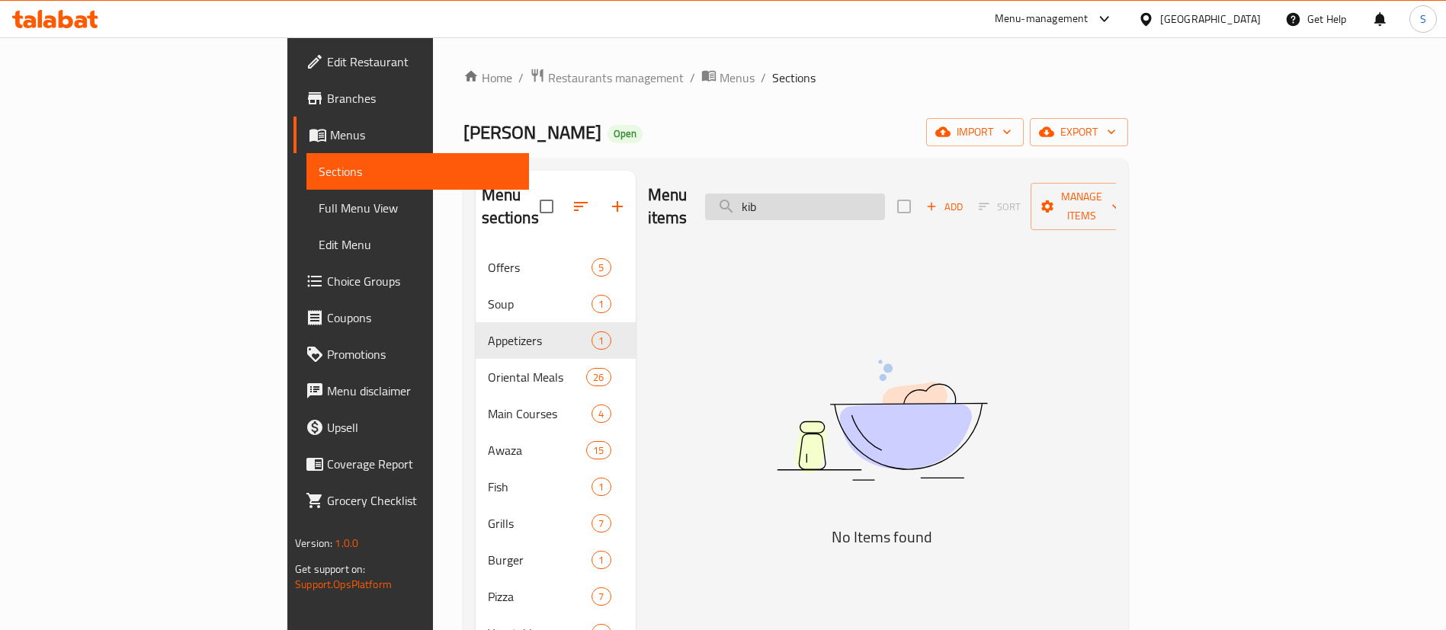
click at [861, 202] on input "kib" at bounding box center [795, 207] width 180 height 27
type input "kob"
drag, startPoint x: 879, startPoint y: 206, endPoint x: 747, endPoint y: 211, distance: 132.0
click at [747, 211] on div "Menu items kob Add Sort Manage items" at bounding box center [882, 207] width 468 height 72
type input "k"
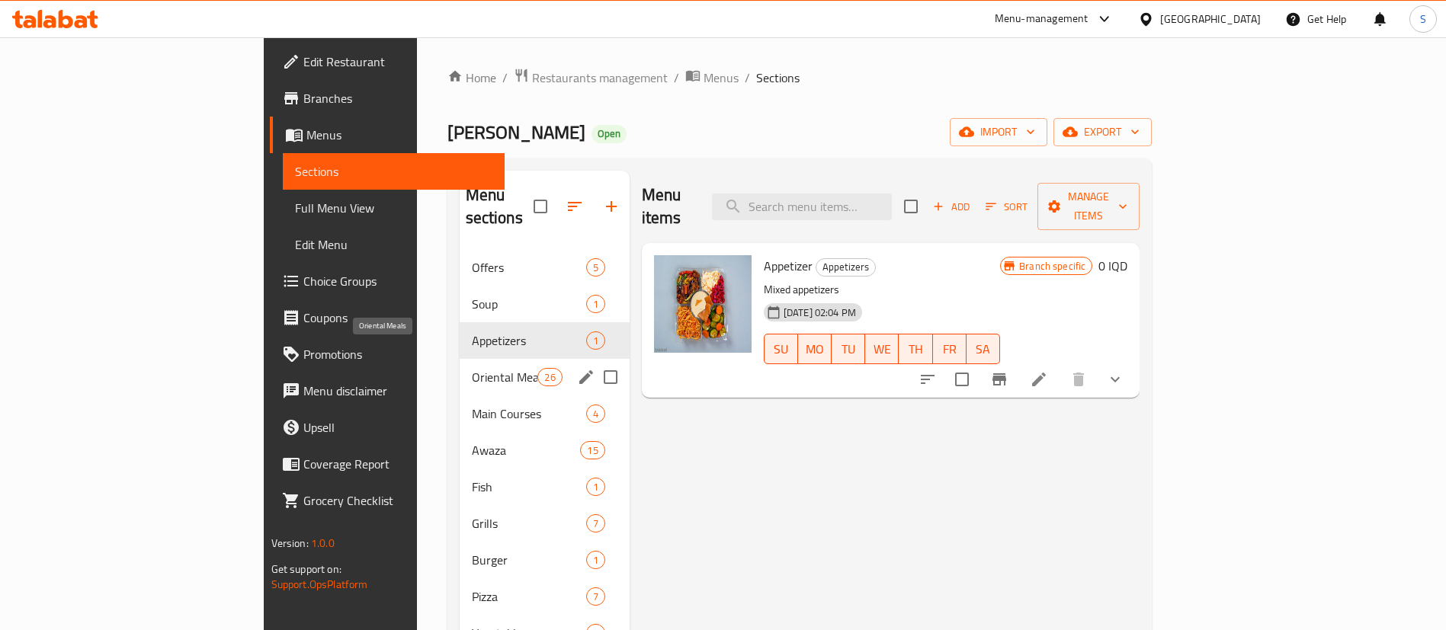
click at [472, 368] on span "Oriental Meals" at bounding box center [505, 377] width 66 height 18
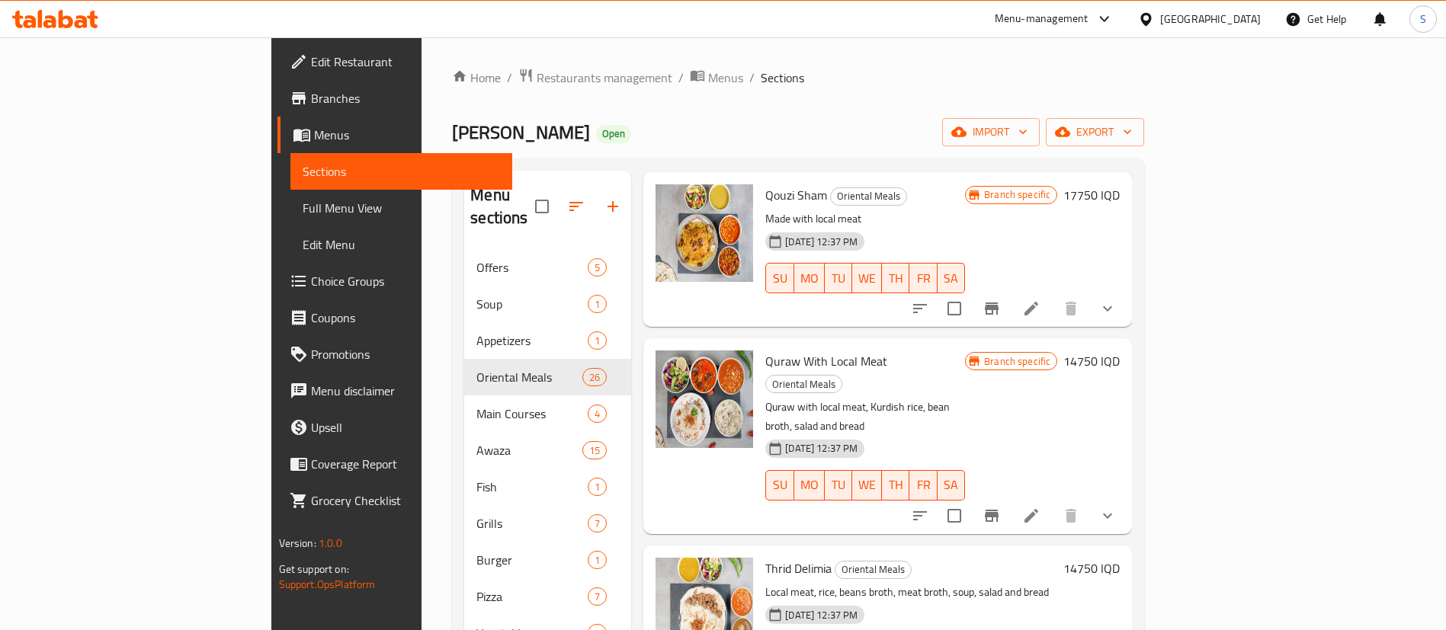
scroll to position [3737, 0]
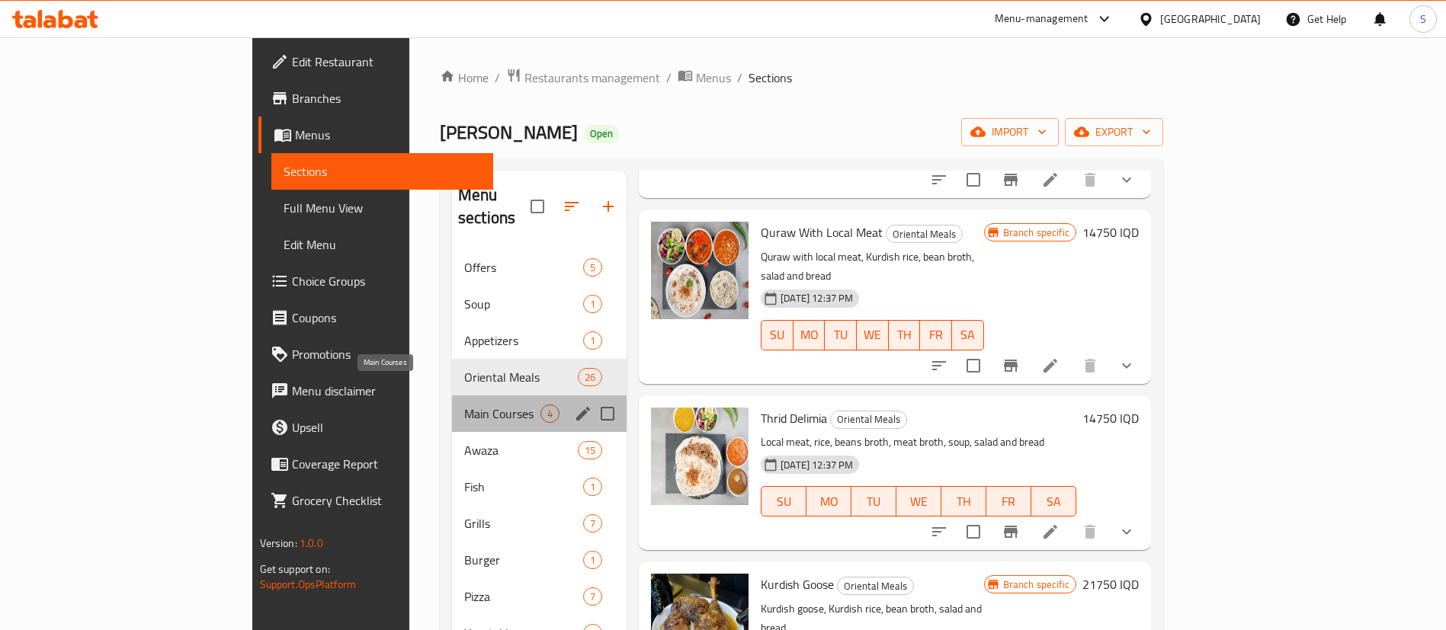
click at [464, 405] on span "Main Courses" at bounding box center [502, 414] width 76 height 18
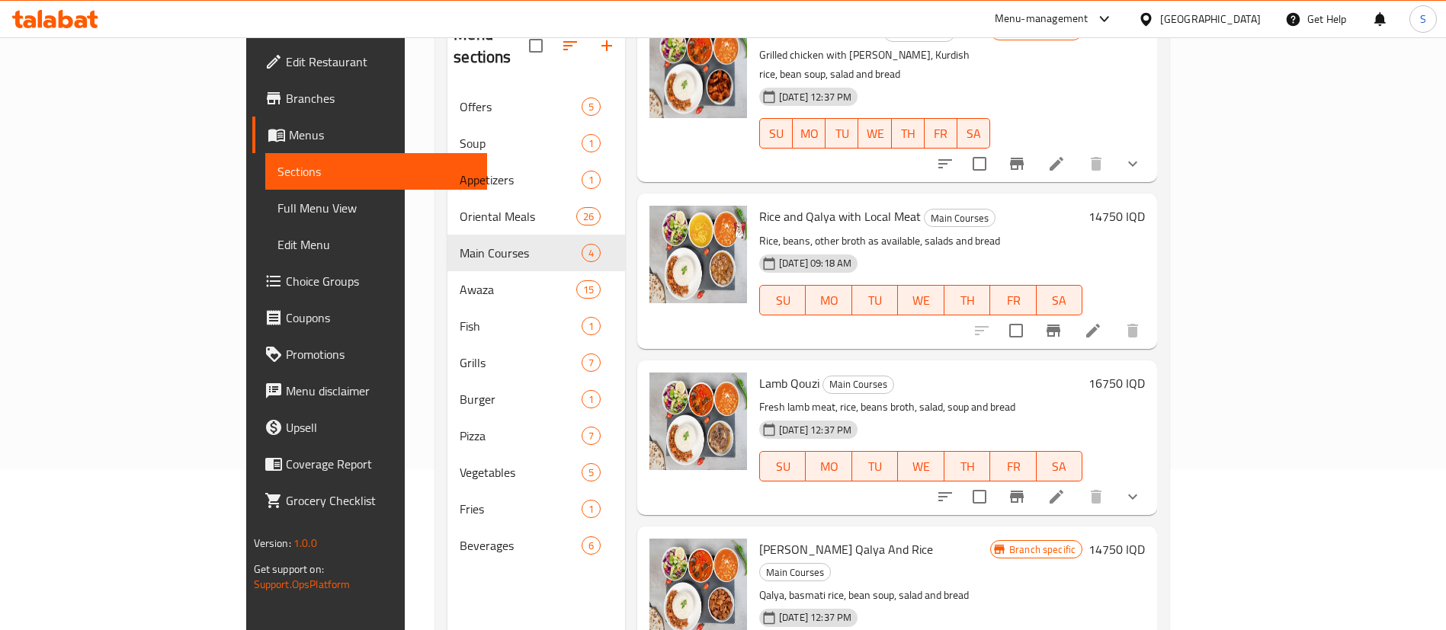
scroll to position [213, 0]
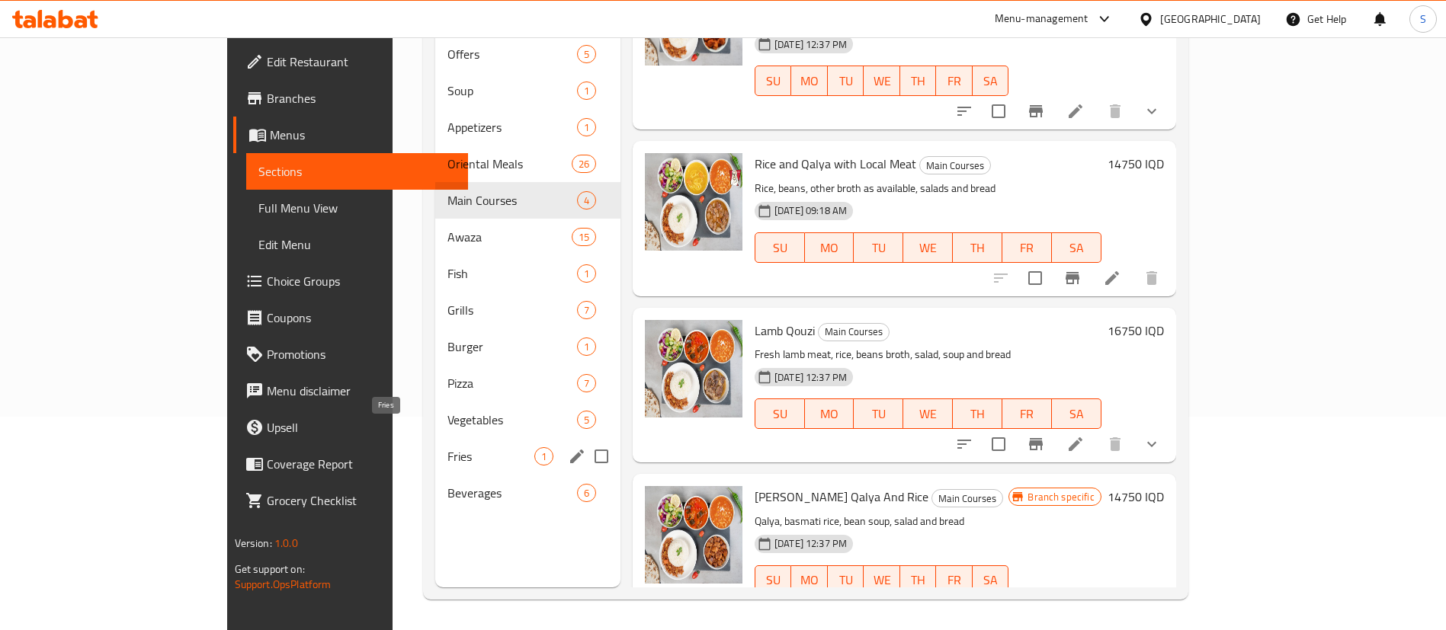
click at [447, 447] on span "Fries" at bounding box center [490, 456] width 87 height 18
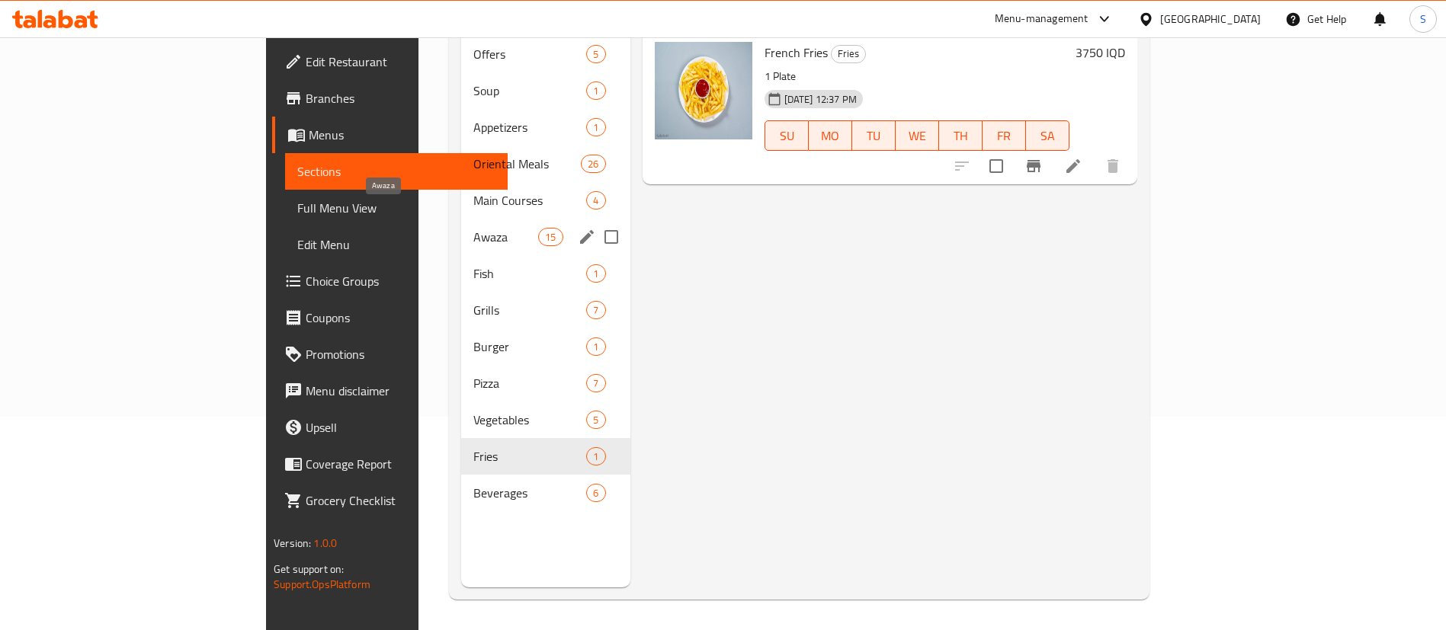
click at [473, 228] on span "Awaza" at bounding box center [505, 237] width 65 height 18
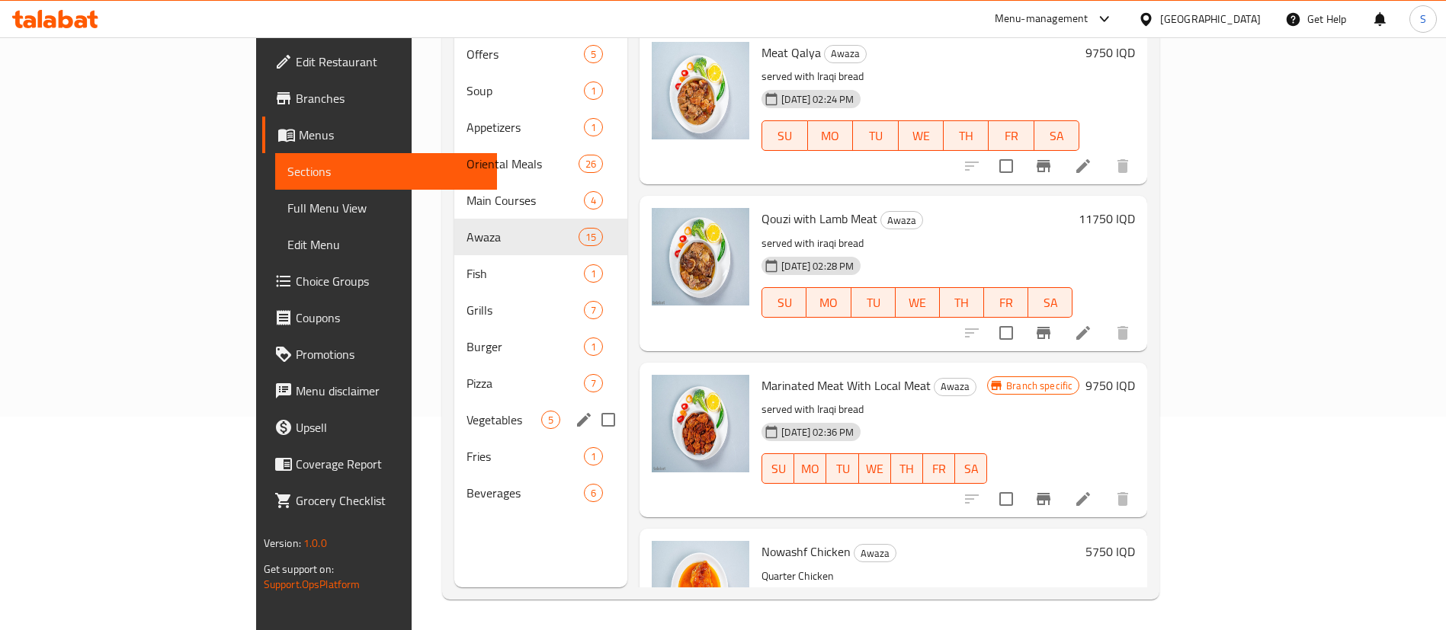
click at [466, 411] on span "Vegetables" at bounding box center [503, 420] width 75 height 18
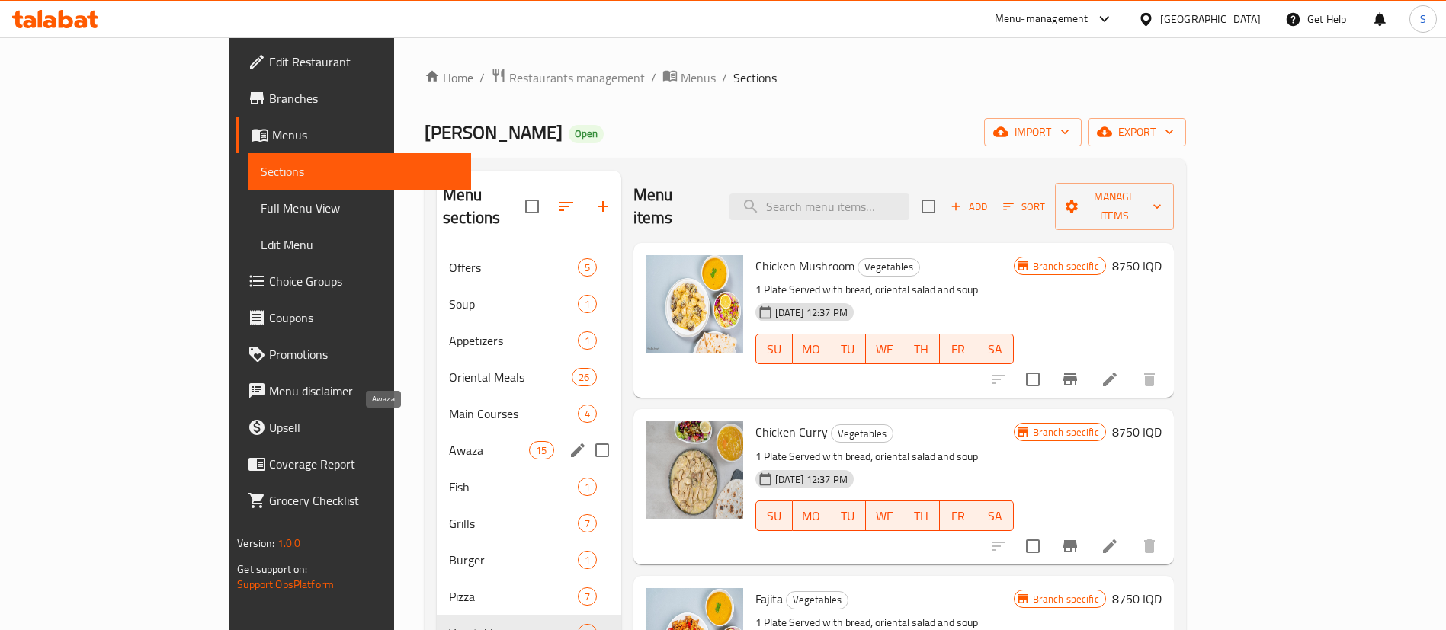
click at [449, 405] on span "Main Courses" at bounding box center [513, 414] width 129 height 18
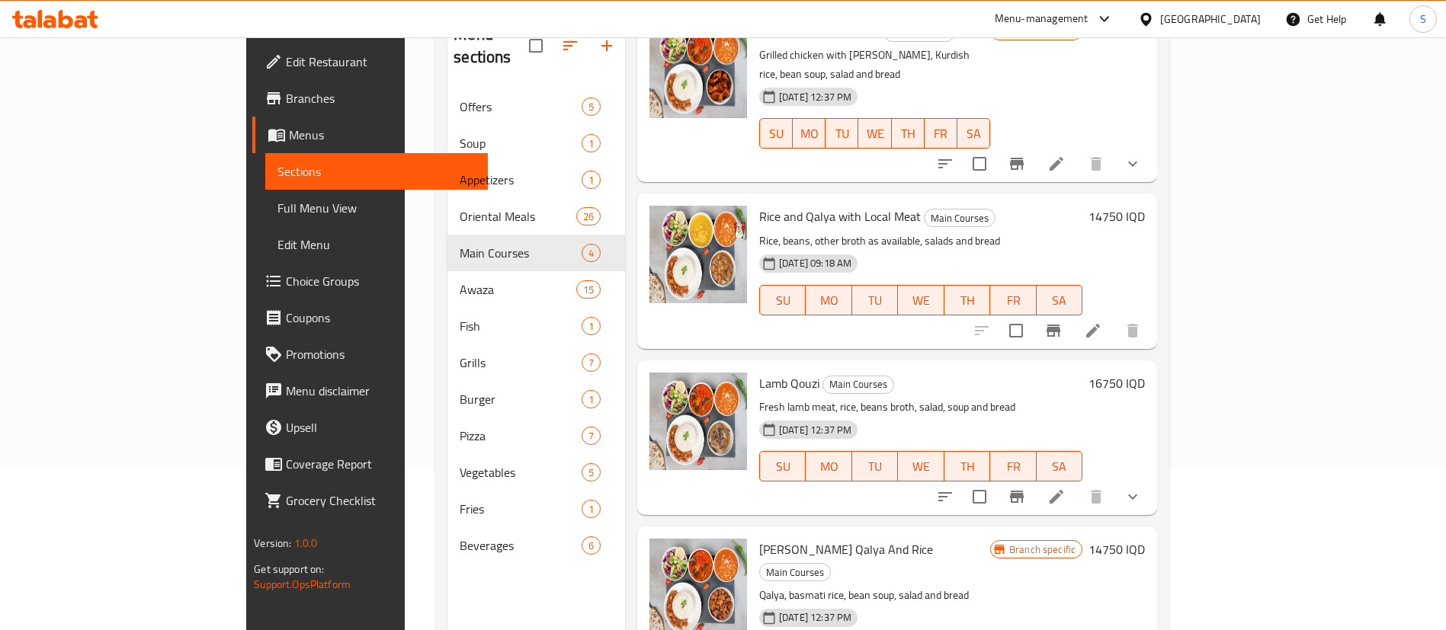
scroll to position [213, 0]
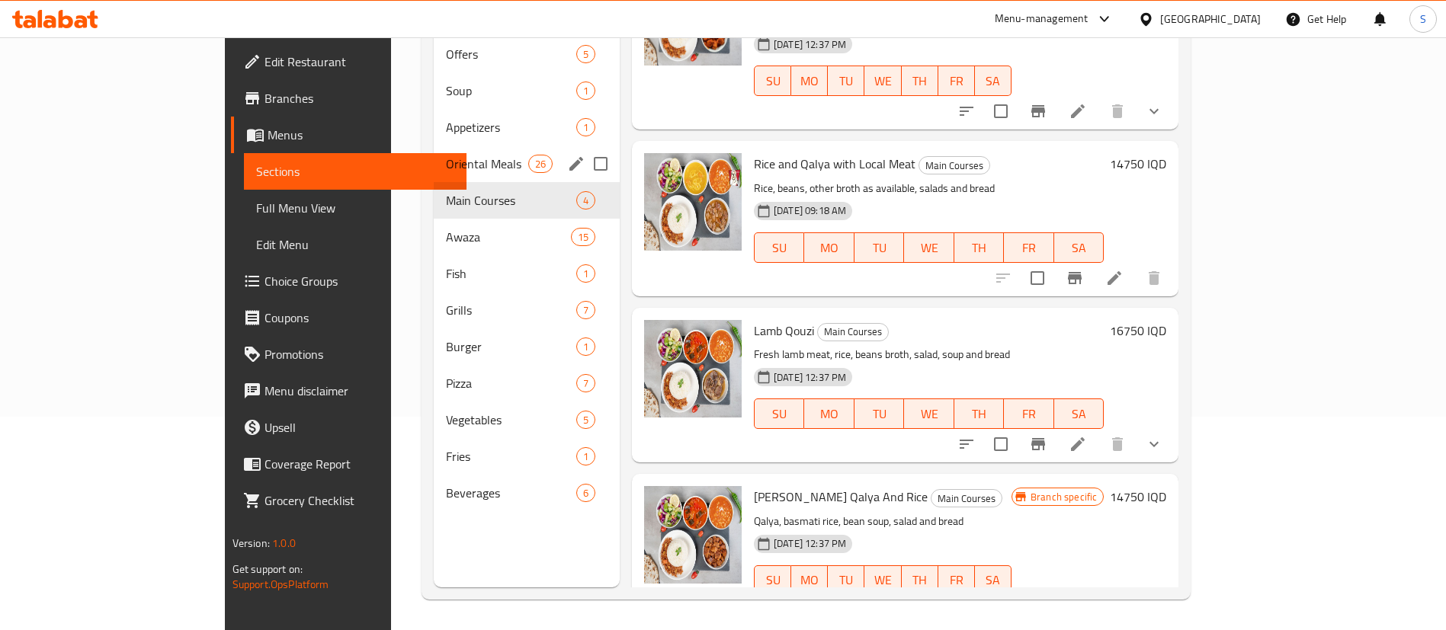
click at [529, 157] on span "26" at bounding box center [540, 164] width 23 height 14
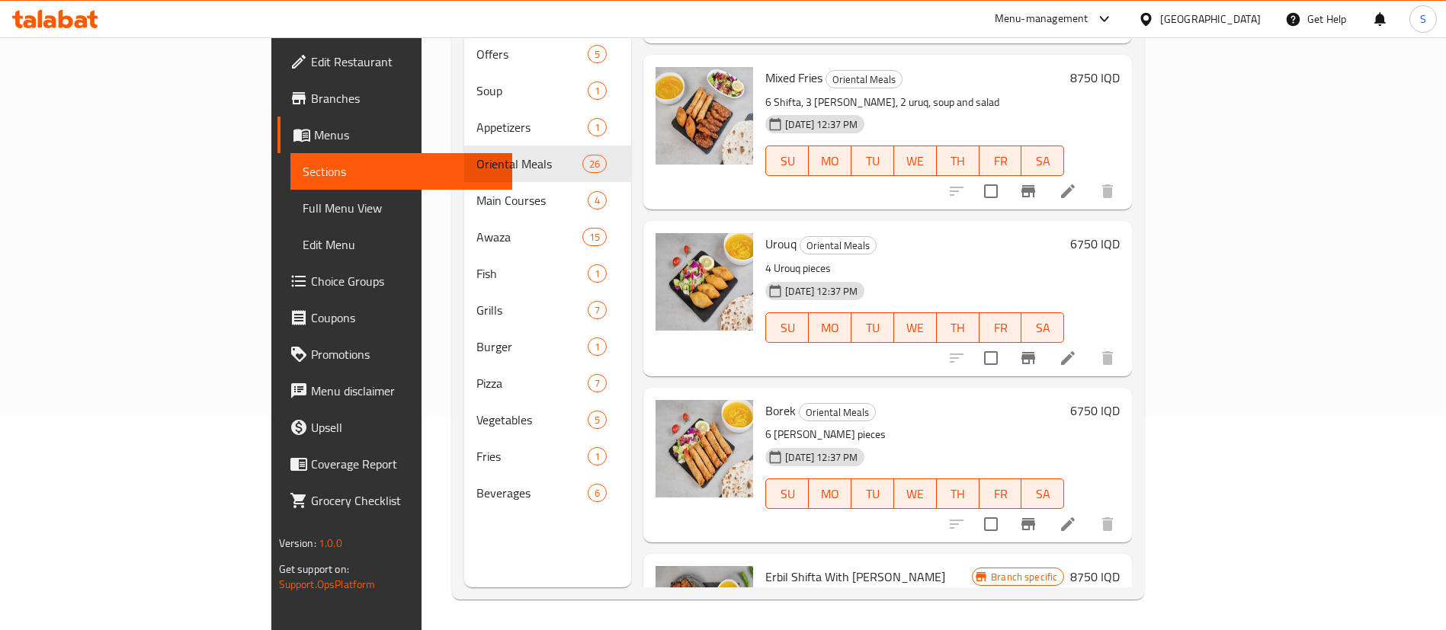
scroll to position [2132, 0]
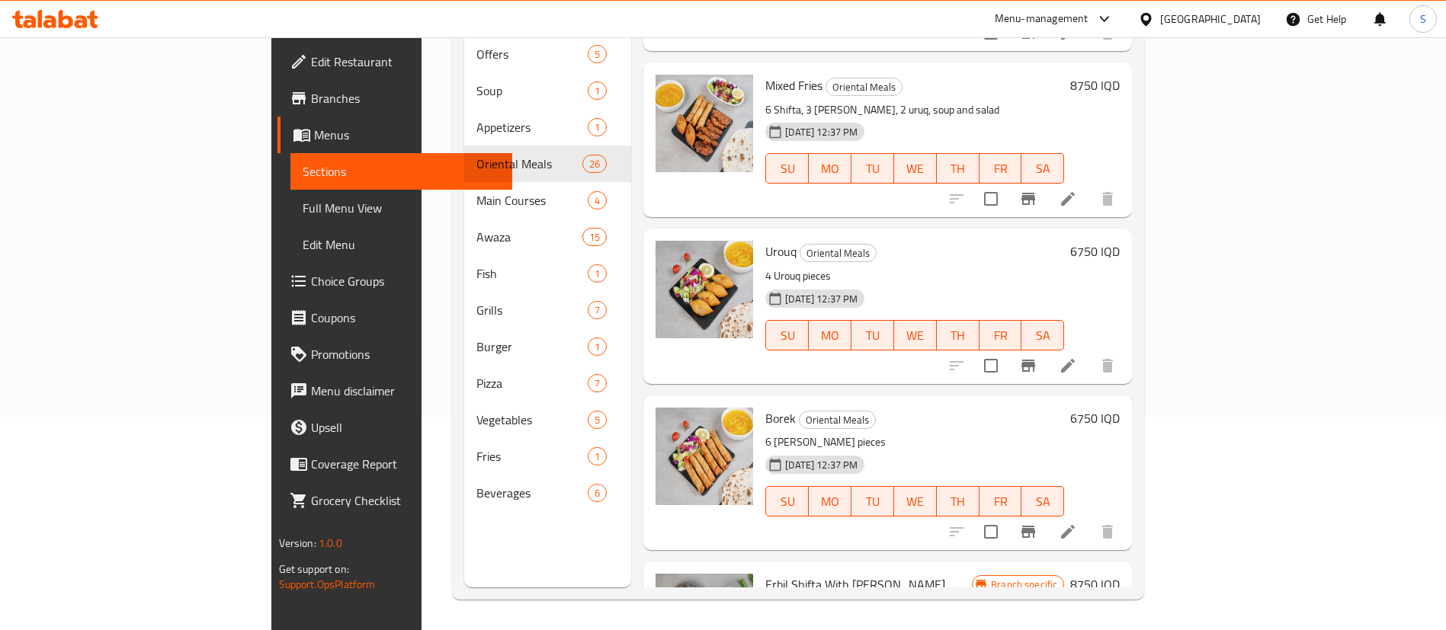
click at [765, 240] on span "Urouq" at bounding box center [780, 251] width 31 height 23
click at [765, 407] on span "Borek" at bounding box center [780, 418] width 30 height 23
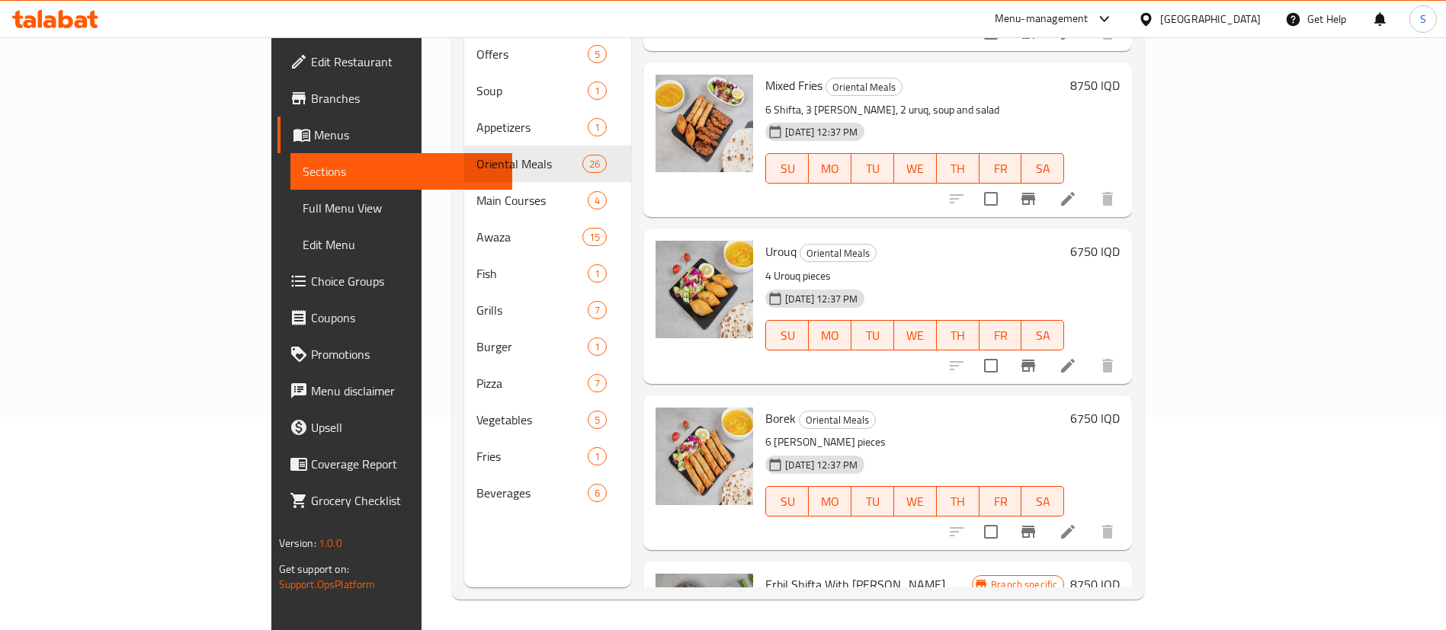
click at [765, 407] on span "Borek" at bounding box center [780, 418] width 30 height 23
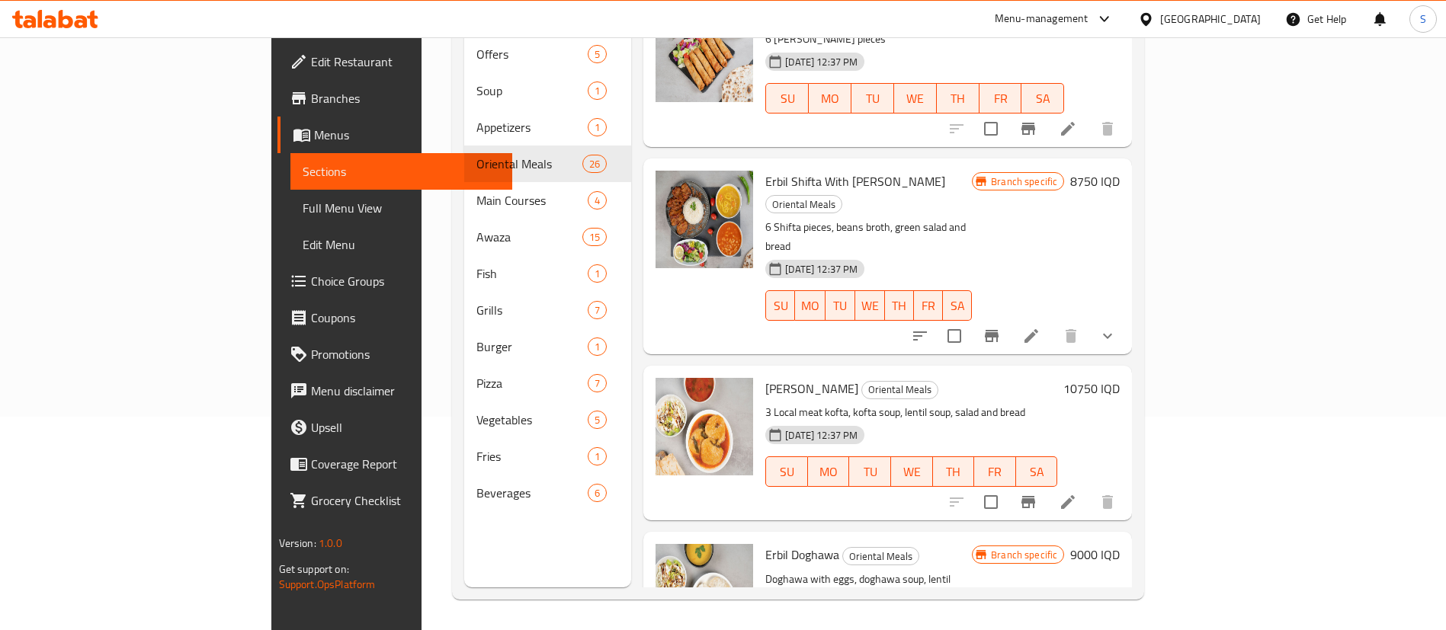
scroll to position [2589, 0]
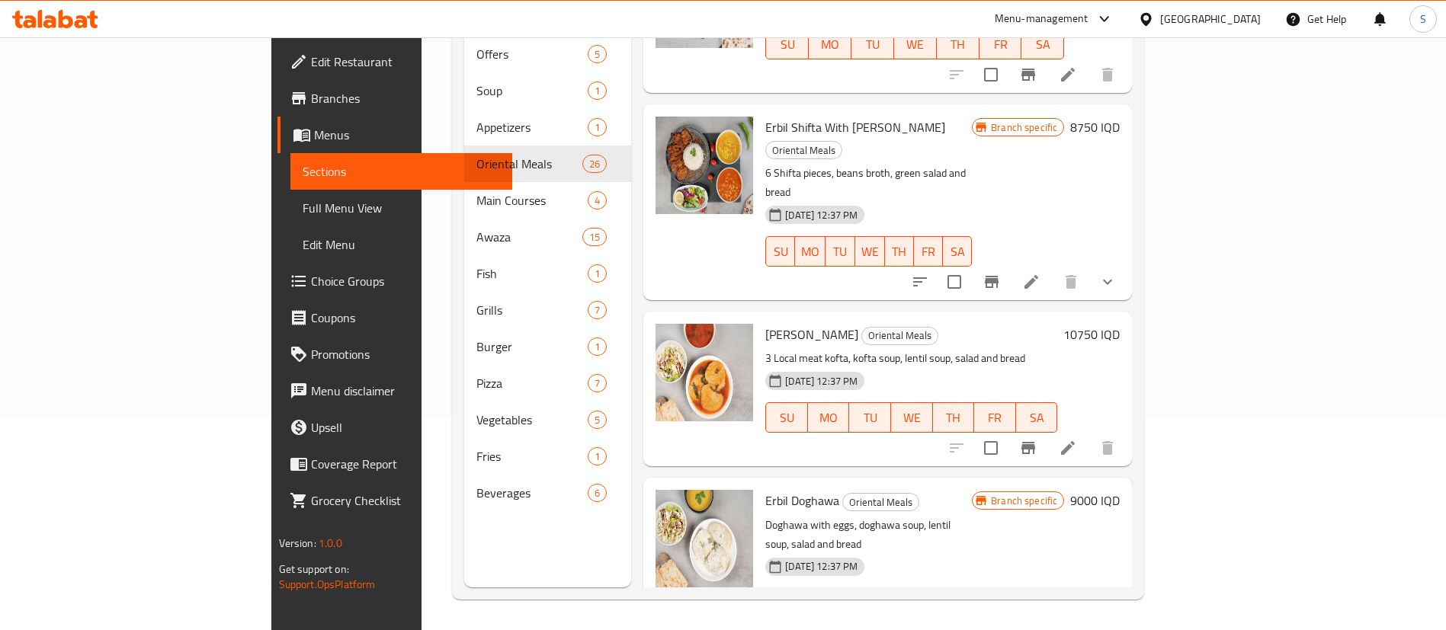
click at [765, 323] on span "Erbil Kofta" at bounding box center [811, 334] width 93 height 23
click at [765, 489] on span "Erbil Doghawa" at bounding box center [802, 500] width 74 height 23
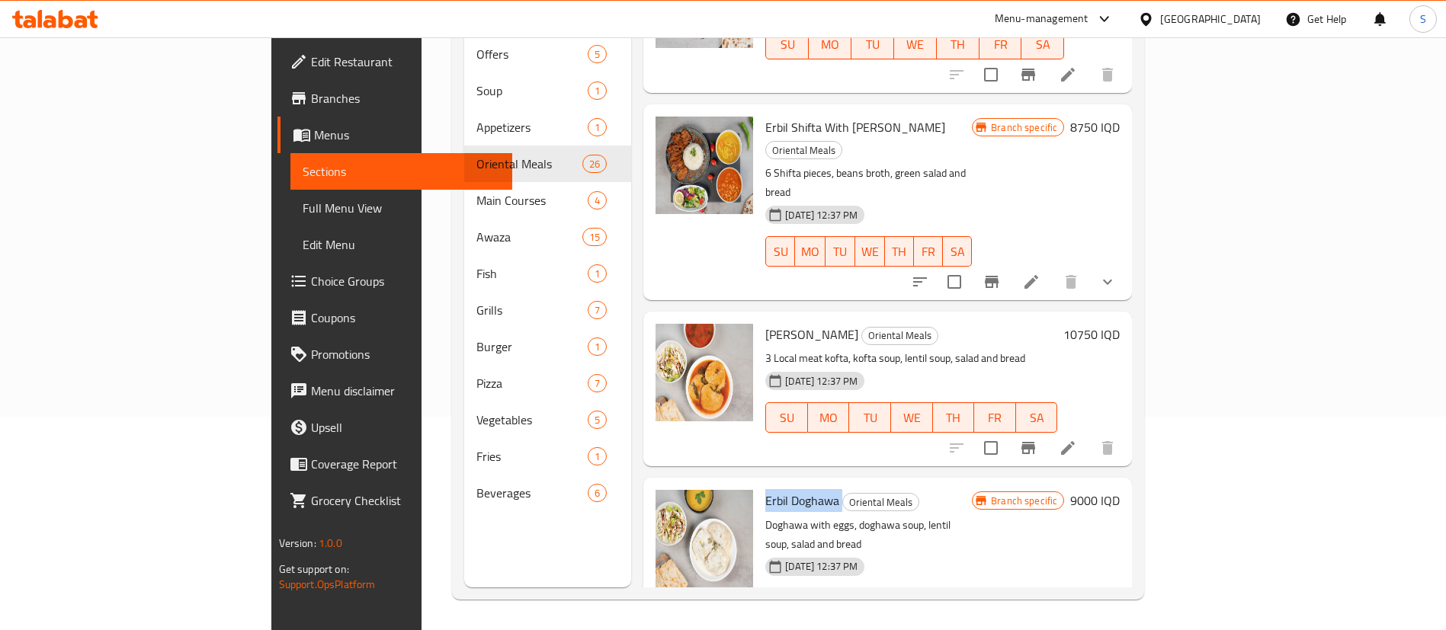
click at [765, 489] on span "Erbil Doghawa" at bounding box center [802, 500] width 74 height 23
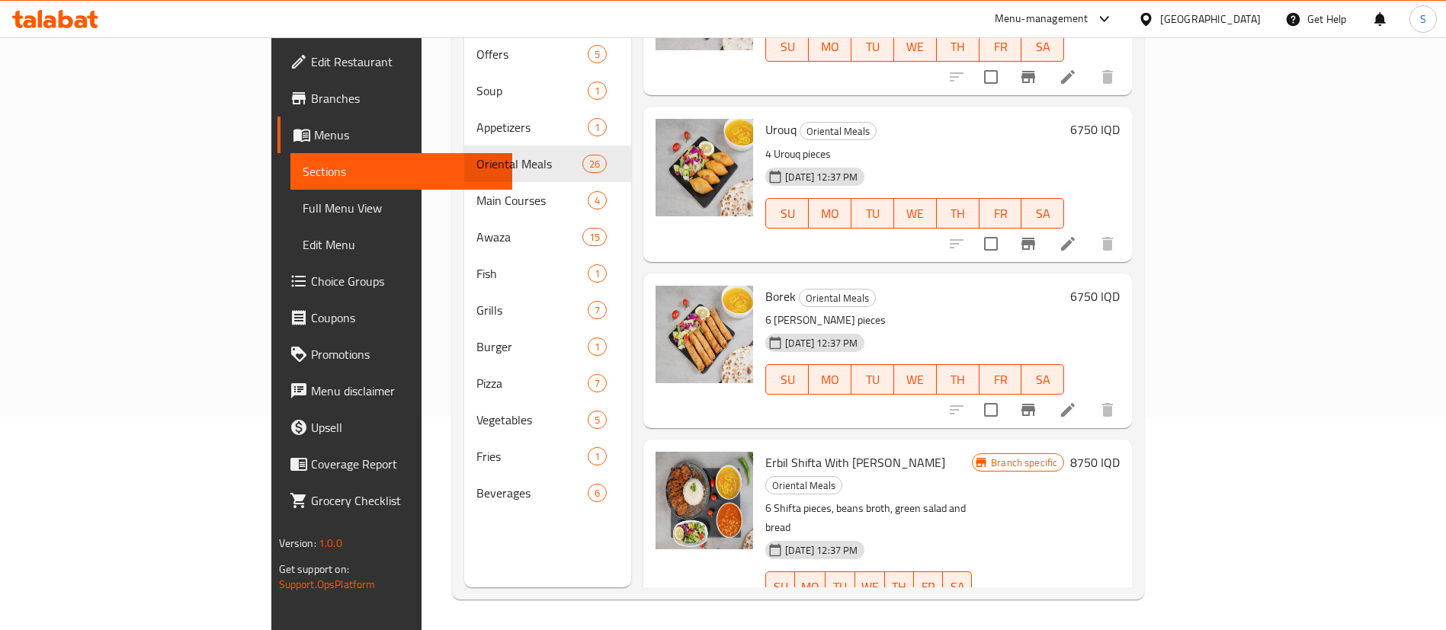
scroll to position [2246, 0]
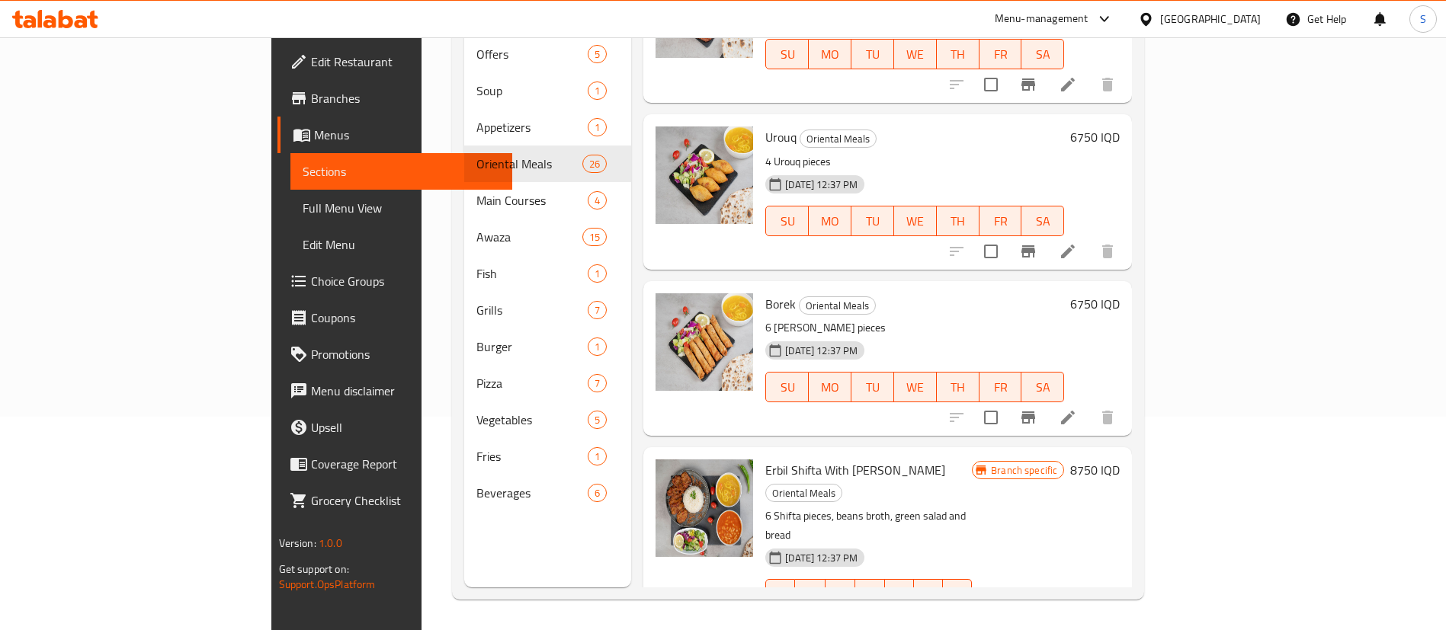
click at [1056, 335] on div "04-05-2025 12:37 PM SU MO TU WE TH FR SA" at bounding box center [914, 376] width 311 height 82
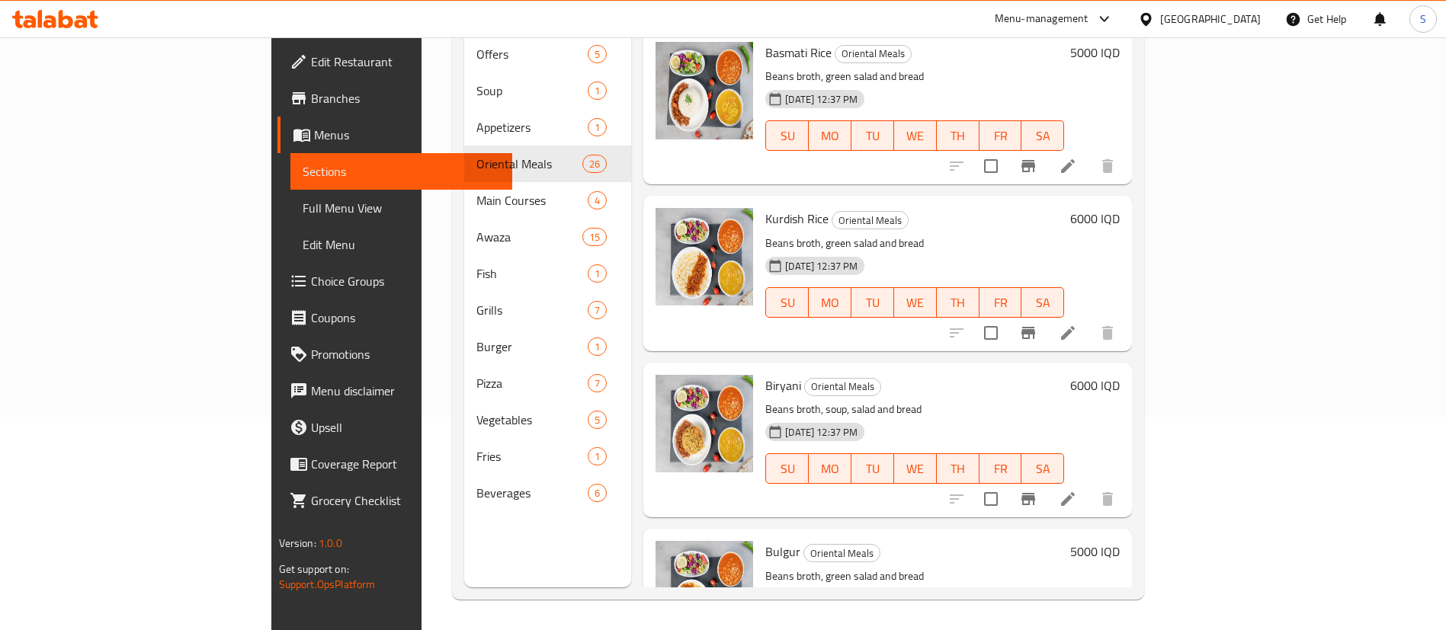
scroll to position [0, 0]
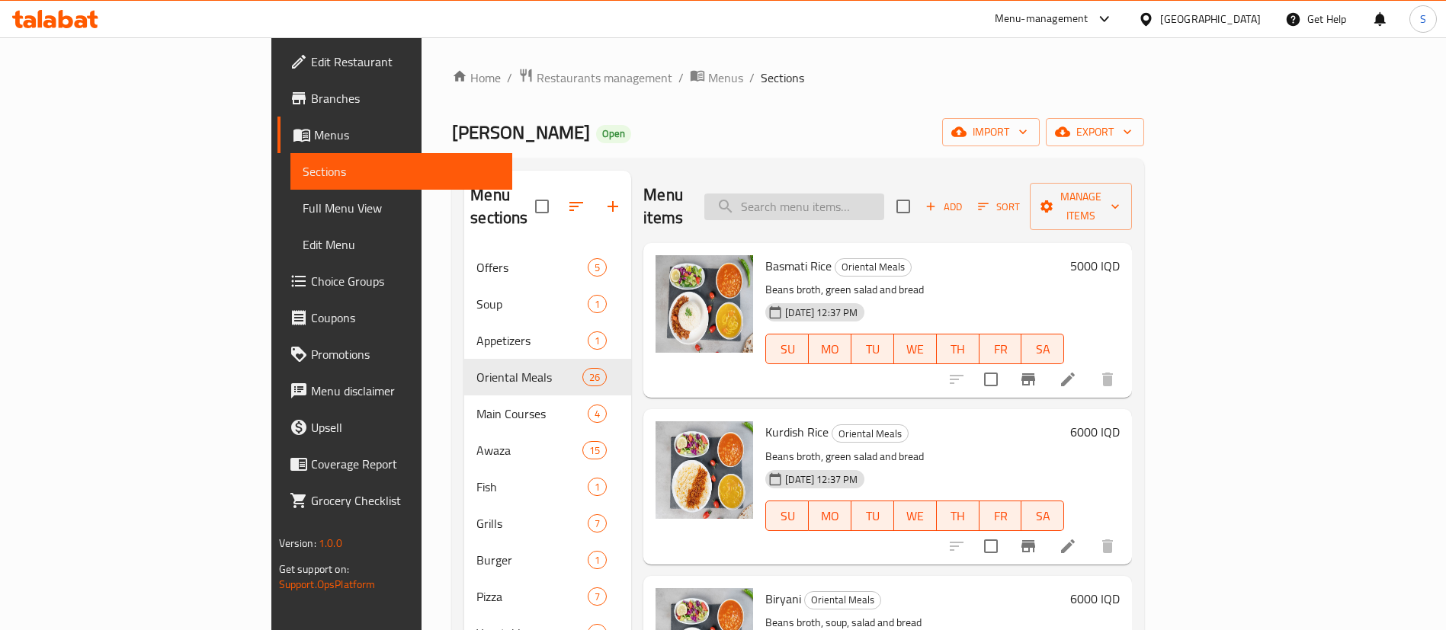
click at [884, 194] on input "search" at bounding box center [794, 207] width 180 height 27
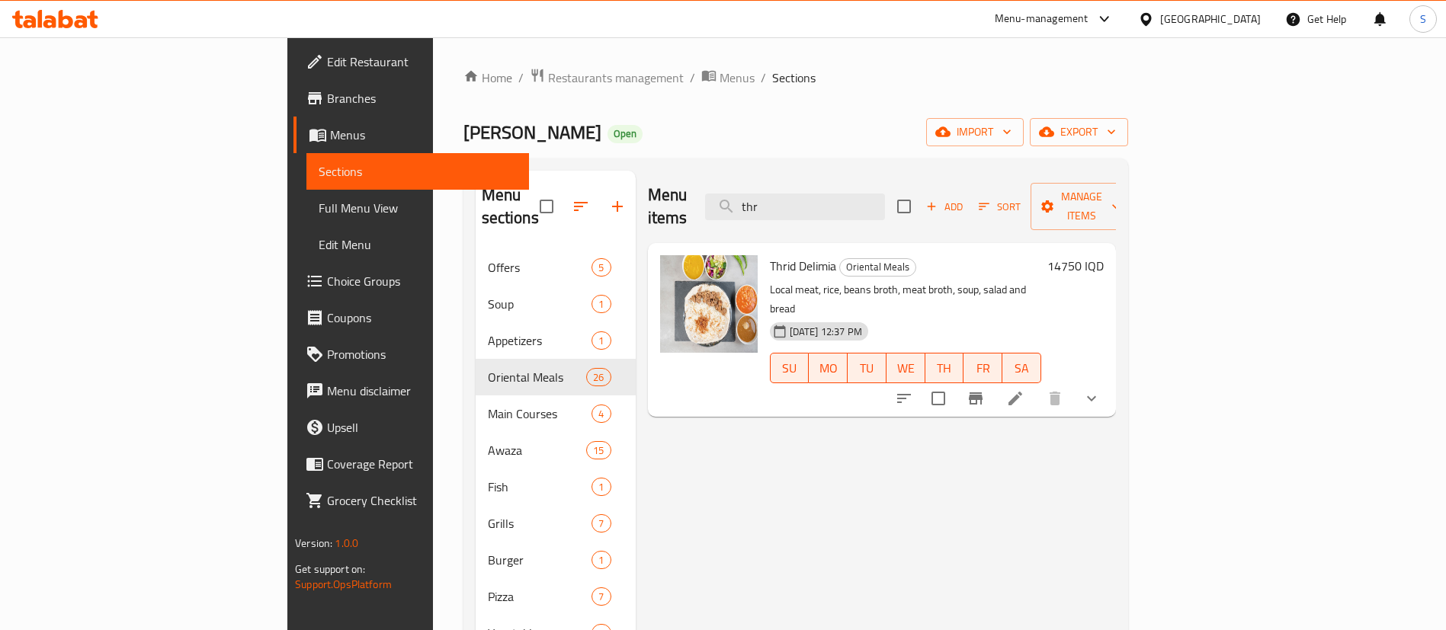
click at [770, 255] on span "Thrid Delimia" at bounding box center [803, 266] width 66 height 23
drag, startPoint x: 883, startPoint y: 194, endPoint x: 805, endPoint y: 196, distance: 78.5
click at [805, 196] on div "Menu items thr Add Sort Manage items" at bounding box center [882, 207] width 468 height 72
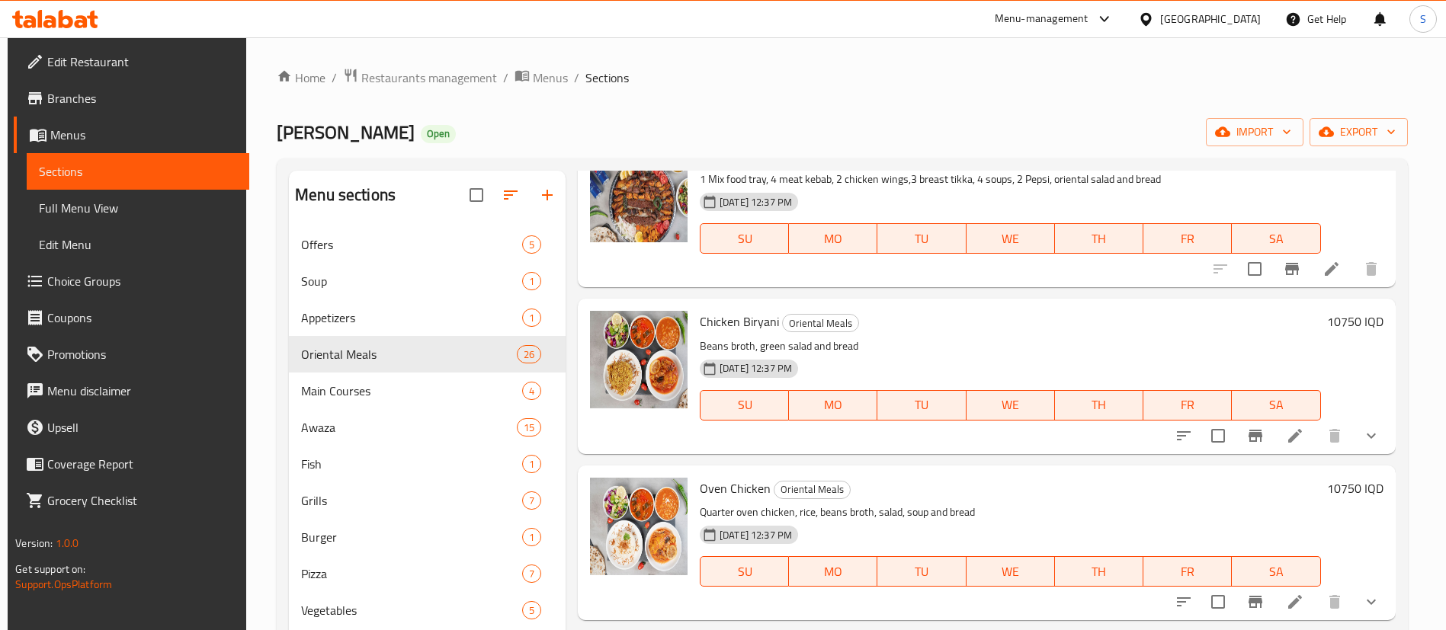
scroll to position [457, 0]
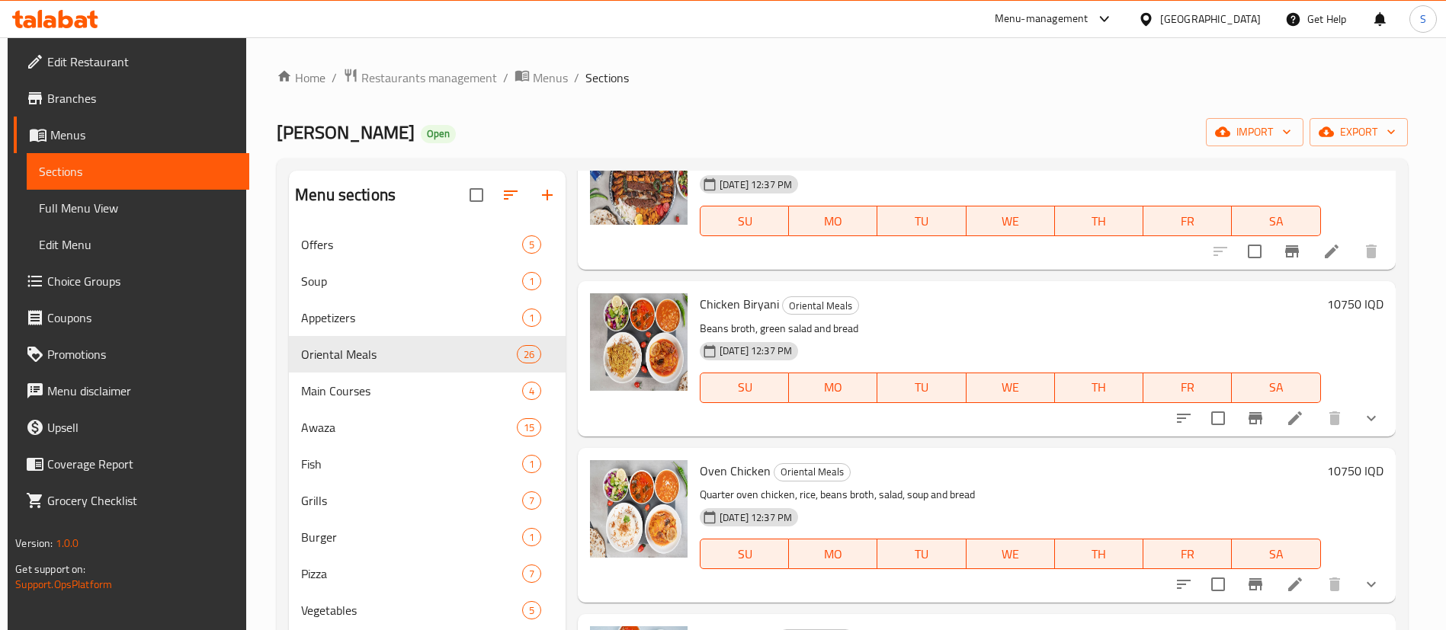
click at [724, 456] on div "Oven Chicken Oriental Meals Quarter oven chicken, rice, beans broth, salad, sou…" at bounding box center [1010, 525] width 633 height 143
click at [724, 463] on span "Oven Chicken" at bounding box center [735, 471] width 71 height 23
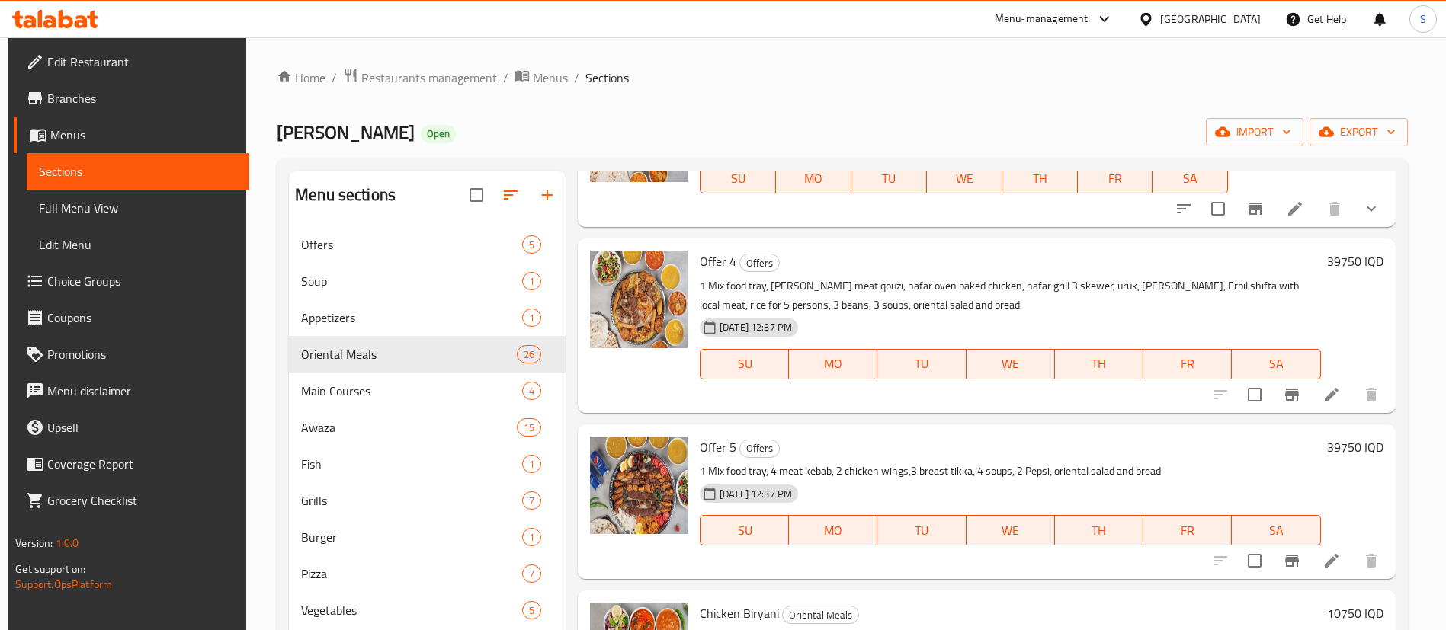
scroll to position [0, 0]
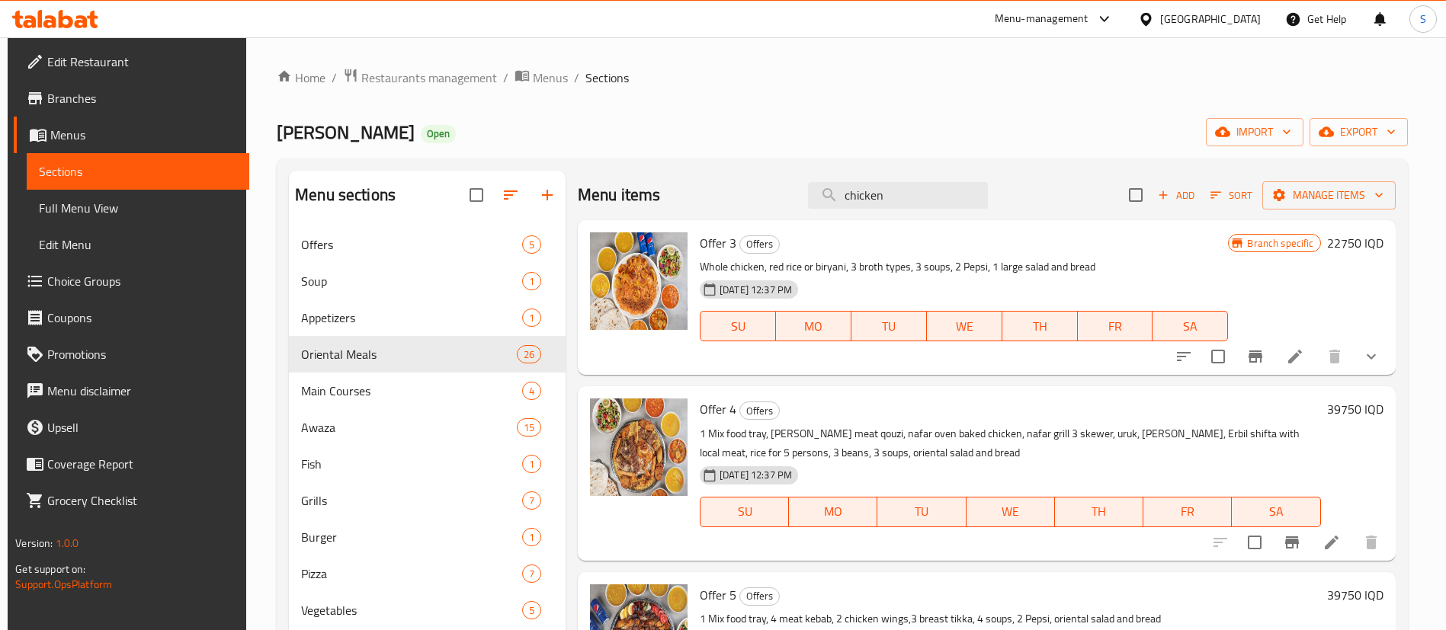
drag, startPoint x: 890, startPoint y: 200, endPoint x: 725, endPoint y: 188, distance: 165.8
click at [776, 200] on div "Menu items chicken Add Sort Manage items" at bounding box center [987, 196] width 818 height 50
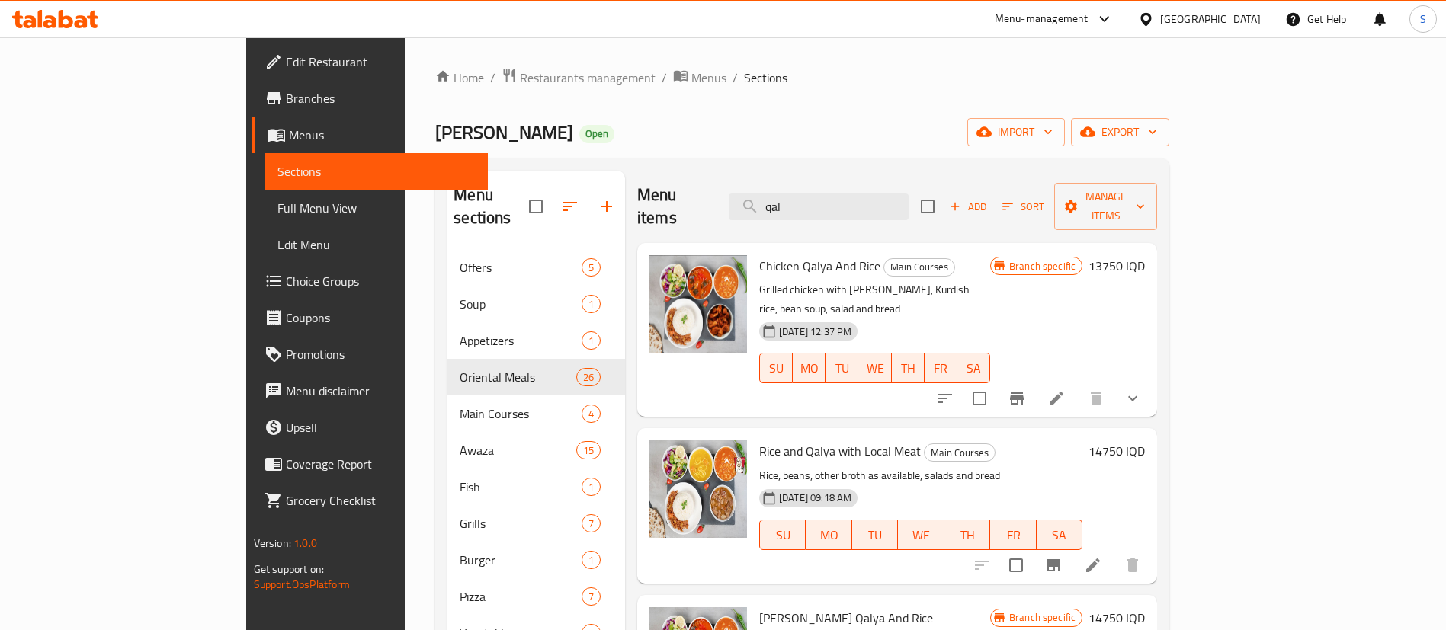
click at [759, 255] on span "Chicken Qalya And Rice" at bounding box center [819, 266] width 121 height 23
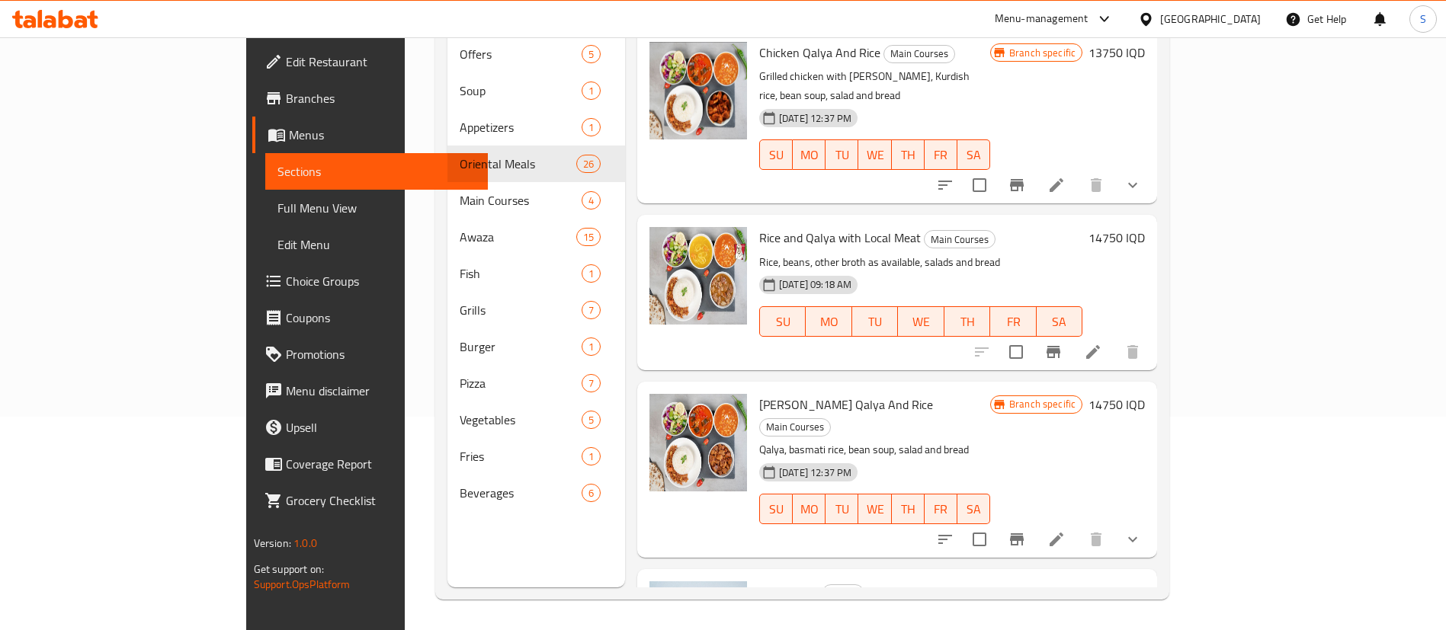
click at [767, 226] on span "Rice and Qalya with Local Meat" at bounding box center [840, 237] width 162 height 23
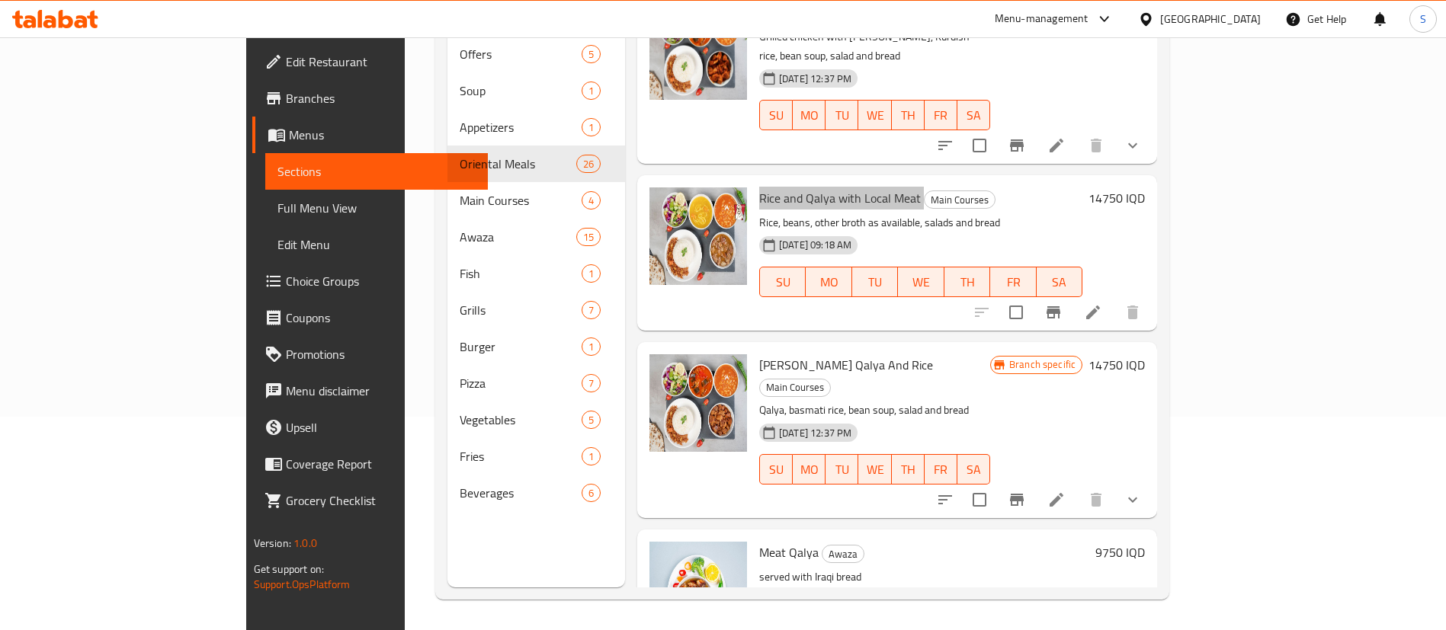
scroll to position [74, 0]
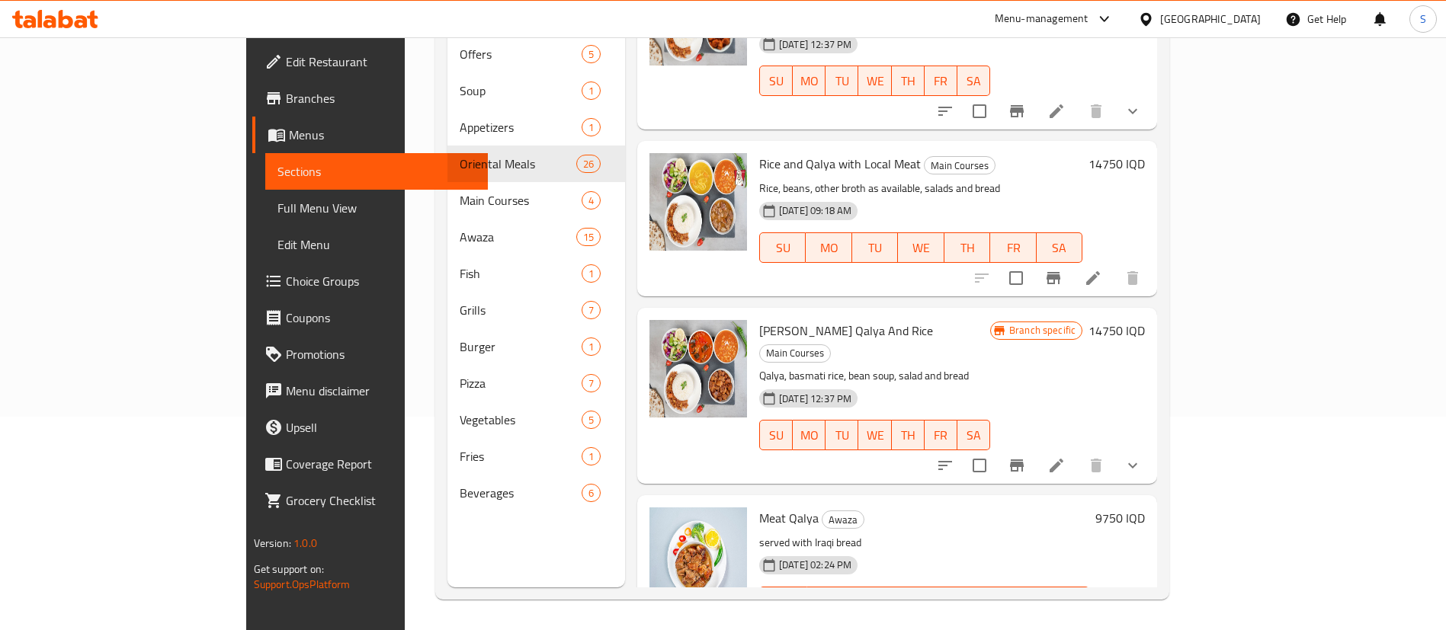
click at [759, 507] on span "Meat Qalya" at bounding box center [788, 518] width 59 height 23
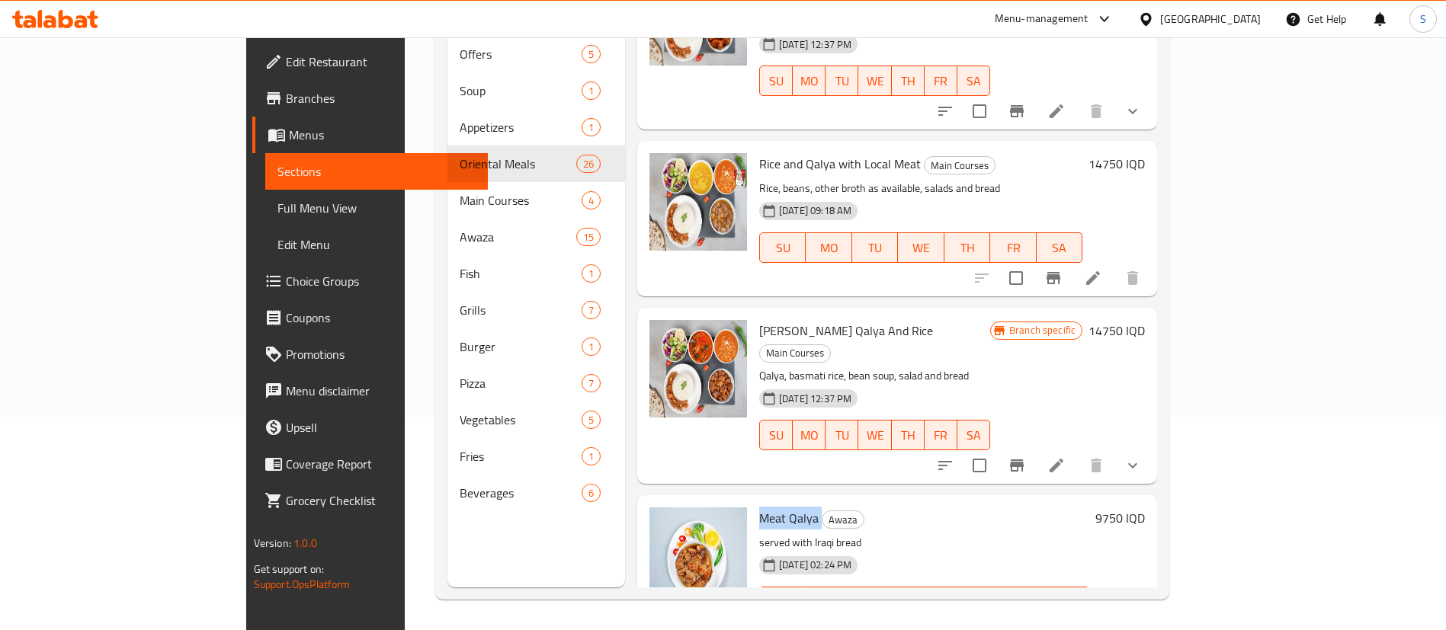
click at [759, 507] on span "Meat Qalya" at bounding box center [788, 518] width 59 height 23
click at [783, 319] on span "Akre Qalya And Rice" at bounding box center [846, 330] width 174 height 23
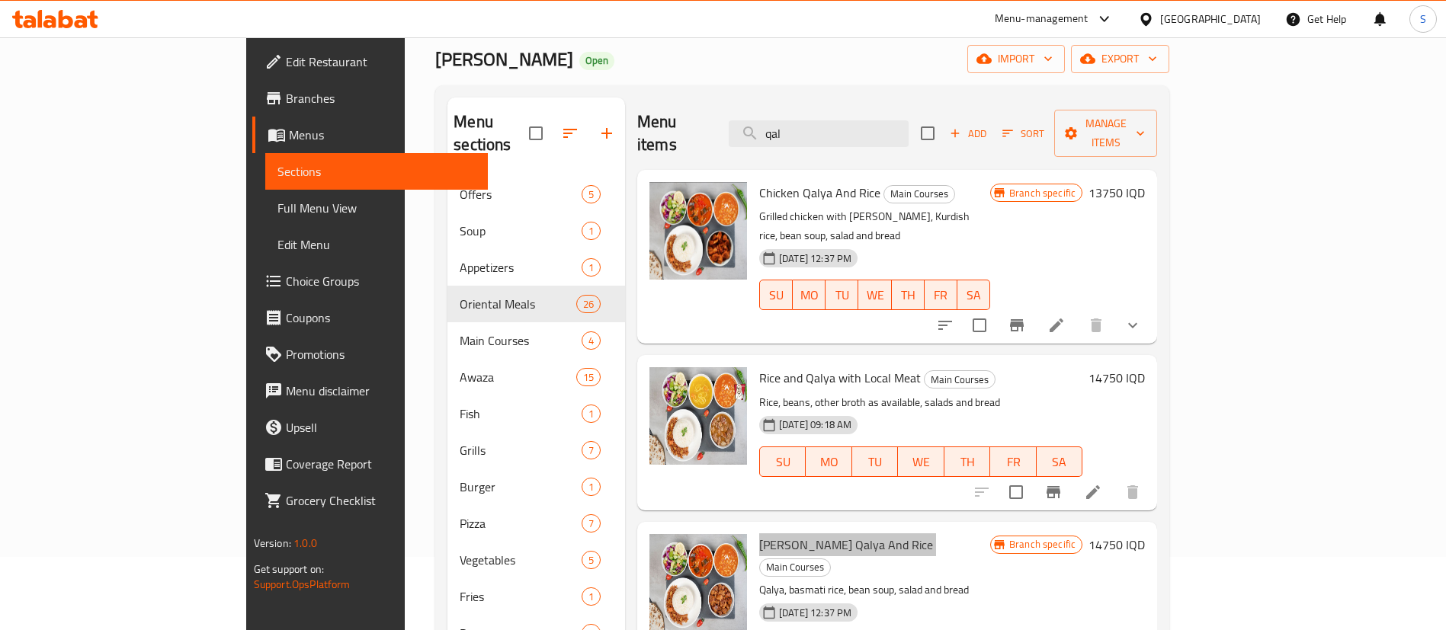
scroll to position [0, 0]
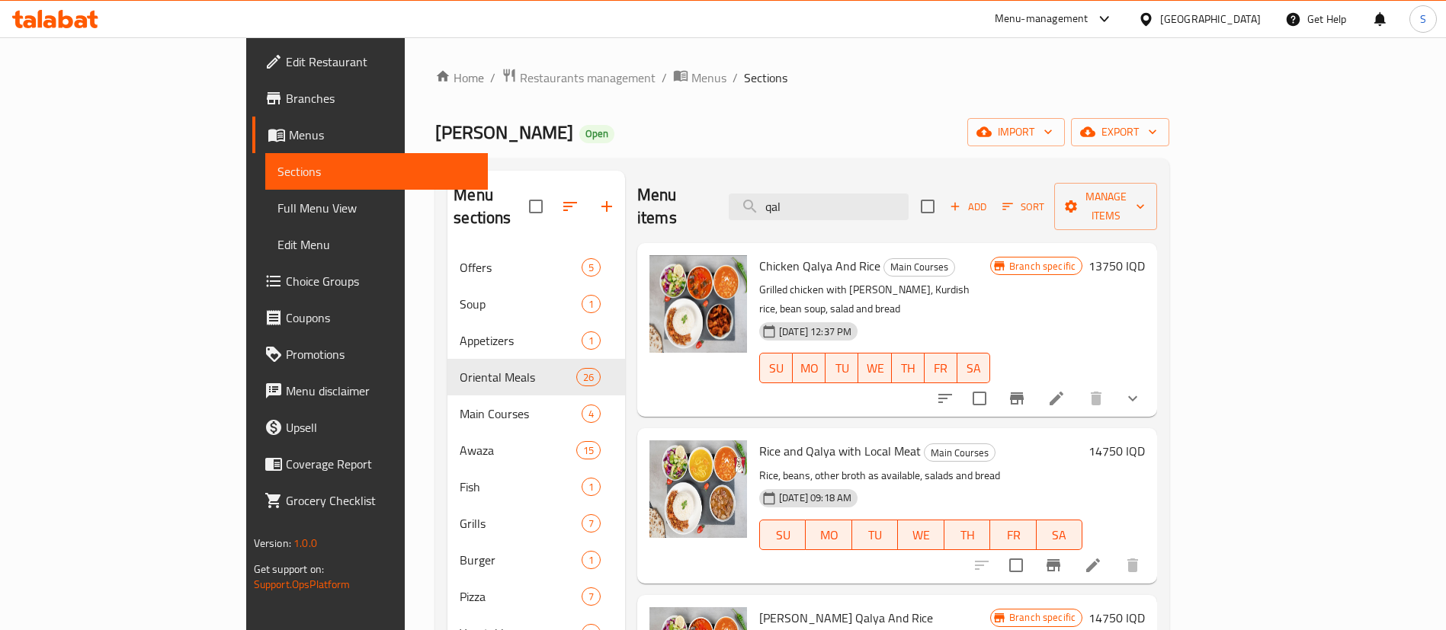
drag, startPoint x: 872, startPoint y: 189, endPoint x: 710, endPoint y: 196, distance: 162.5
click at [739, 197] on div "Menu items qal Add Sort Manage items" at bounding box center [897, 207] width 520 height 72
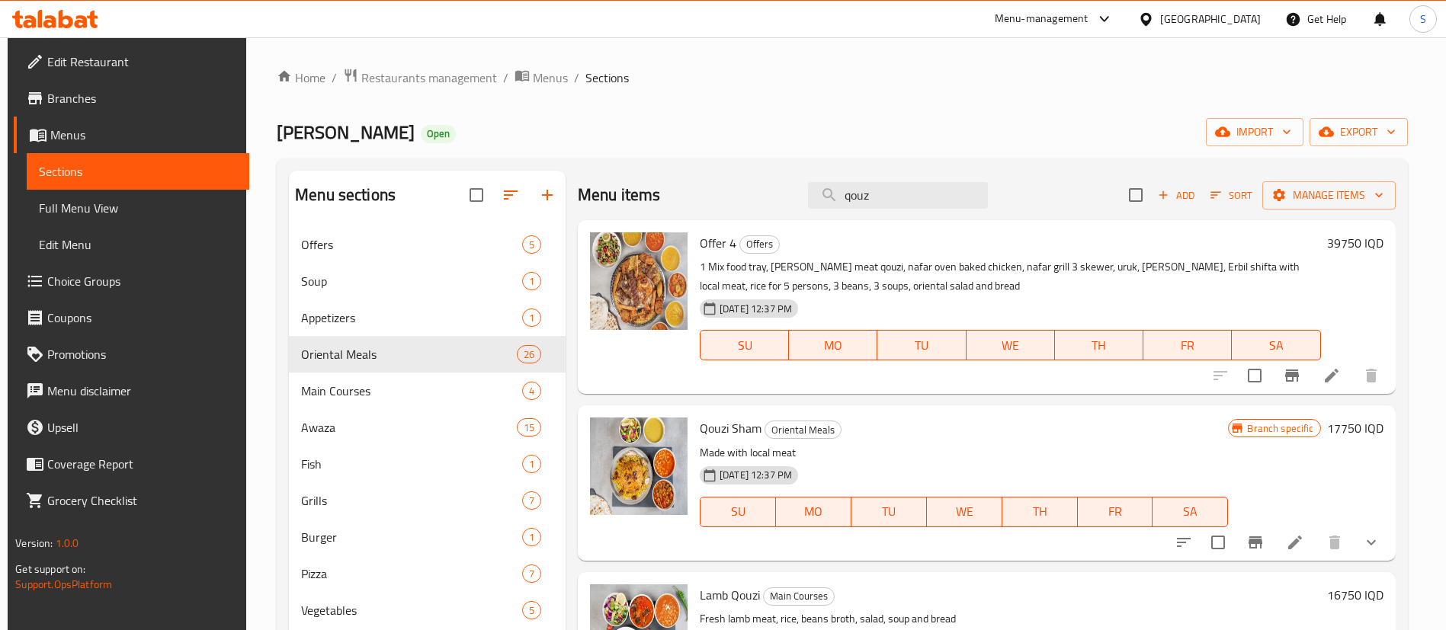
scroll to position [93, 0]
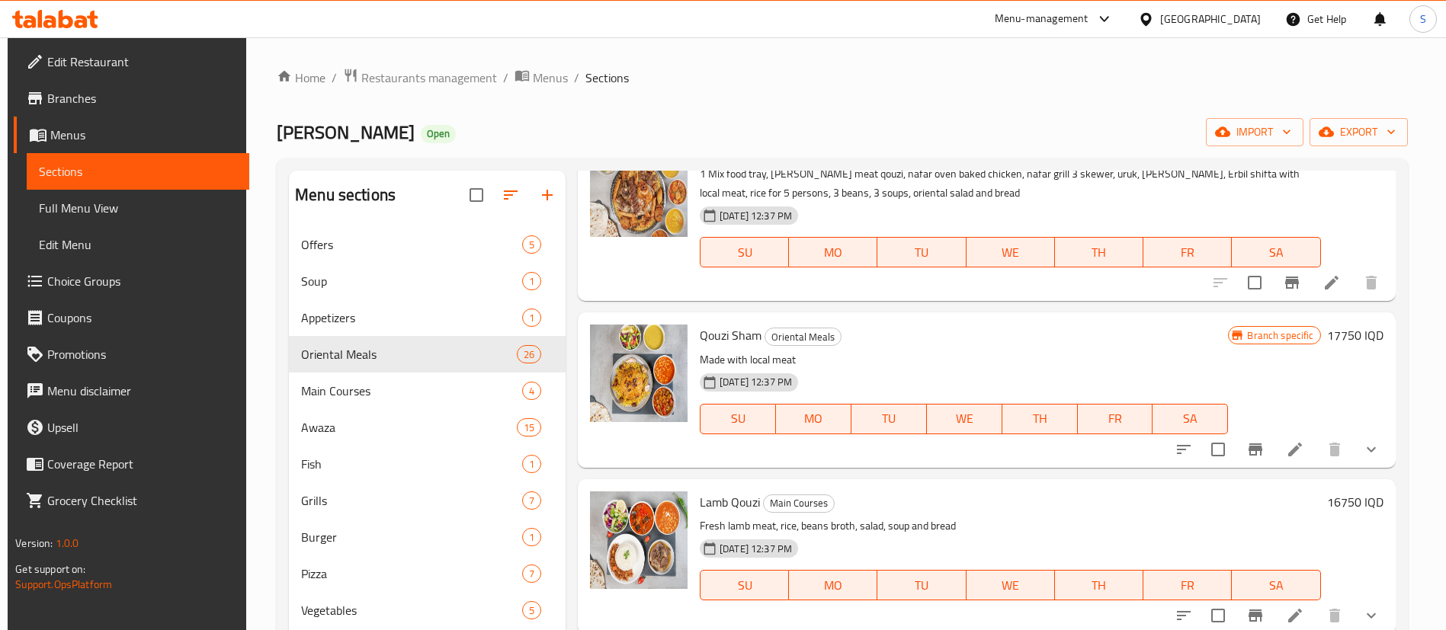
click at [723, 498] on span "Lamb Qouzi" at bounding box center [730, 502] width 60 height 23
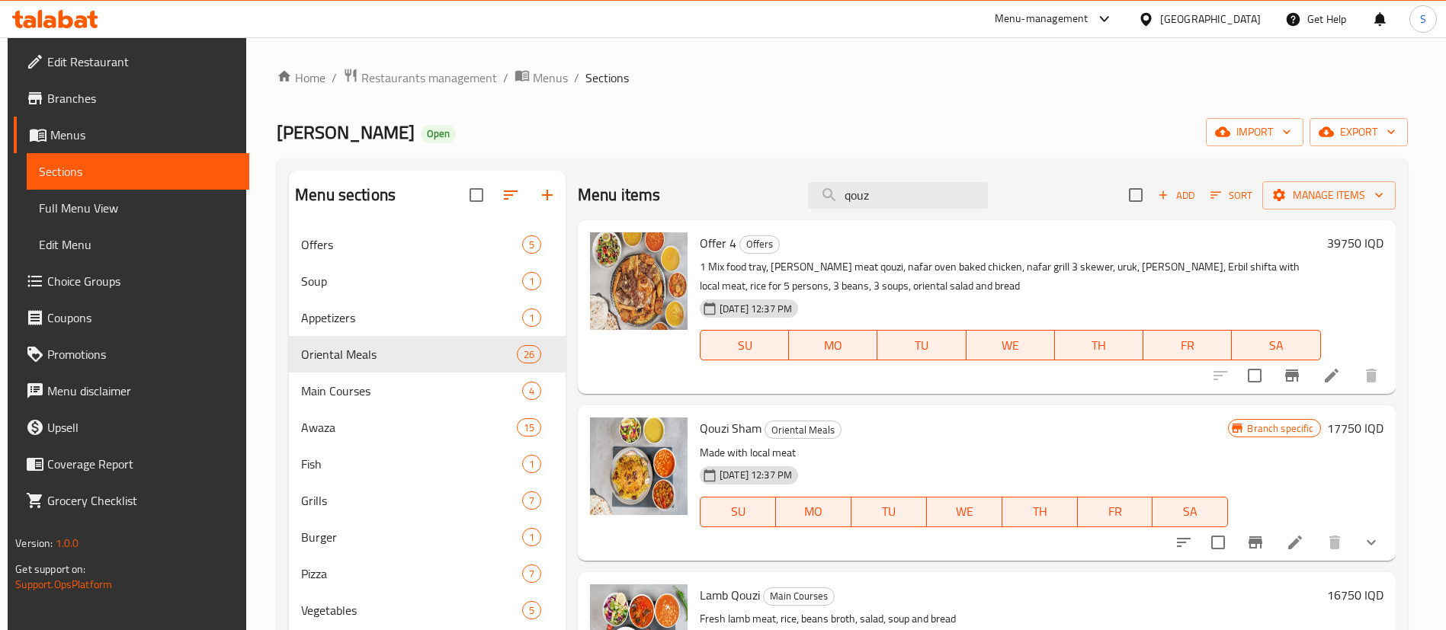
drag, startPoint x: 880, startPoint y: 195, endPoint x: 661, endPoint y: 187, distance: 218.9
click at [684, 194] on div "Menu items qouz Add Sort Manage items" at bounding box center [987, 196] width 818 height 50
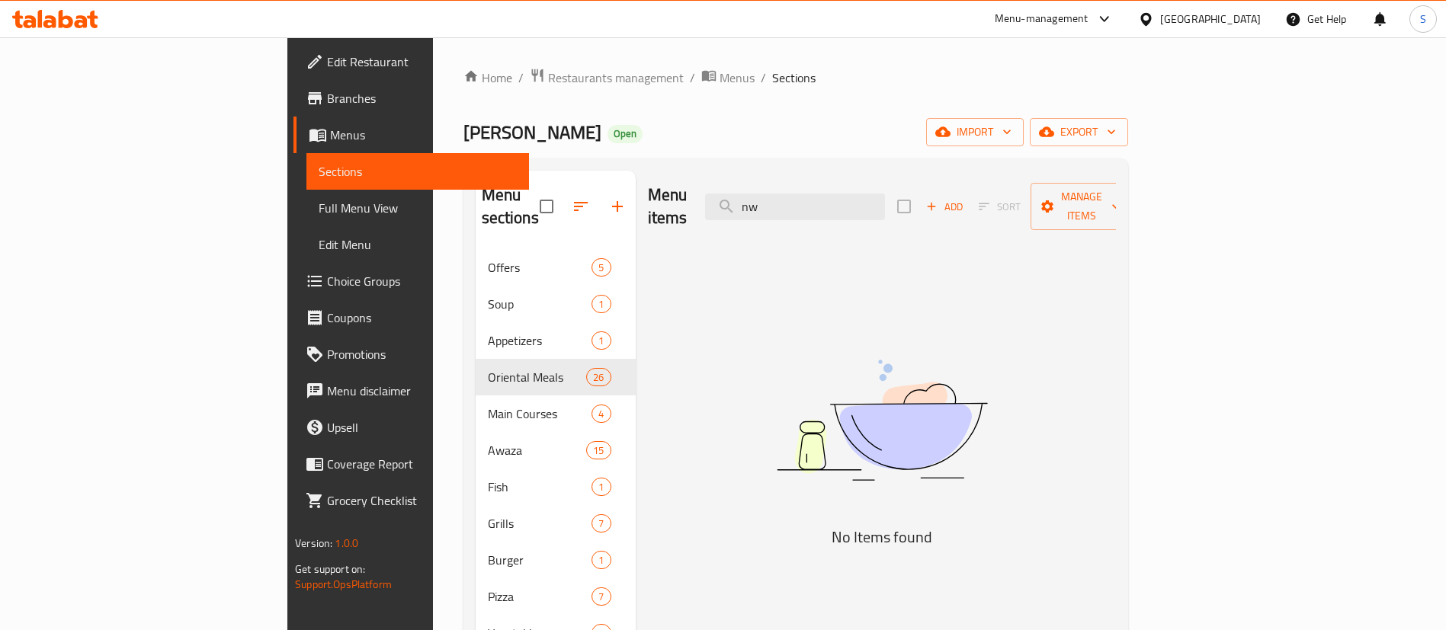
type input "nwa"
drag, startPoint x: 903, startPoint y: 184, endPoint x: 607, endPoint y: 234, distance: 300.6
click at [636, 234] on div "Menu items nwa Add Sort Manage items No Items found" at bounding box center [876, 486] width 480 height 630
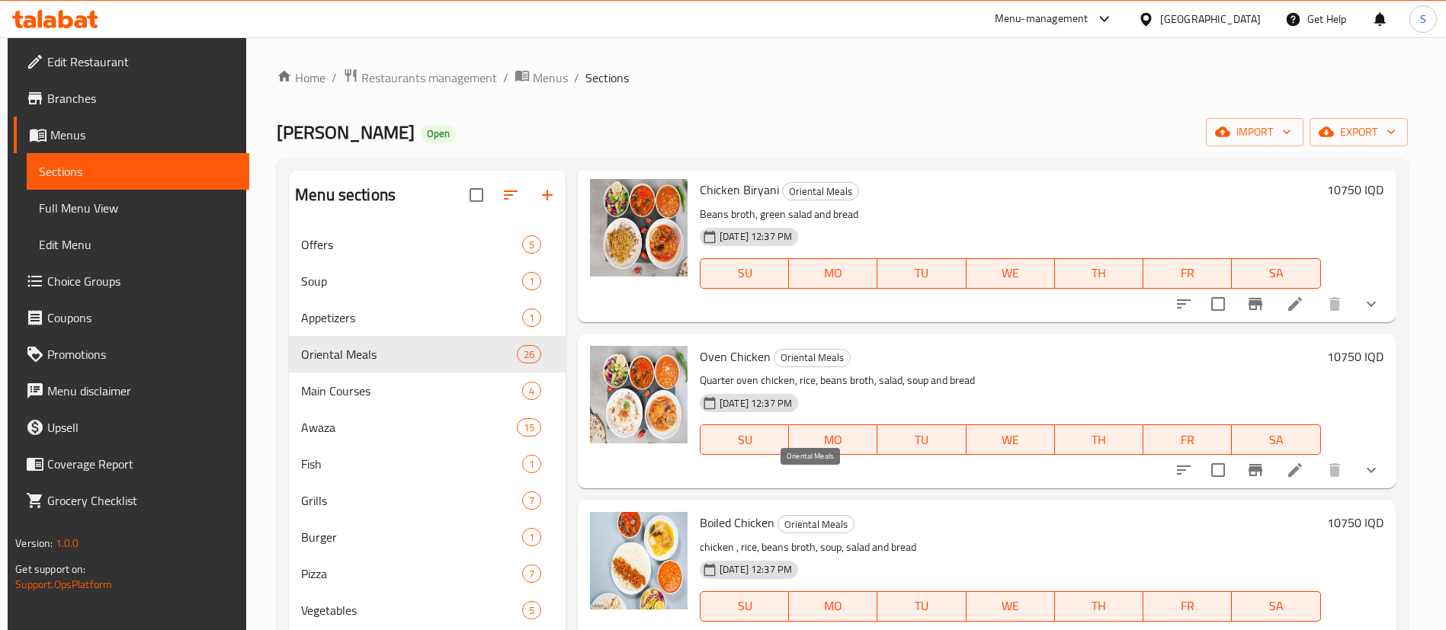
scroll to position [915, 0]
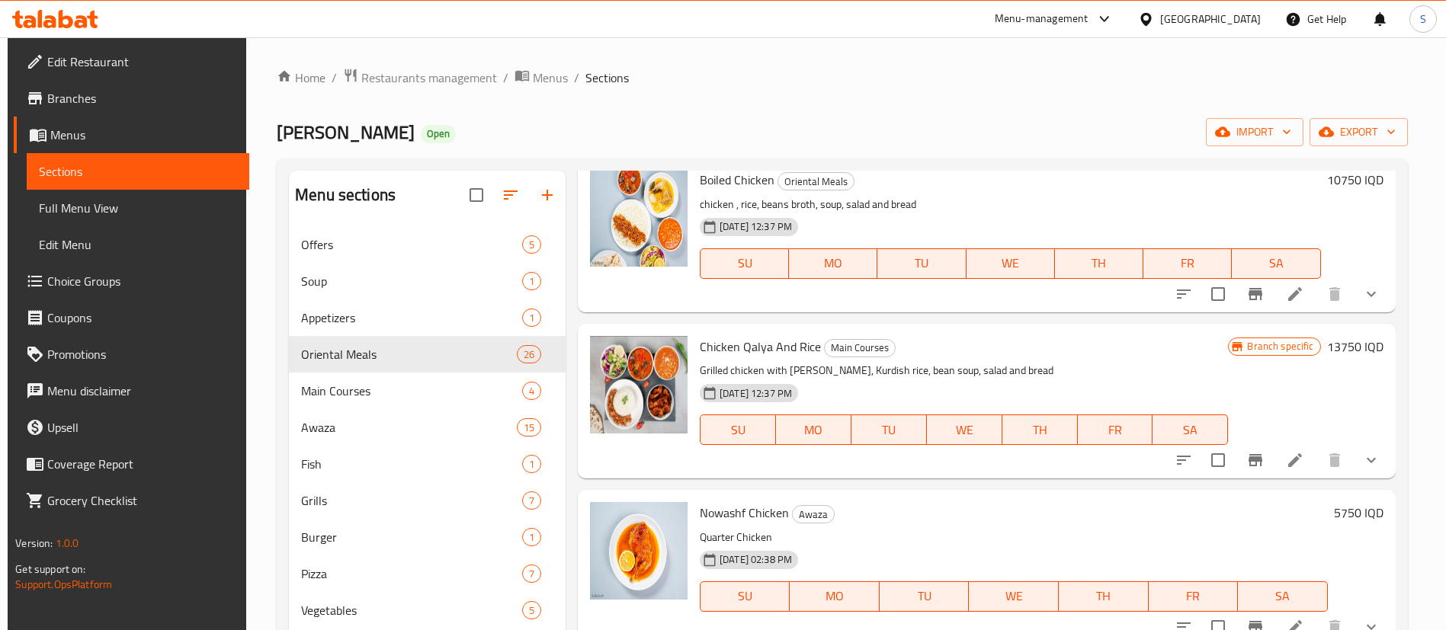
click at [755, 508] on span "Nowashf Chicken" at bounding box center [744, 513] width 89 height 23
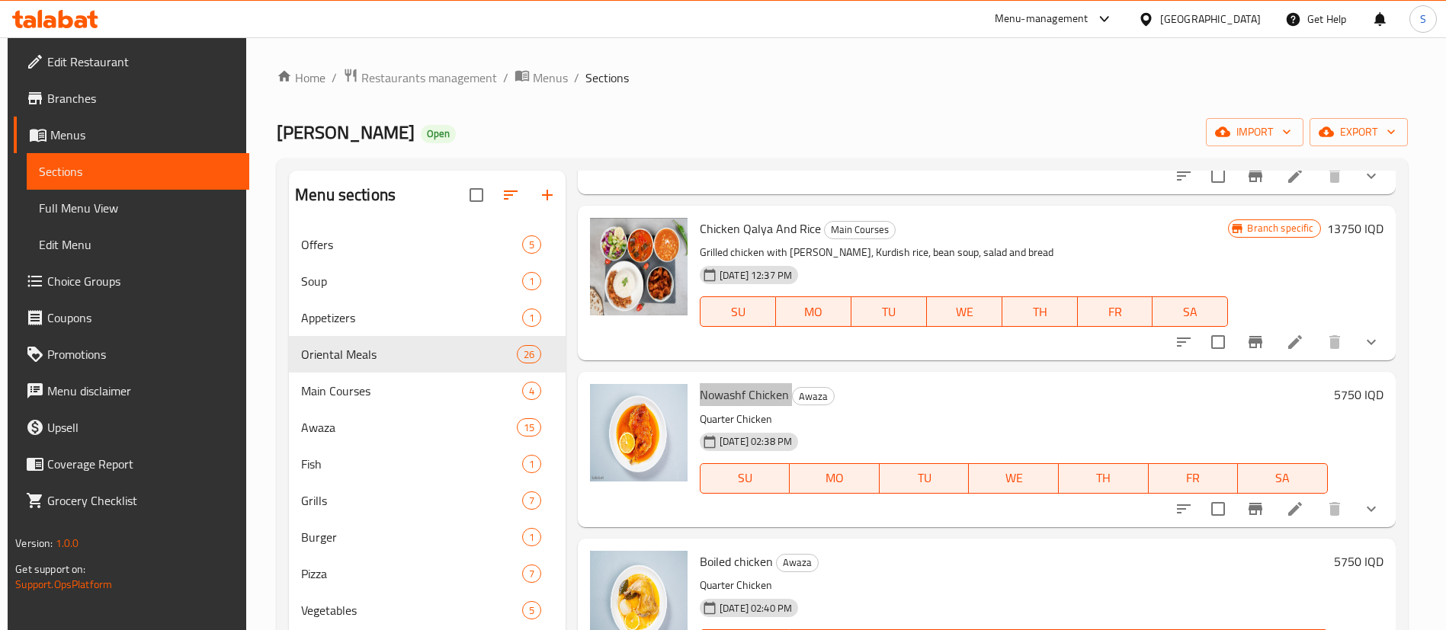
scroll to position [1143, 0]
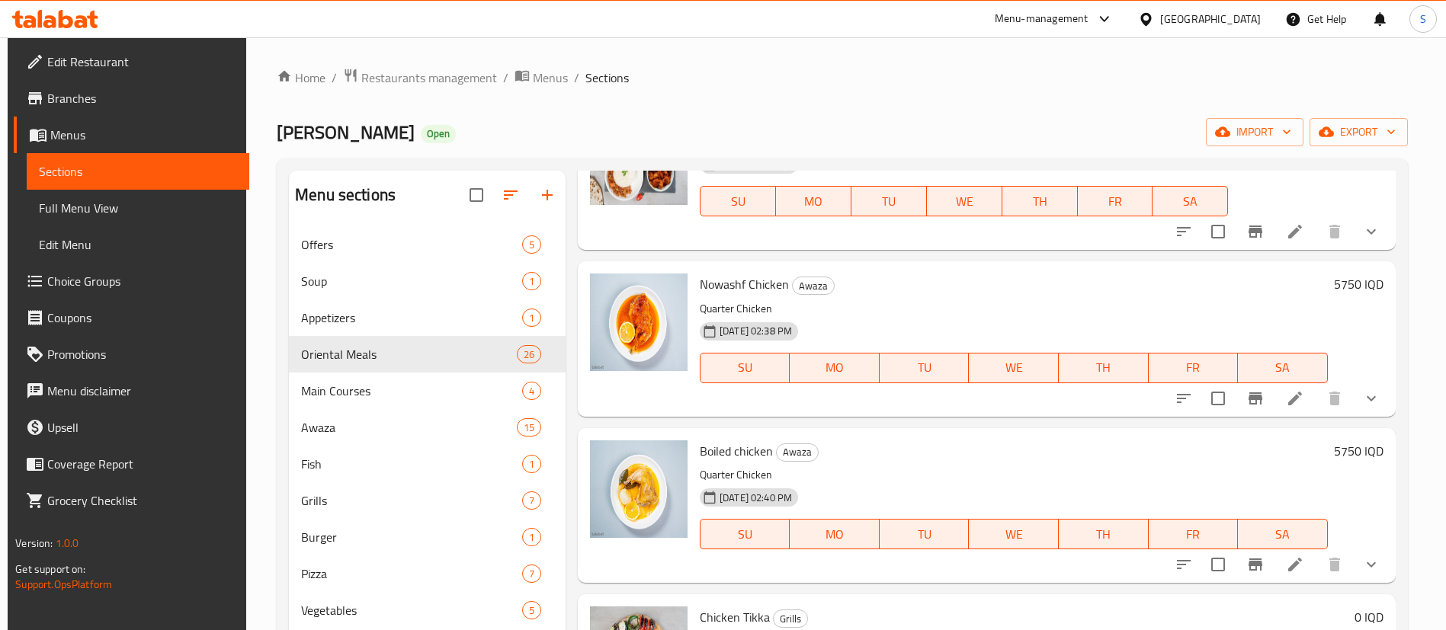
click at [736, 443] on span "Boiled chicken" at bounding box center [736, 451] width 73 height 23
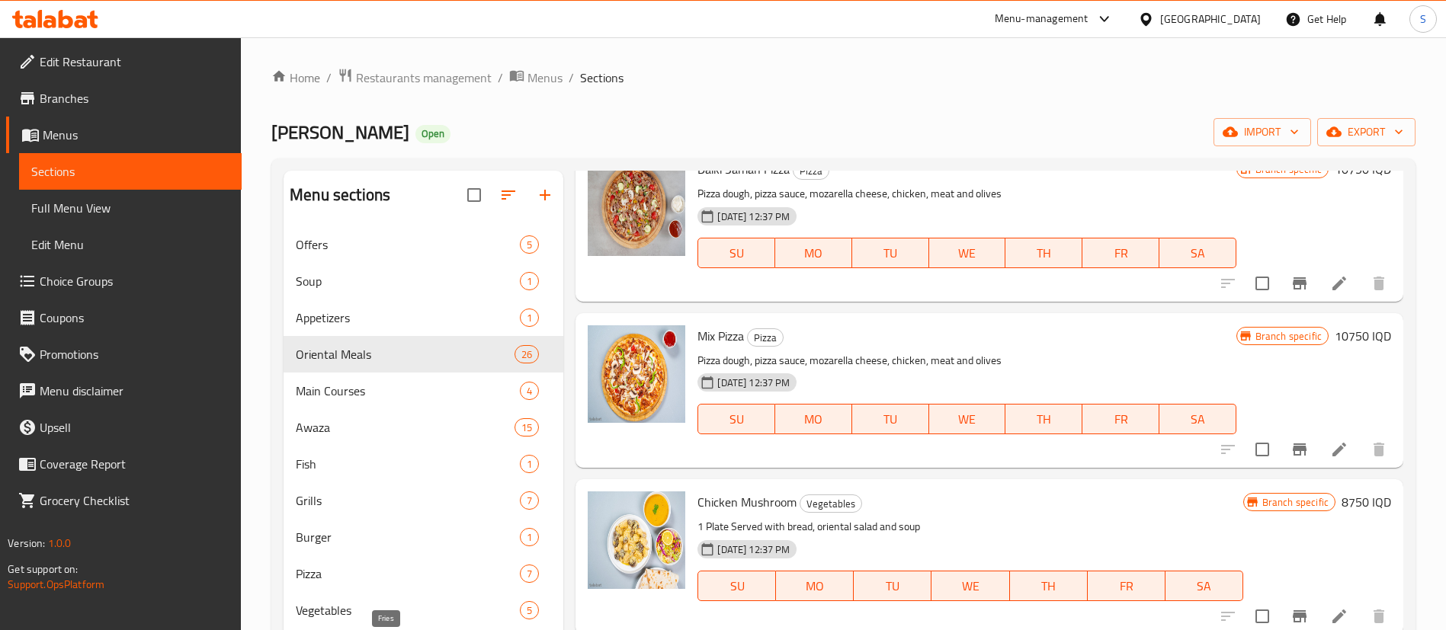
scroll to position [213, 0]
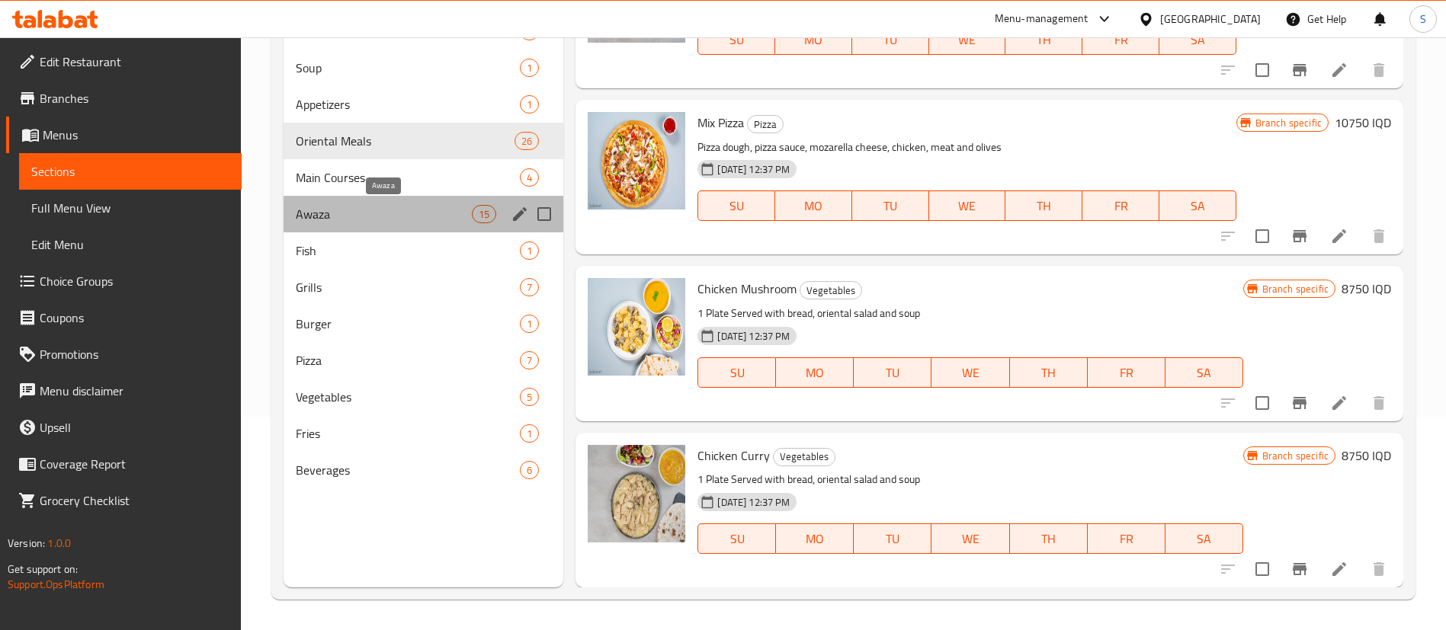
click at [380, 207] on span "Awaza" at bounding box center [384, 214] width 176 height 18
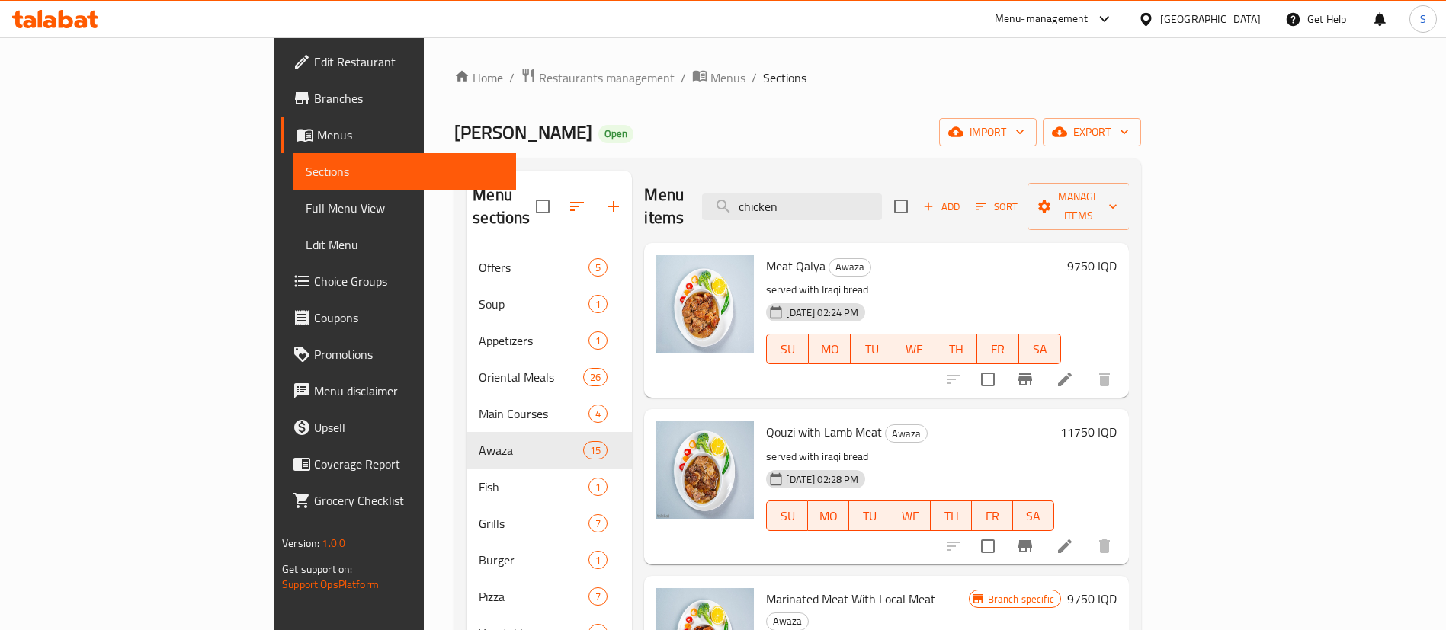
drag, startPoint x: 925, startPoint y: 202, endPoint x: 753, endPoint y: 205, distance: 172.3
click at [753, 205] on div "Menu items chicken Add Sort Manage items" at bounding box center [886, 207] width 485 height 72
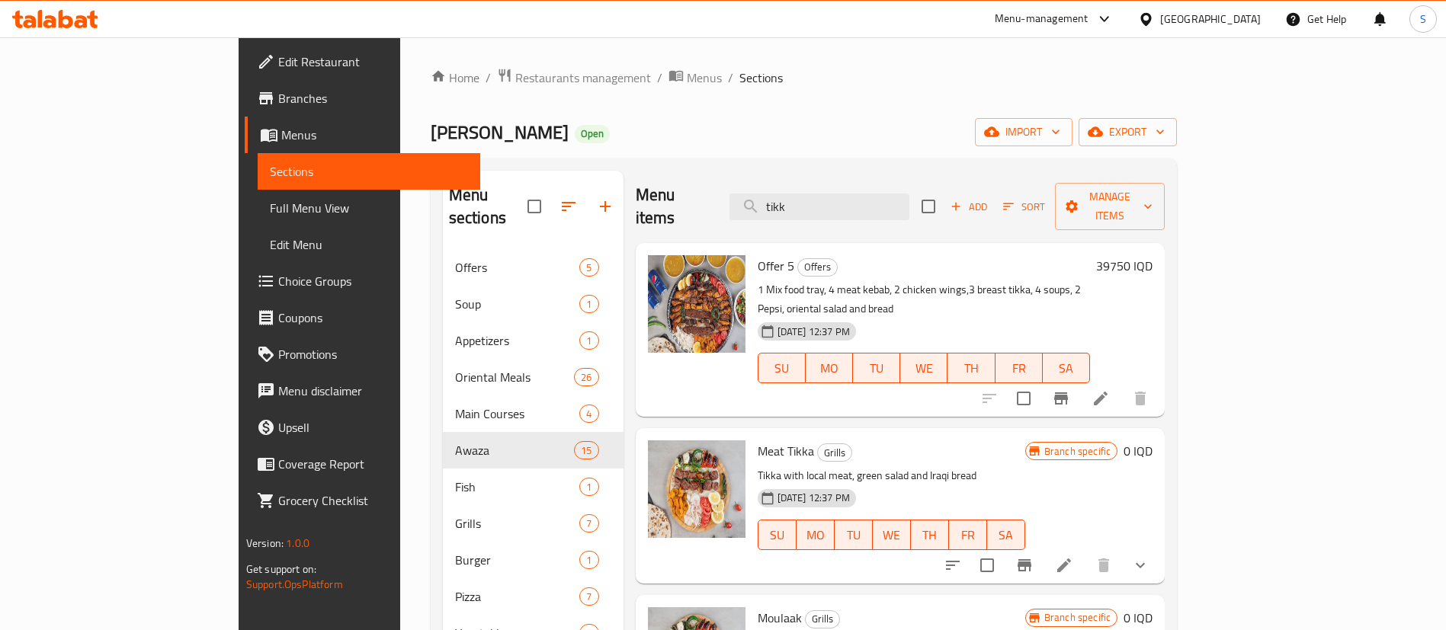
click at [758, 440] on span "Meat Tikka" at bounding box center [786, 451] width 56 height 23
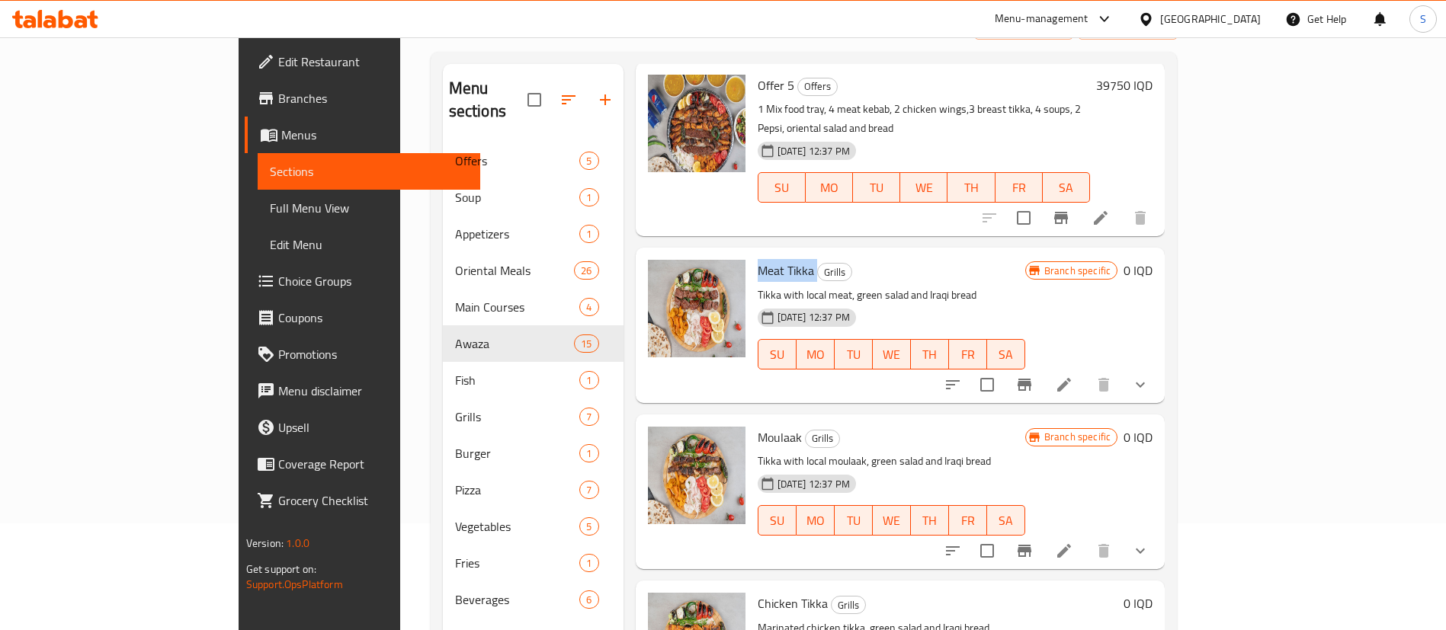
scroll to position [213, 0]
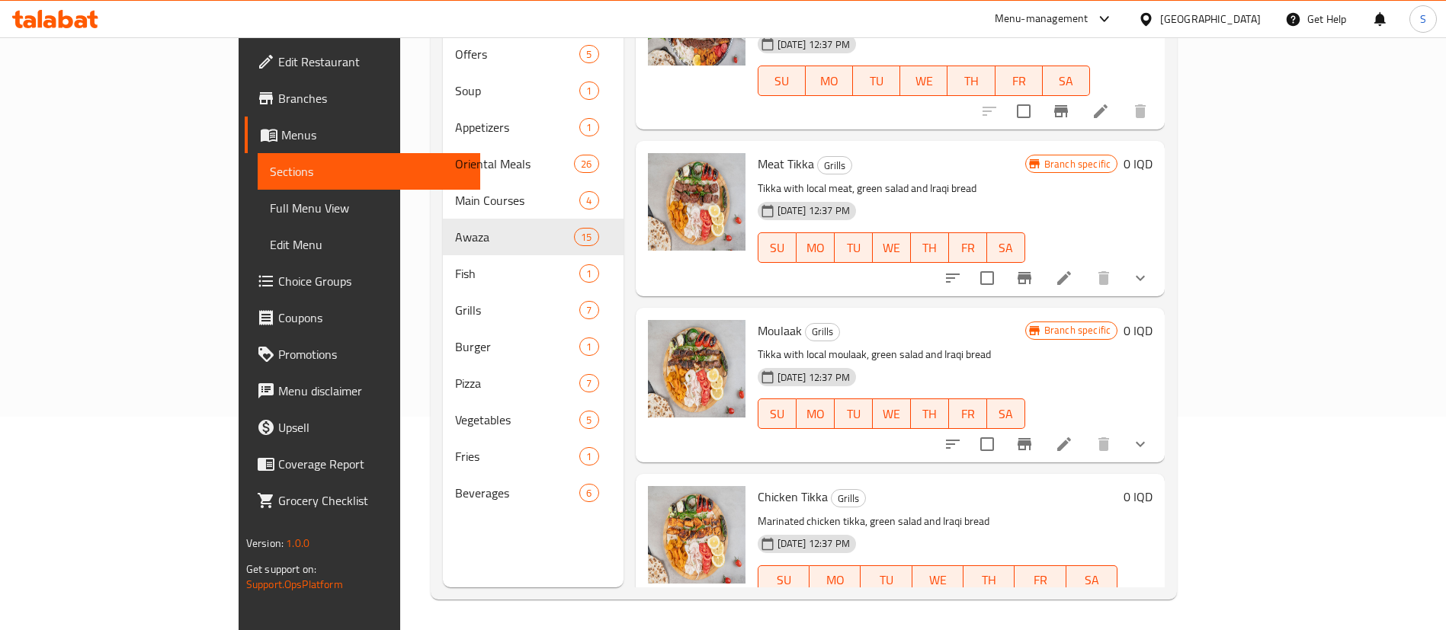
click at [758, 486] on span "Chicken Tikka" at bounding box center [793, 497] width 70 height 23
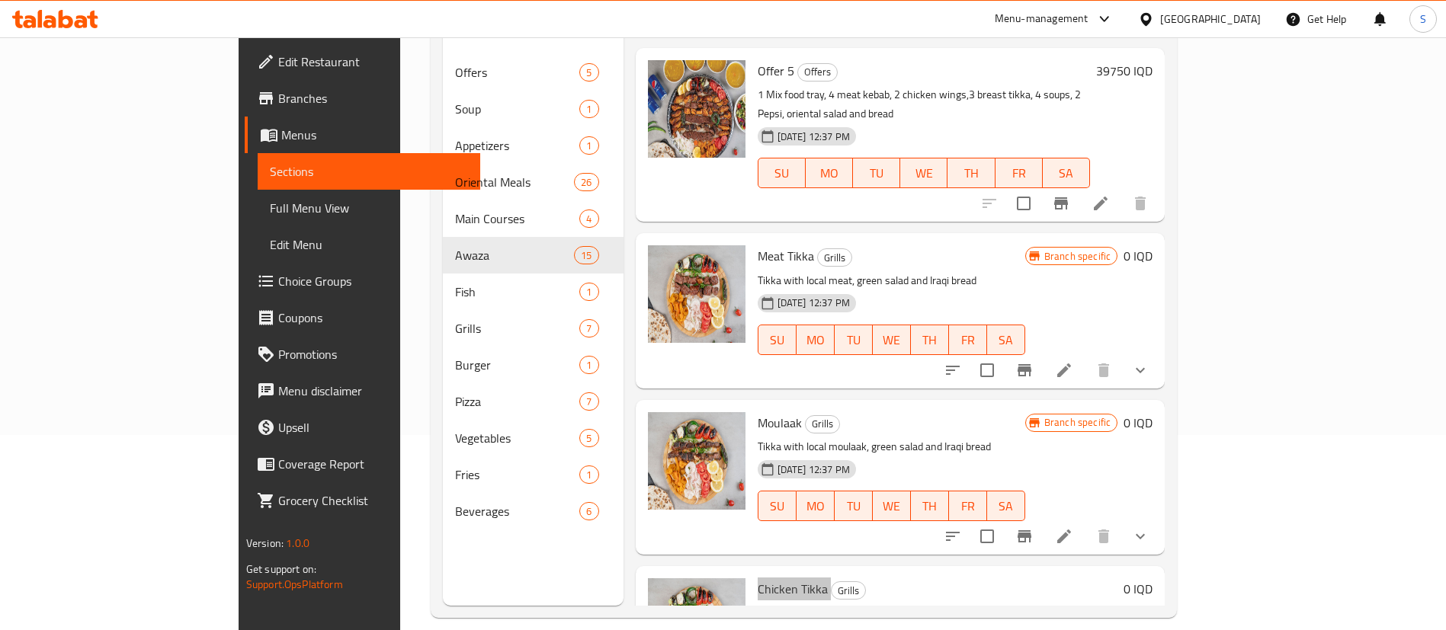
scroll to position [0, 0]
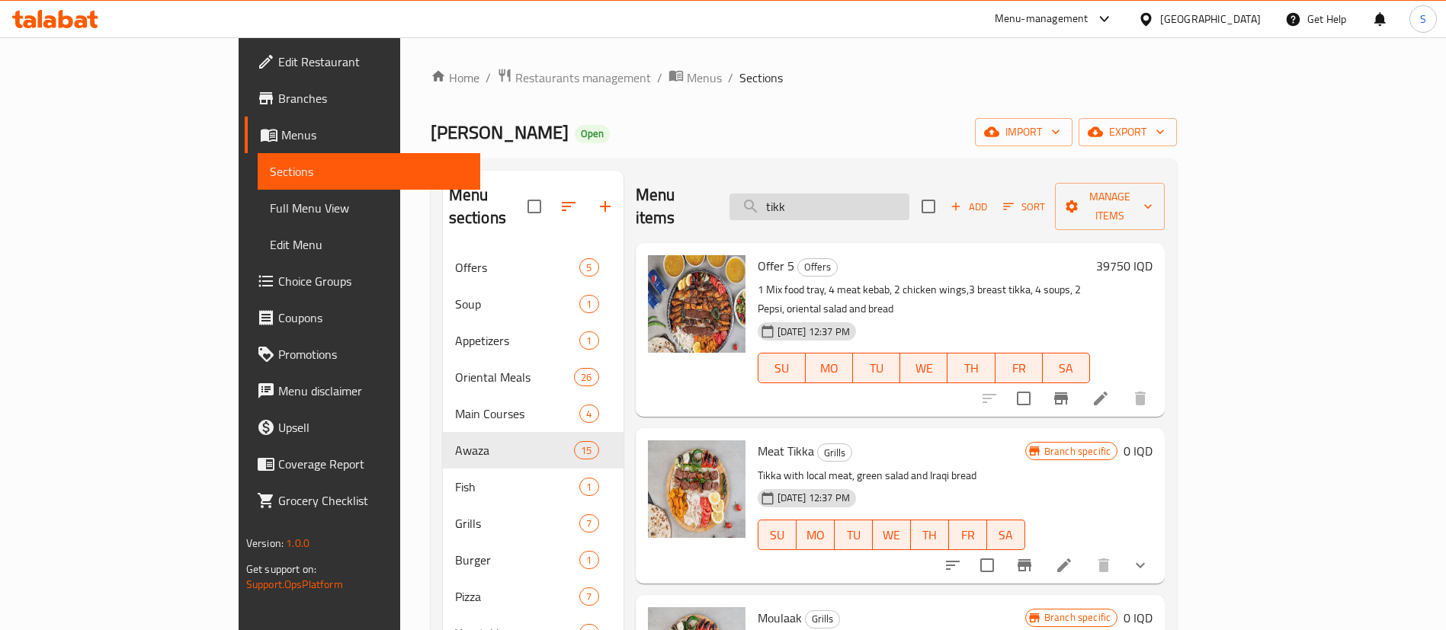
drag, startPoint x: 931, startPoint y: 184, endPoint x: 918, endPoint y: 183, distance: 13.8
click at [909, 194] on input "tikk" at bounding box center [819, 207] width 180 height 27
drag, startPoint x: 769, startPoint y: 186, endPoint x: 606, endPoint y: 191, distance: 163.2
click at [636, 190] on div "Menu items tikk Add Sort Manage items" at bounding box center [901, 207] width 530 height 72
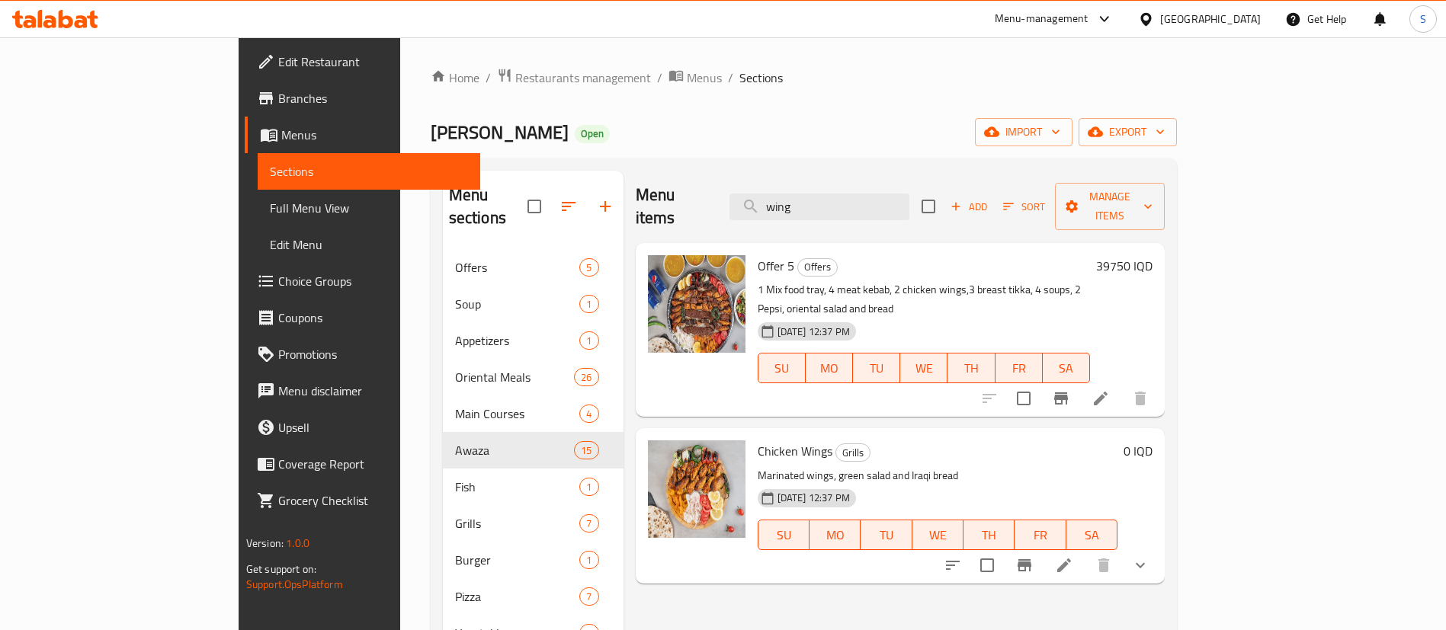
click at [758, 440] on span "Chicken Wings" at bounding box center [795, 451] width 75 height 23
drag, startPoint x: 949, startPoint y: 203, endPoint x: 933, endPoint y: 199, distance: 16.5
click at [909, 203] on input "wing" at bounding box center [819, 207] width 180 height 27
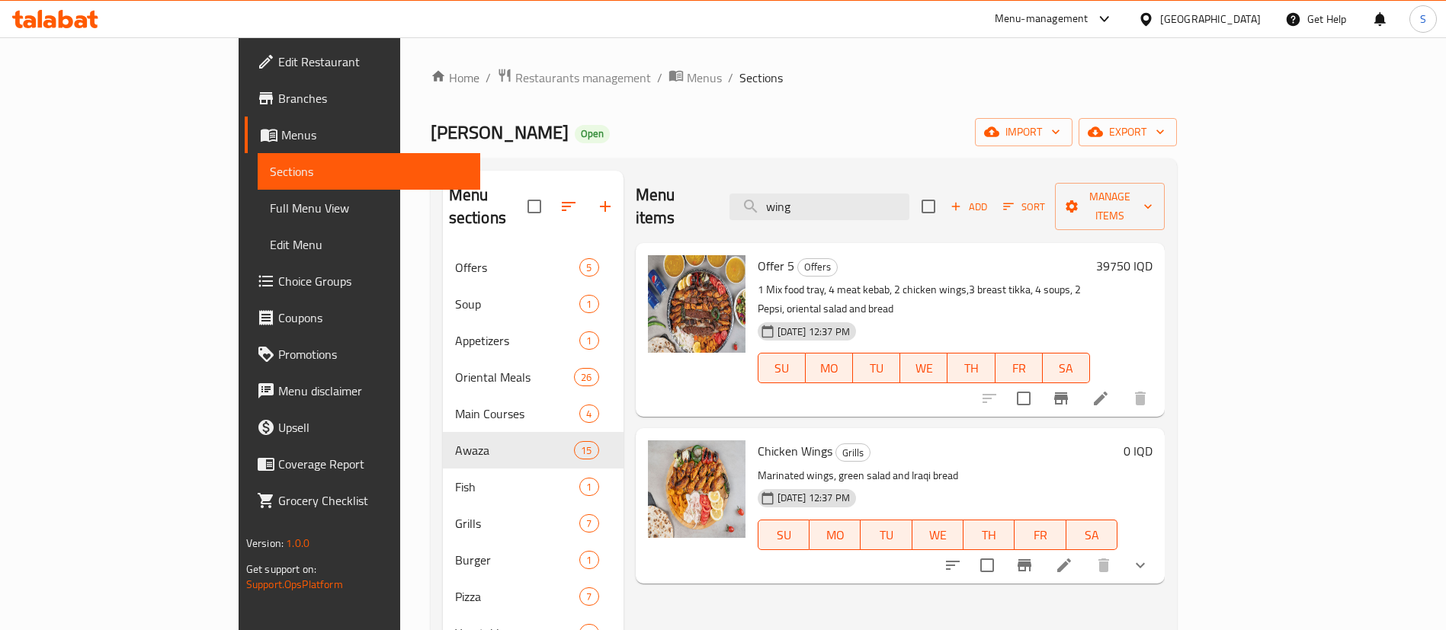
drag, startPoint x: 933, startPoint y: 199, endPoint x: 755, endPoint y: 194, distance: 177.7
click at [755, 194] on div "Menu items wing Add Sort Manage items" at bounding box center [901, 207] width 530 height 72
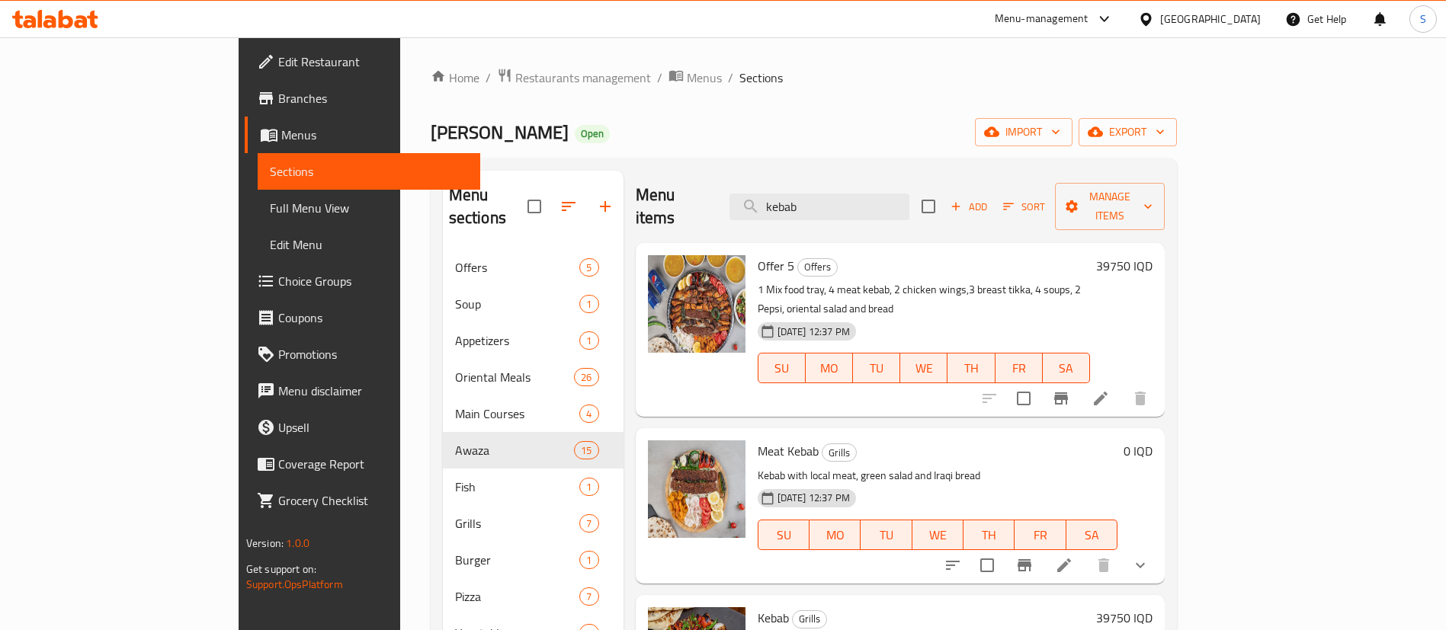
click at [758, 440] on span "Meat Kebab" at bounding box center [788, 451] width 61 height 23
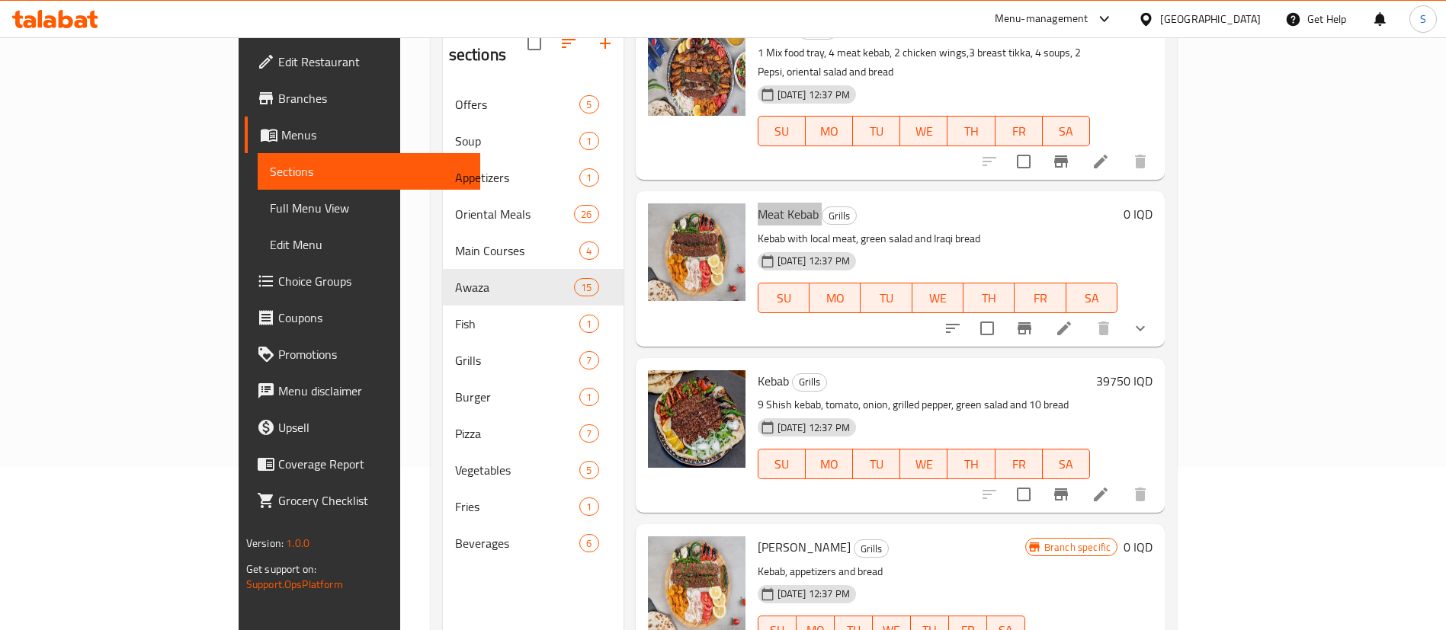
scroll to position [213, 0]
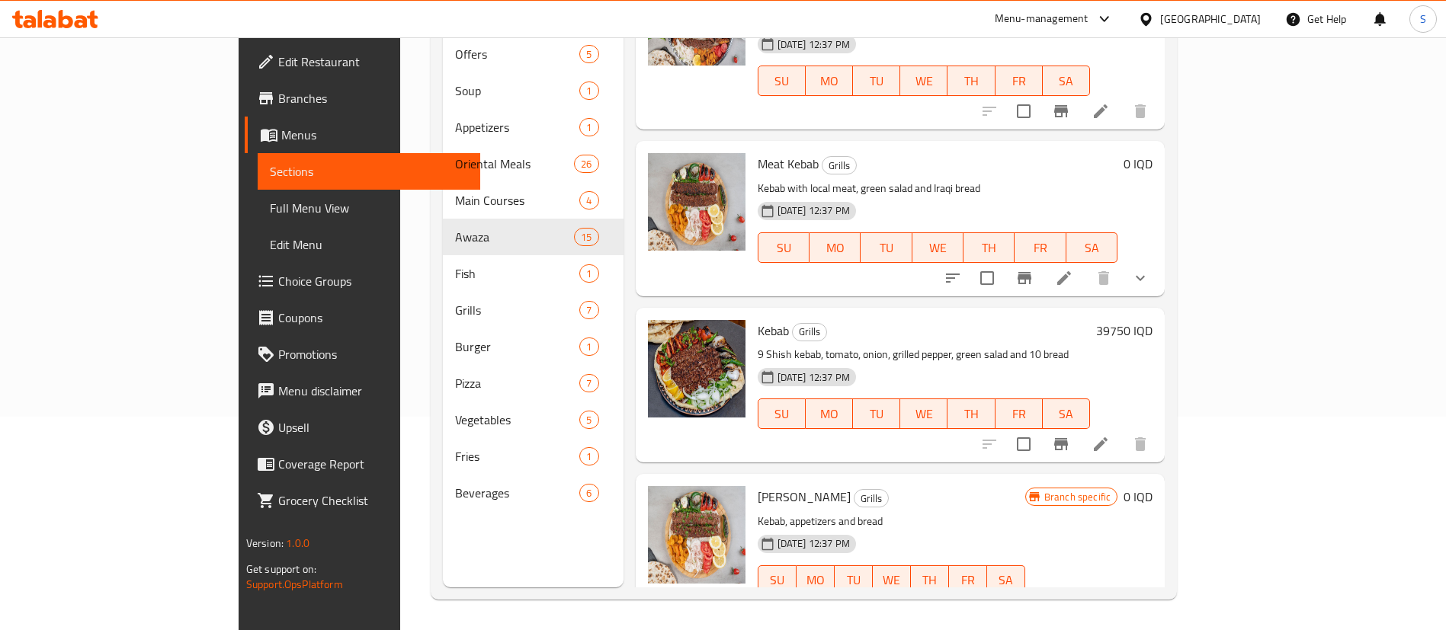
click at [758, 486] on span "Mahshi Kebab" at bounding box center [804, 497] width 93 height 23
click at [965, 486] on h6 "Mahshi Kebab Grills" at bounding box center [892, 496] width 268 height 21
click at [979, 480] on div "Mahshi Kebab Grills Kebab, appetizers and bread 04-05-2025 12:37 PM SU MO TU WE…" at bounding box center [892, 551] width 280 height 143
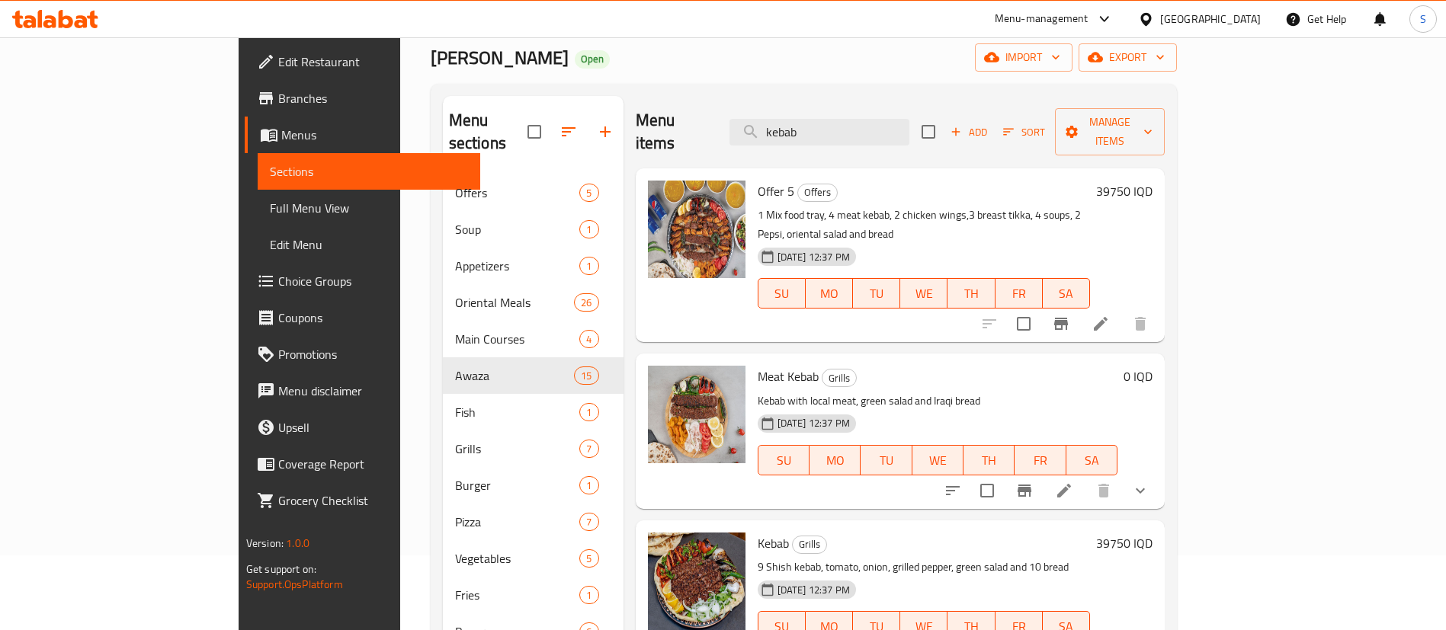
scroll to position [0, 0]
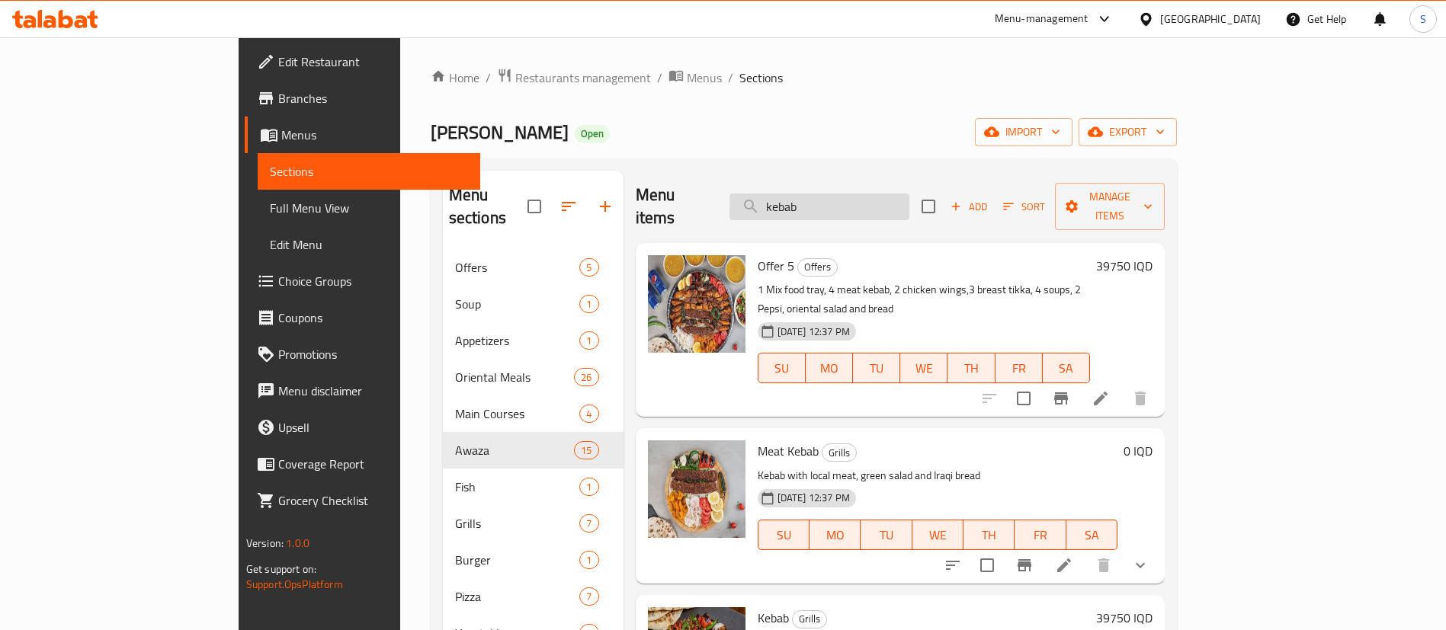
click at [897, 198] on input "kebab" at bounding box center [819, 207] width 180 height 27
drag, startPoint x: 897, startPoint y: 198, endPoint x: 727, endPoint y: 199, distance: 170.0
click at [727, 199] on div "Menu items kebab Add Sort Manage items" at bounding box center [901, 207] width 530 height 72
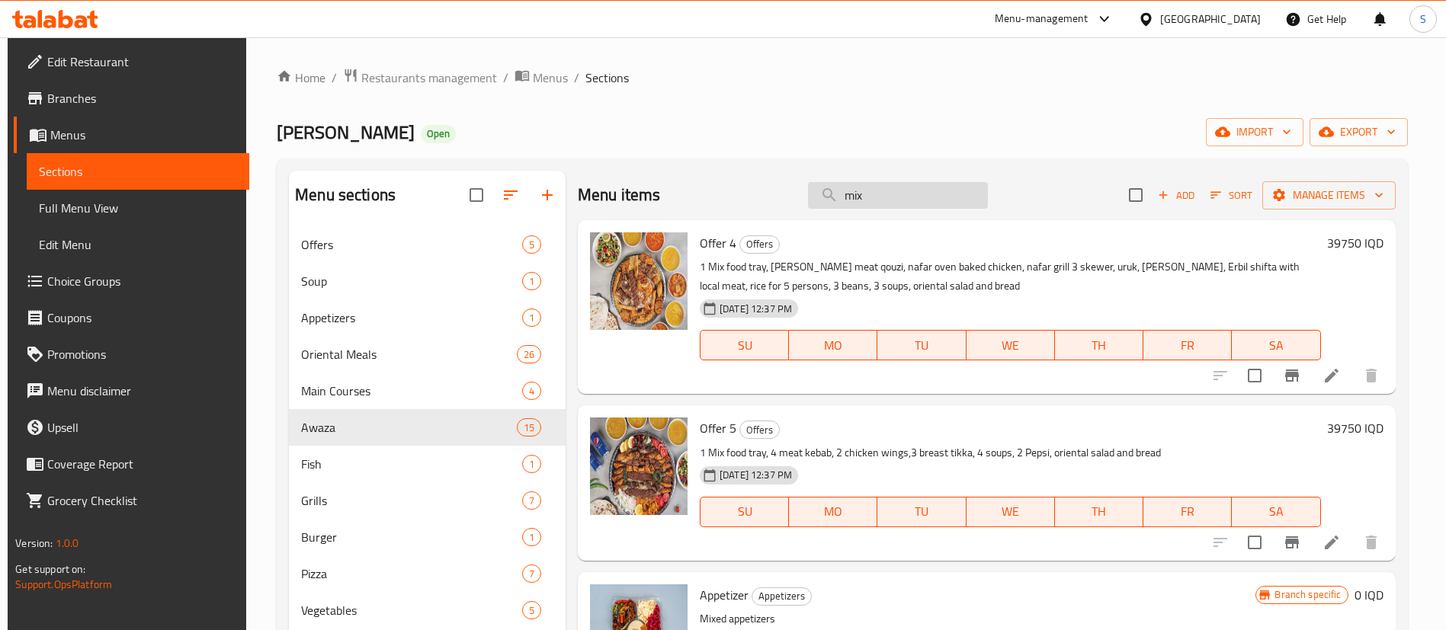
click at [870, 182] on input "mix" at bounding box center [898, 195] width 180 height 27
drag, startPoint x: 870, startPoint y: 181, endPoint x: 753, endPoint y: 197, distance: 117.6
click at [753, 197] on div "Menu items mix Add Sort Manage items" at bounding box center [987, 196] width 818 height 50
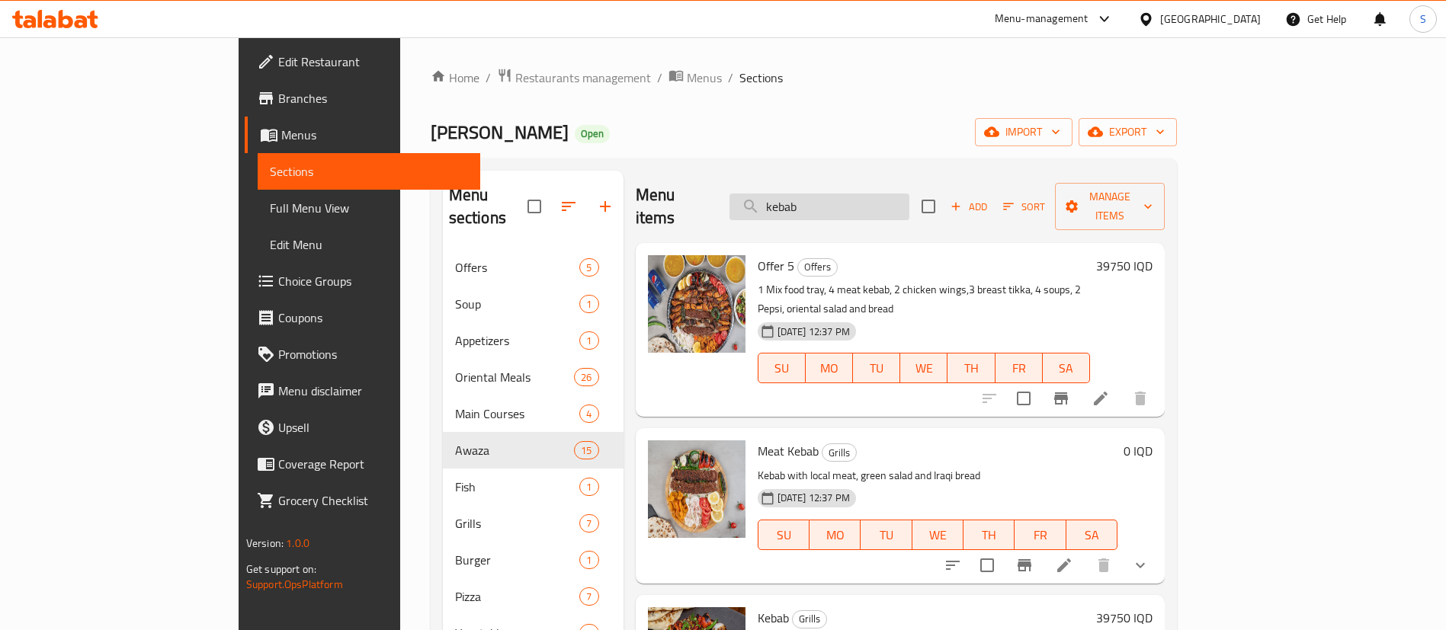
click at [896, 207] on input "kebab" at bounding box center [819, 207] width 180 height 27
drag, startPoint x: 896, startPoint y: 207, endPoint x: 767, endPoint y: 207, distance: 128.8
click at [775, 207] on div "Menu items kebab Add Sort Manage items" at bounding box center [901, 207] width 530 height 72
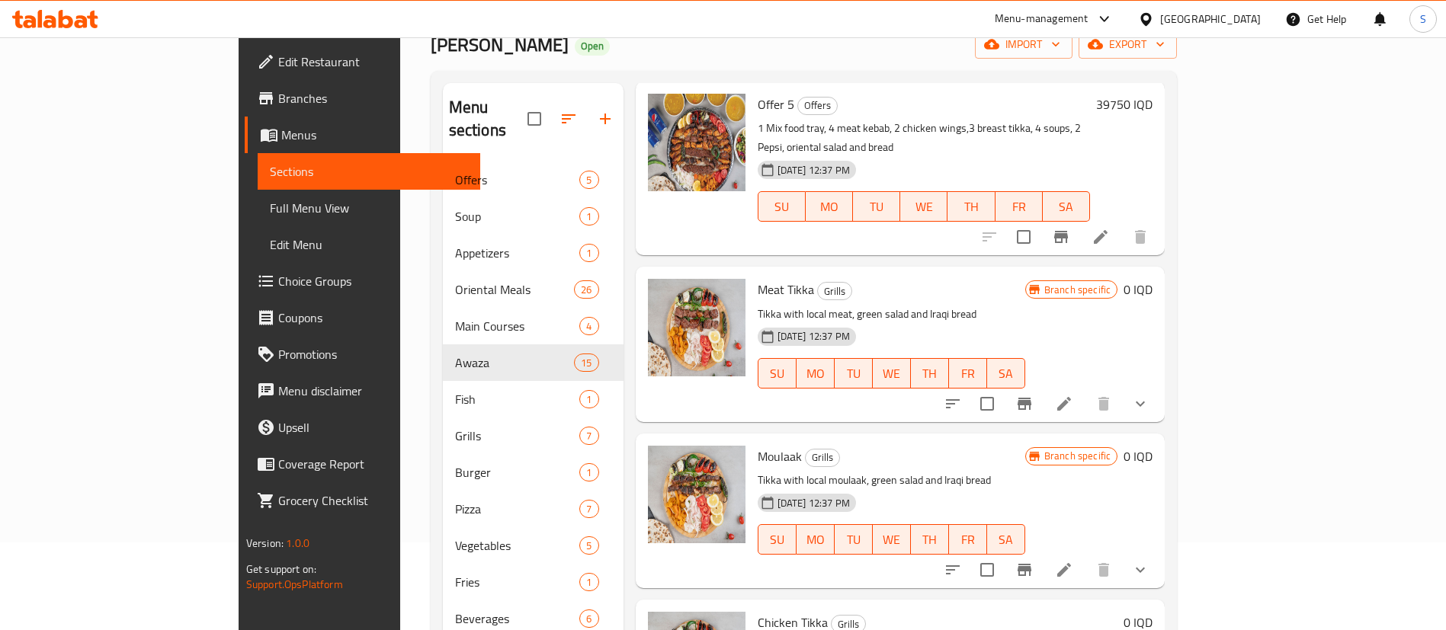
scroll to position [213, 0]
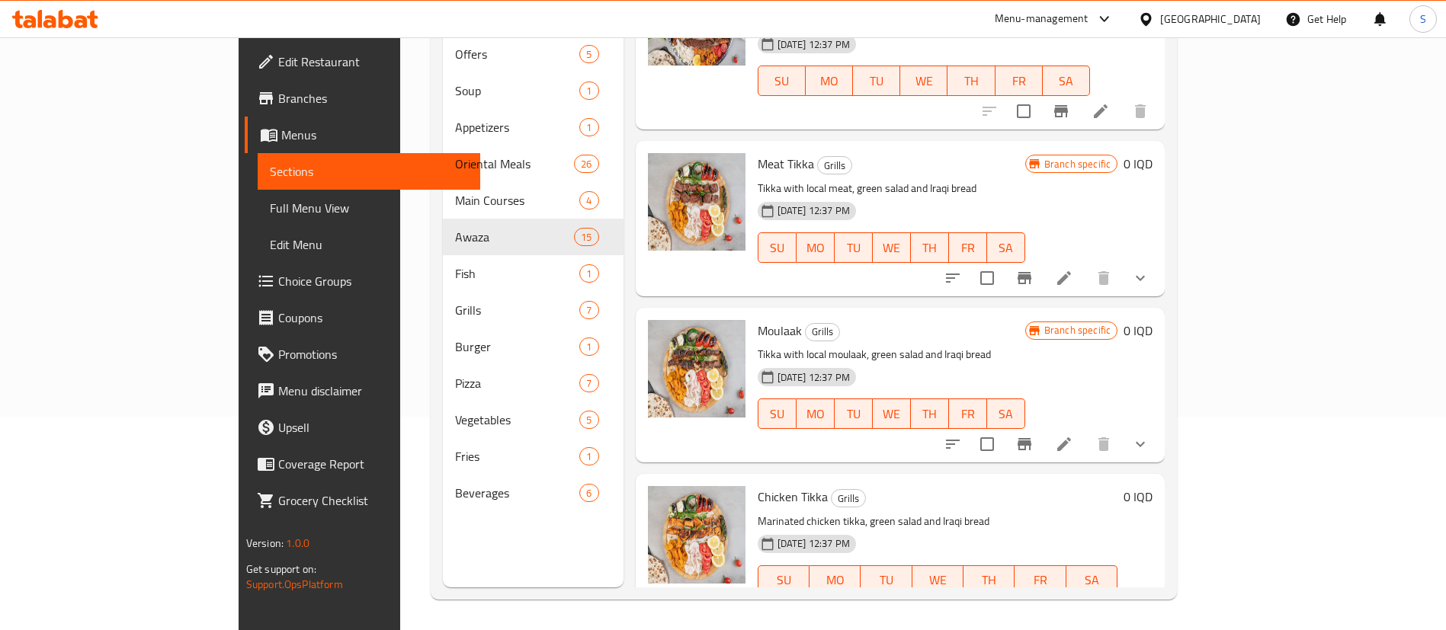
type input "tikka"
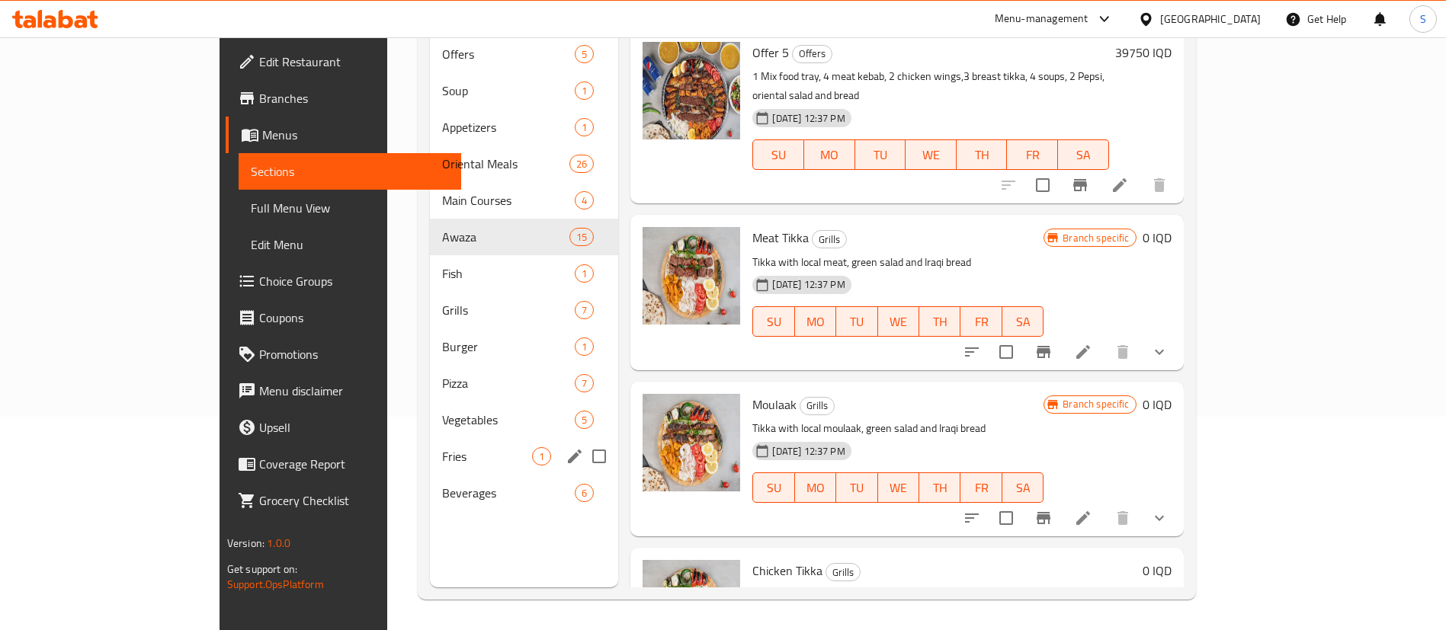
click at [430, 402] on div "Vegetables 5" at bounding box center [524, 420] width 188 height 37
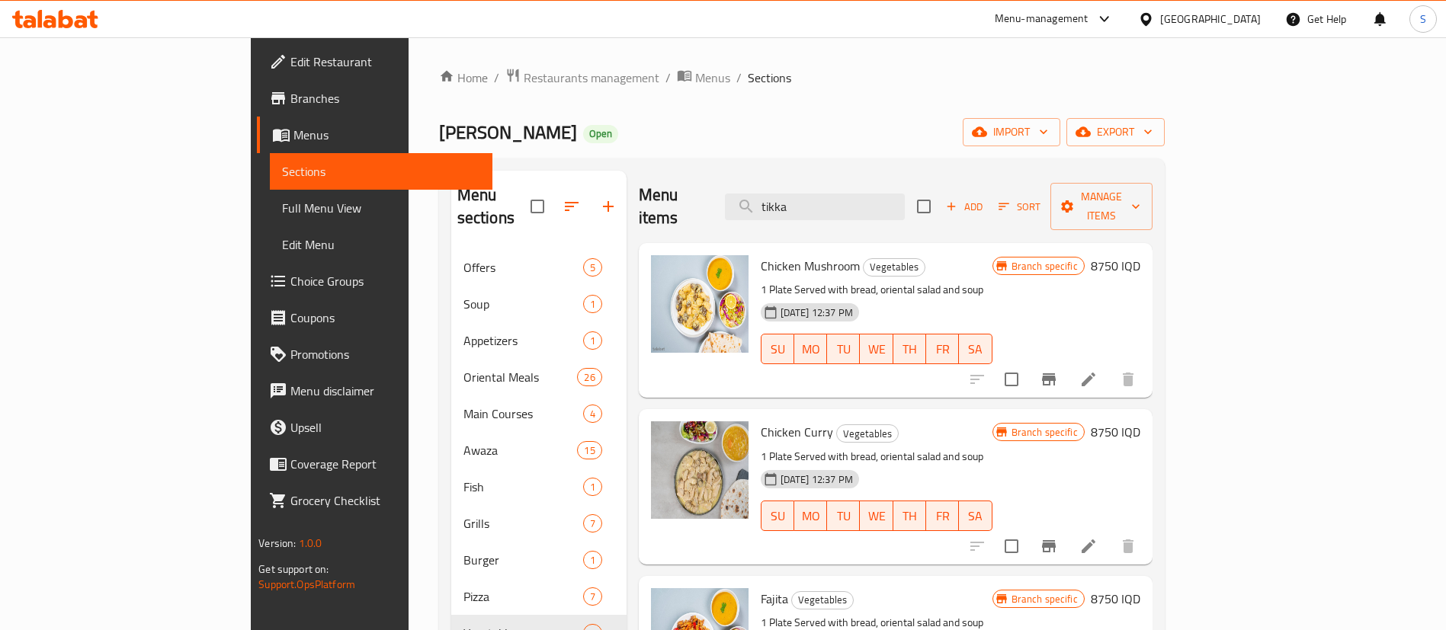
click at [761, 255] on span "Chicken Mushroom" at bounding box center [810, 266] width 99 height 23
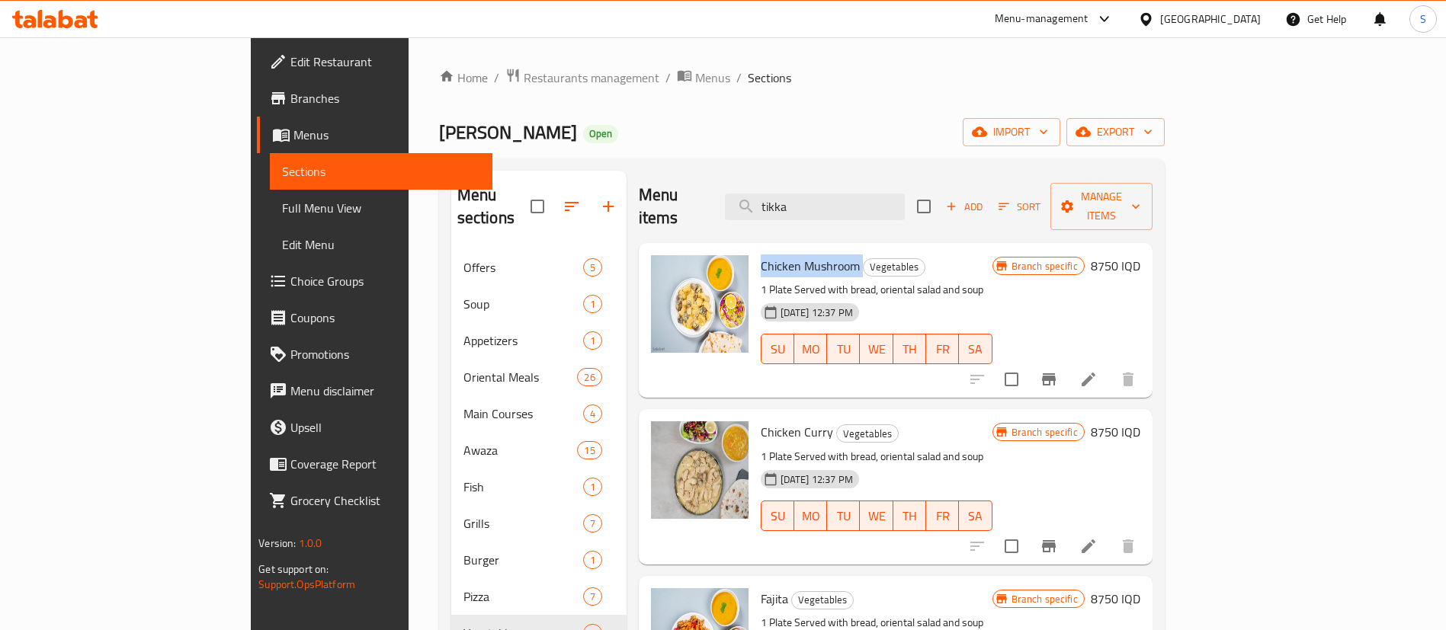
click at [761, 255] on span "Chicken Mushroom" at bounding box center [810, 266] width 99 height 23
click at [761, 421] on span "Chicken Curry" at bounding box center [797, 432] width 72 height 23
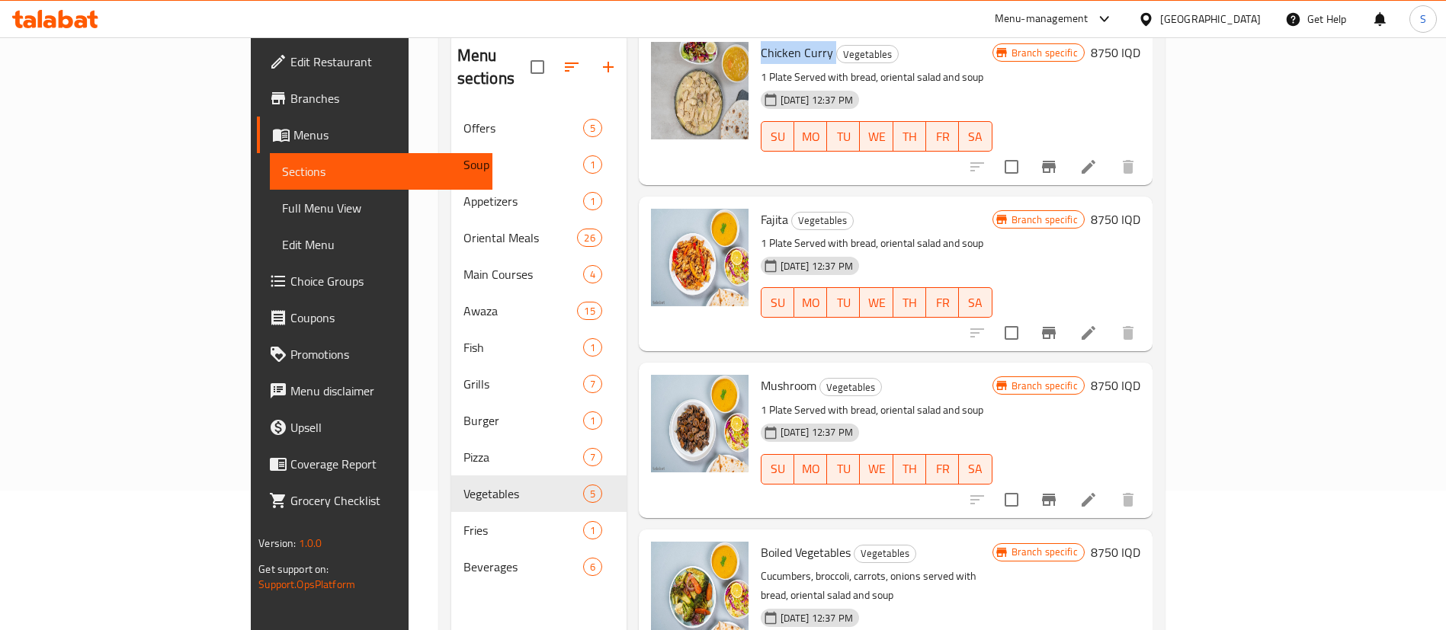
scroll to position [213, 0]
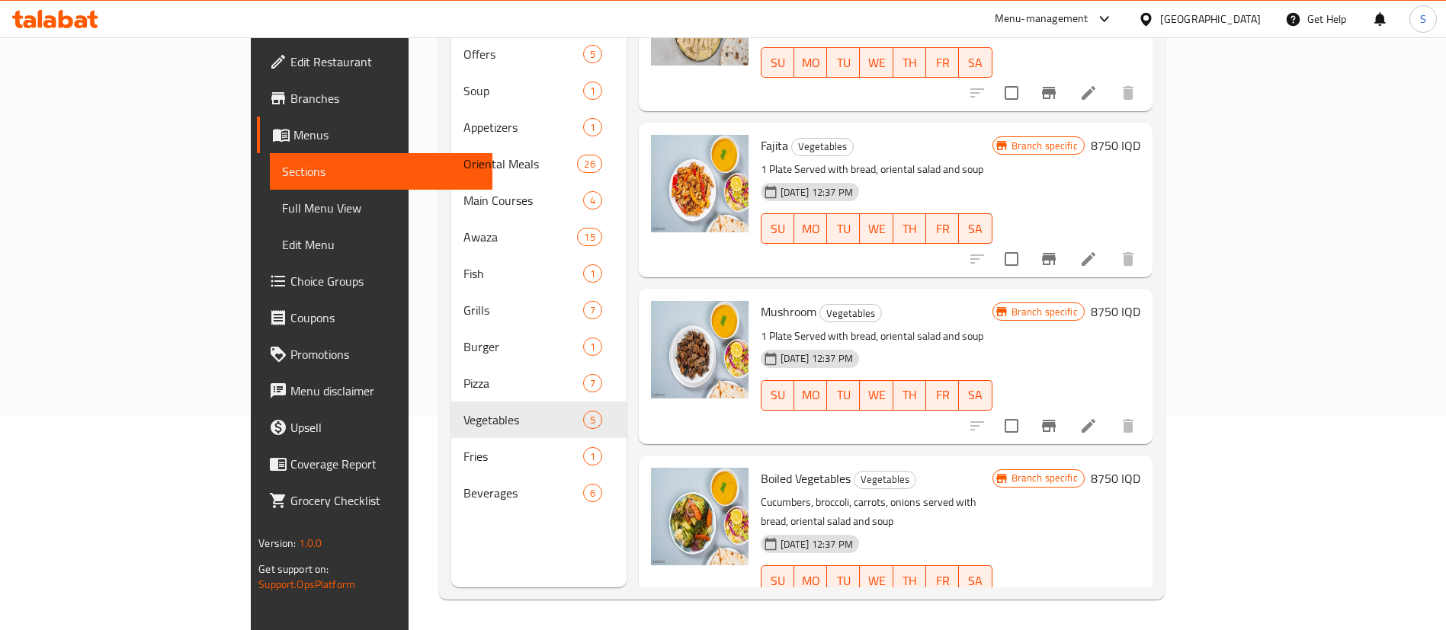
click at [761, 467] on span "Boiled Vegetables" at bounding box center [806, 478] width 90 height 23
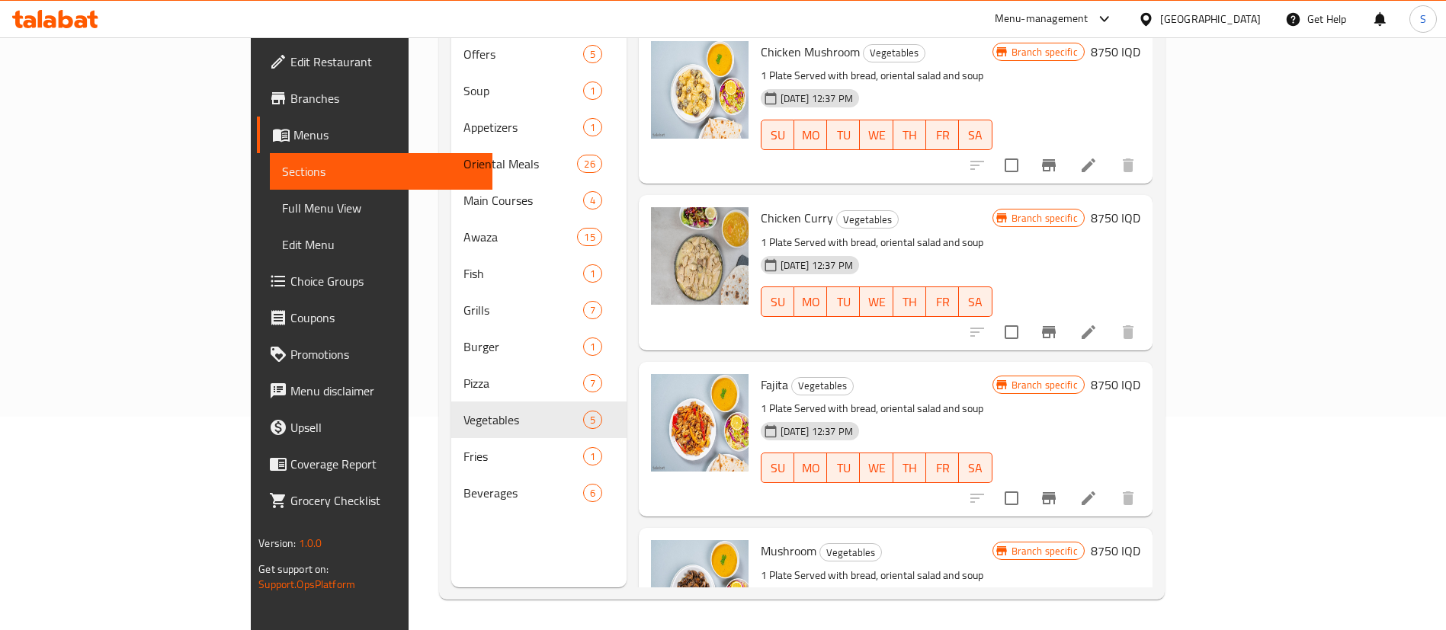
scroll to position [0, 0]
click at [761, 374] on span "Fajita" at bounding box center [774, 385] width 27 height 23
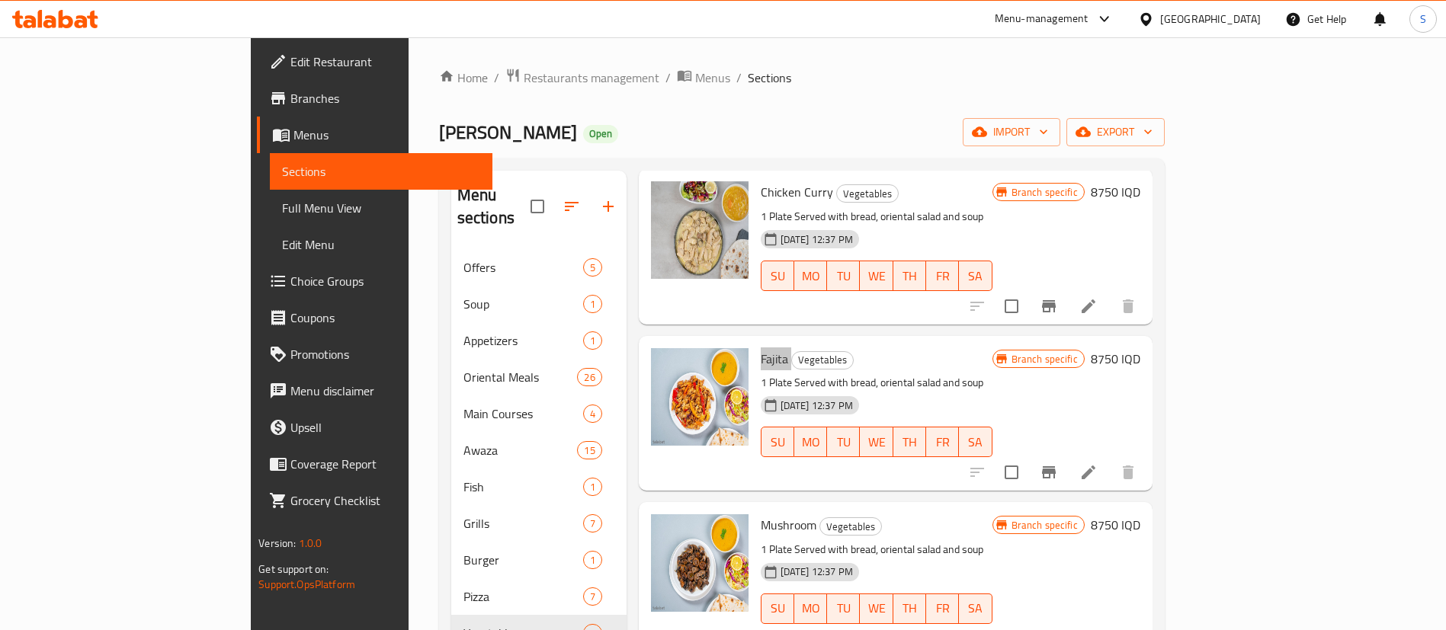
scroll to position [213, 0]
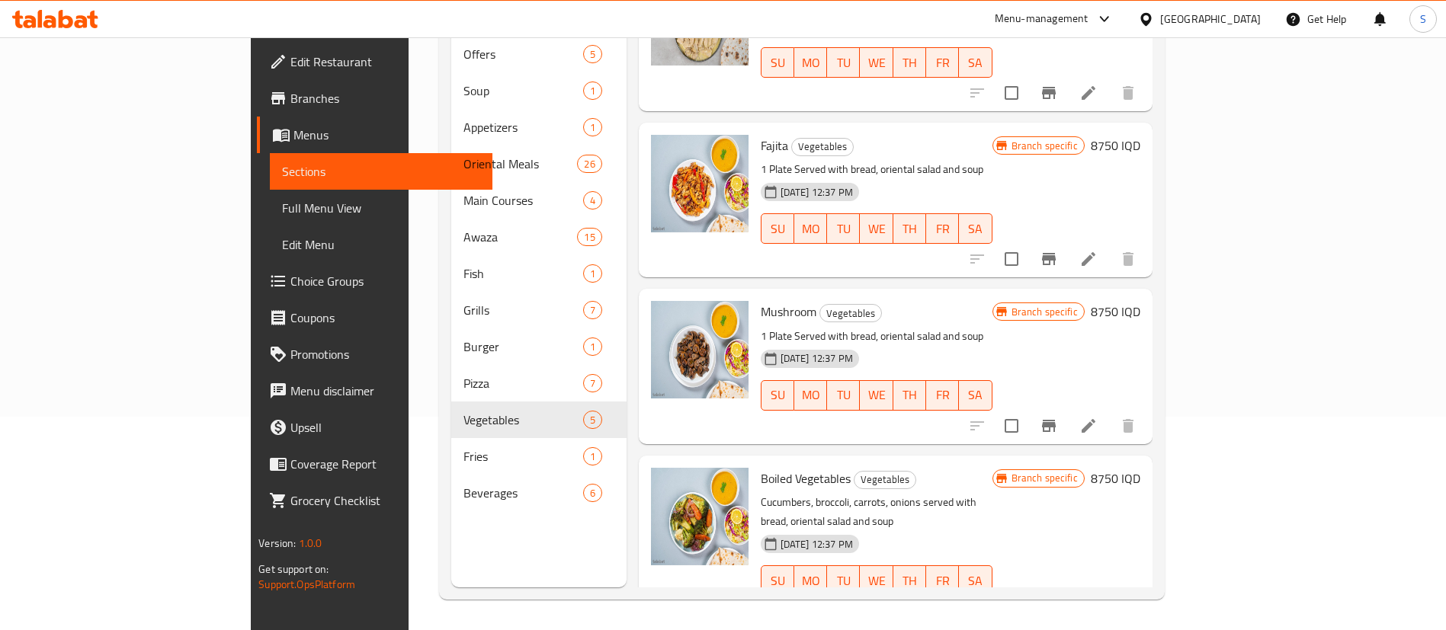
click at [761, 300] on span "Mushroom" at bounding box center [789, 311] width 56 height 23
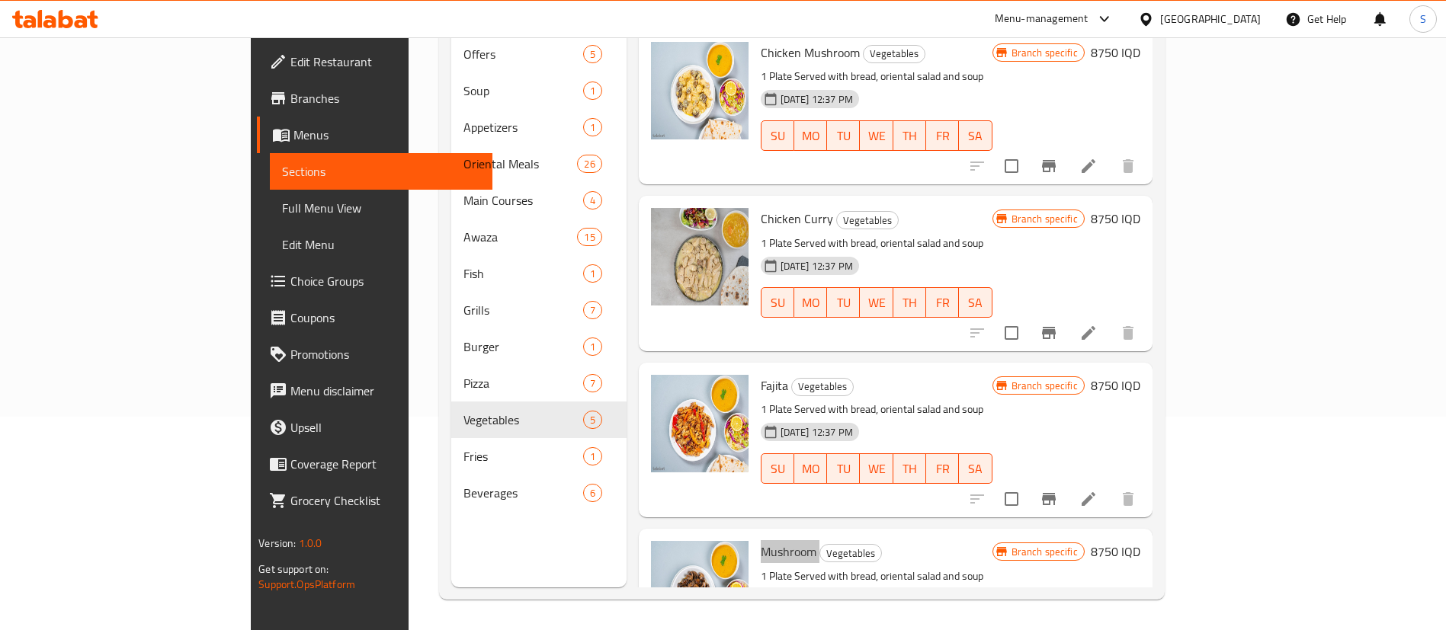
scroll to position [0, 0]
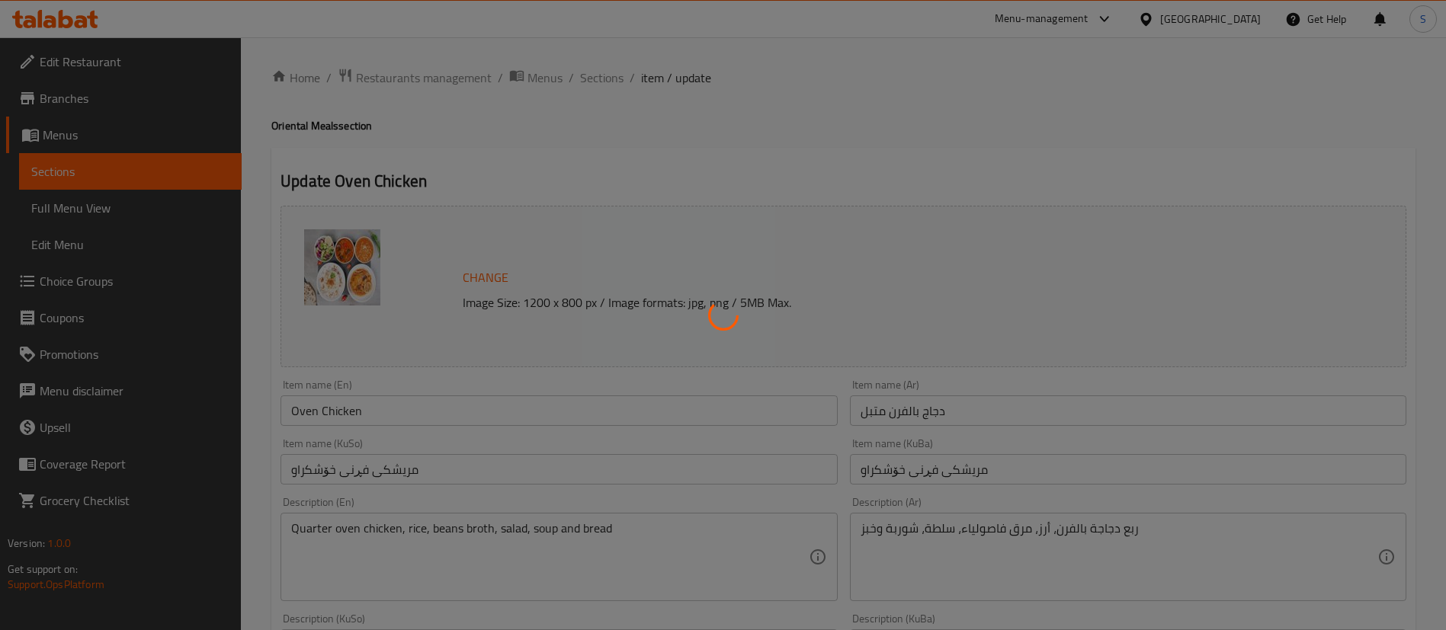
type input "إختيارك من:"
type input "هەڵبژاردنت لە:"
type input "1"
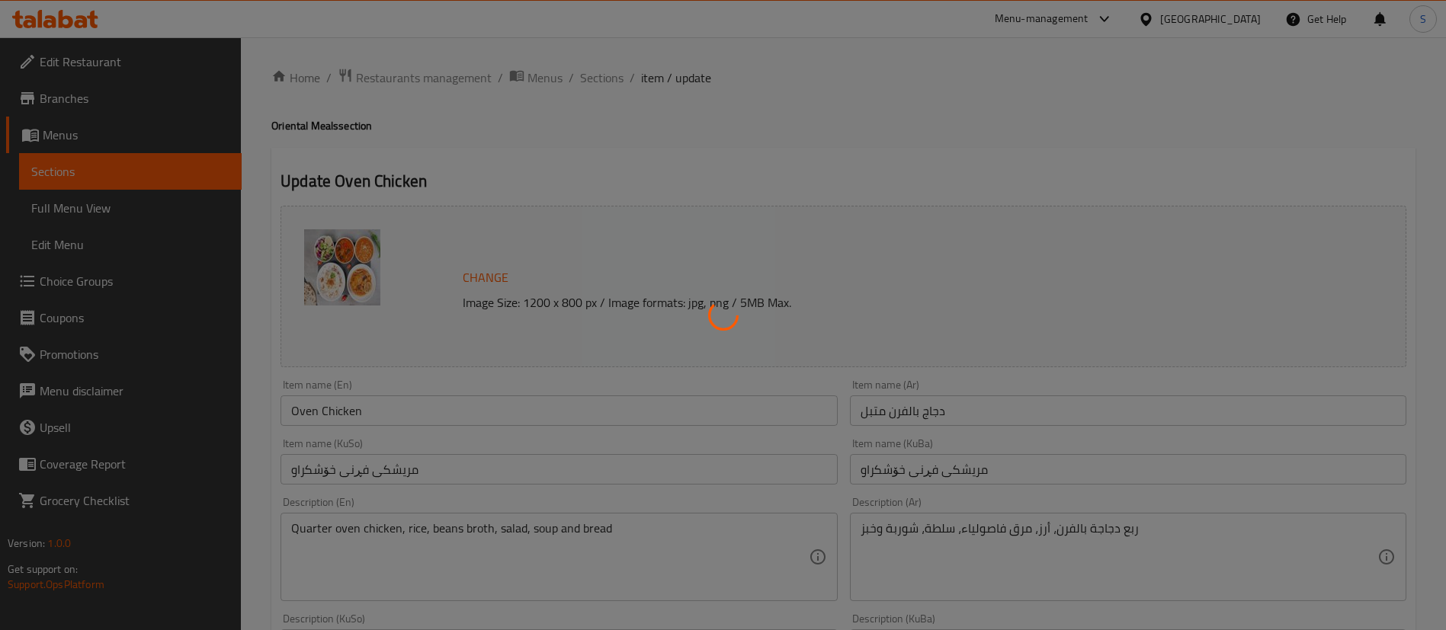
type input "إختيارك من:"
type input "هەڵبژاردنت لە:"
type input "1"
